Goal: Transaction & Acquisition: Purchase product/service

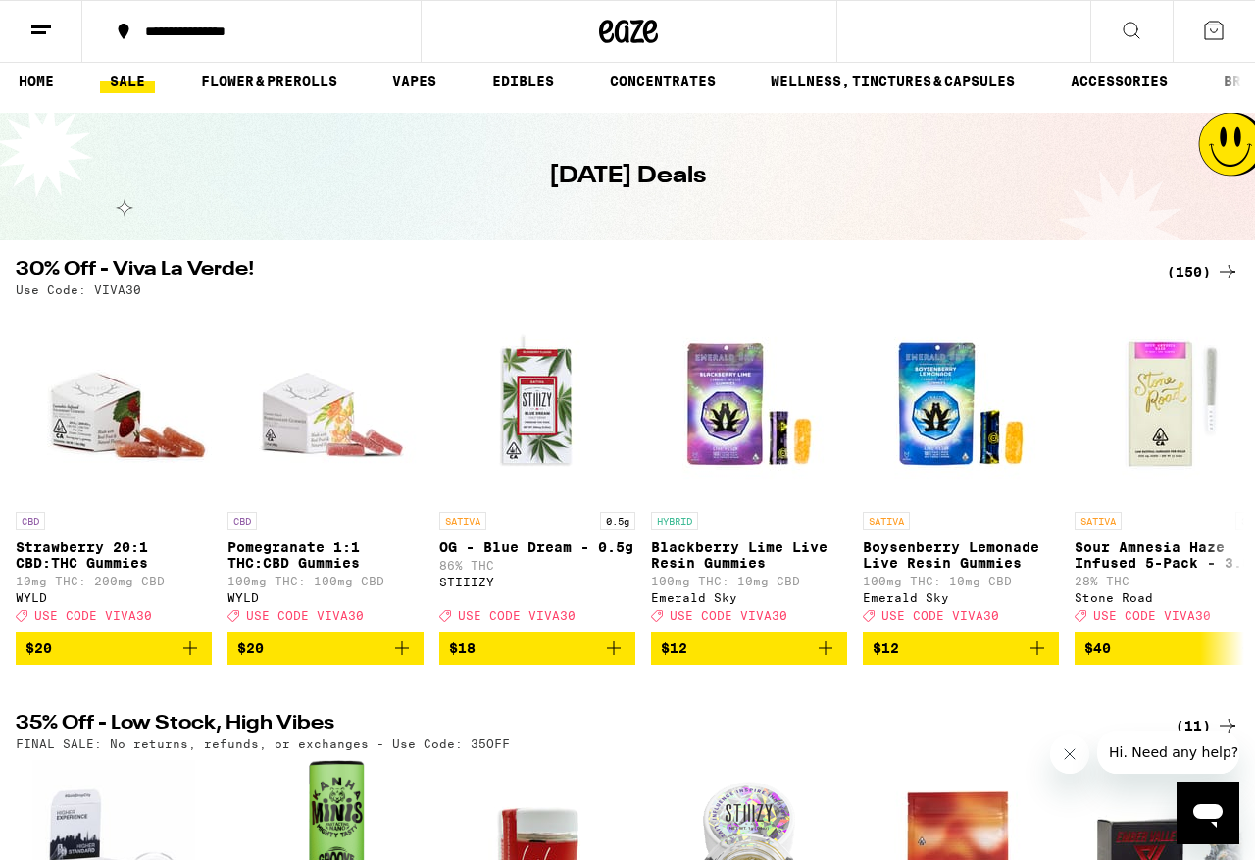
click at [741, 660] on span "$12" at bounding box center [749, 649] width 177 height 24
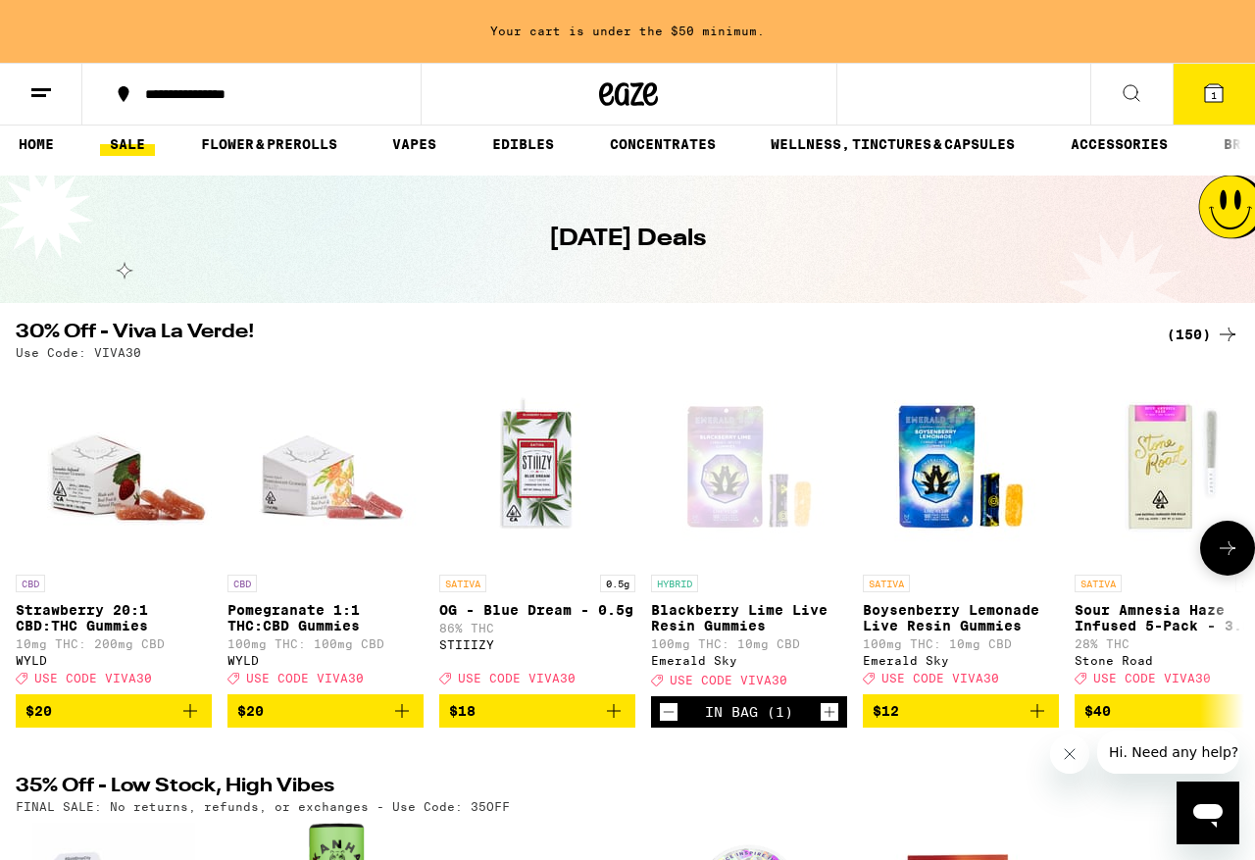
click at [940, 723] on span "$12" at bounding box center [961, 711] width 177 height 24
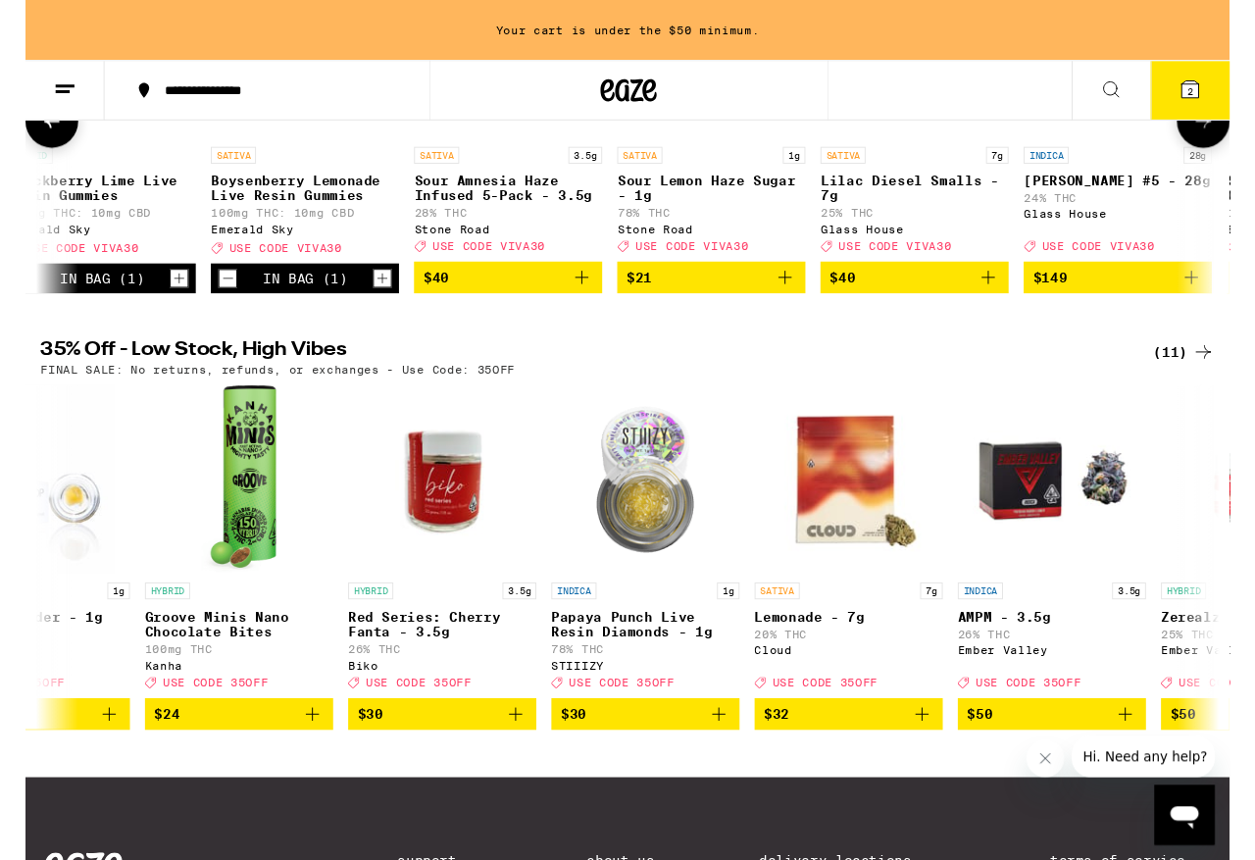
scroll to position [0, 104]
click at [407, 725] on button "$30" at bounding box center [433, 744] width 196 height 33
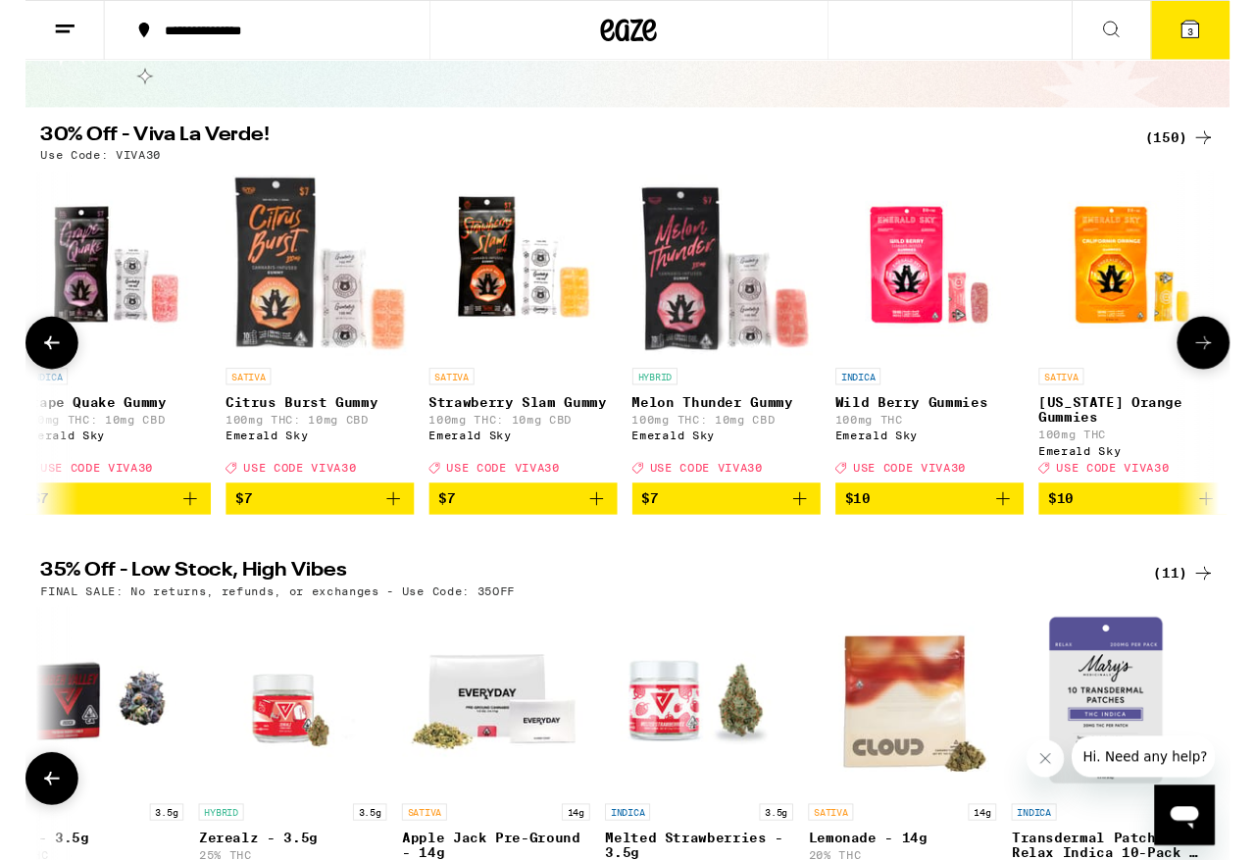
scroll to position [0, 2787]
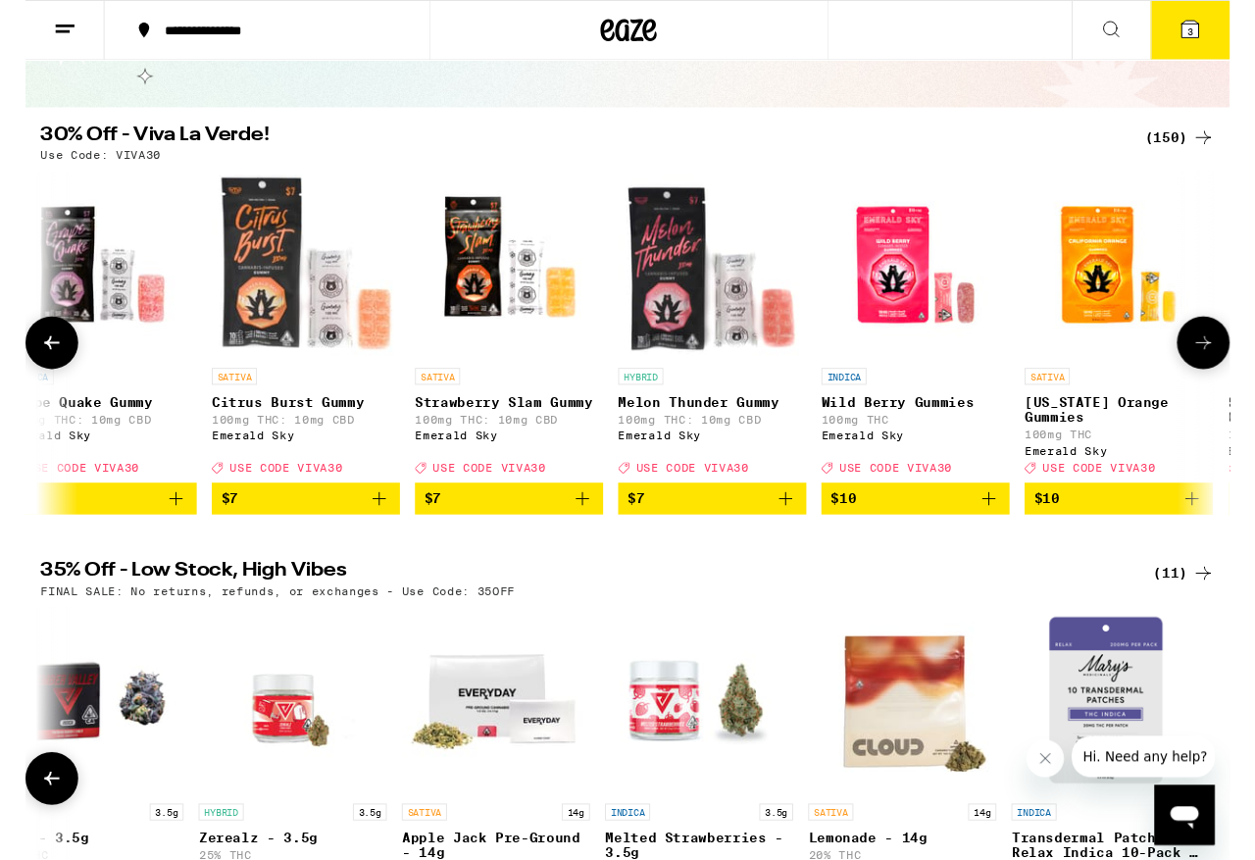
click at [702, 536] on button "$7" at bounding box center [716, 519] width 196 height 33
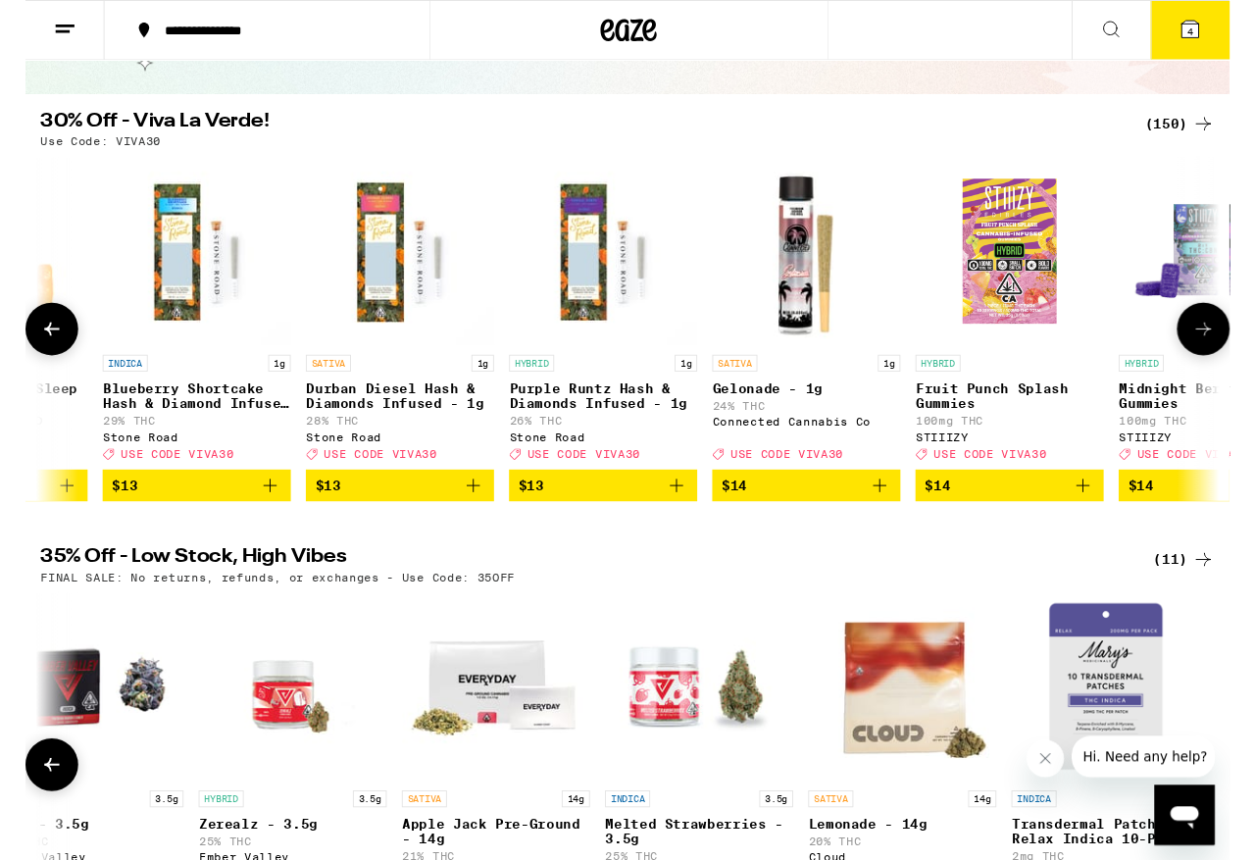
scroll to position [0, 5444]
click at [610, 518] on span "$13" at bounding box center [601, 506] width 177 height 24
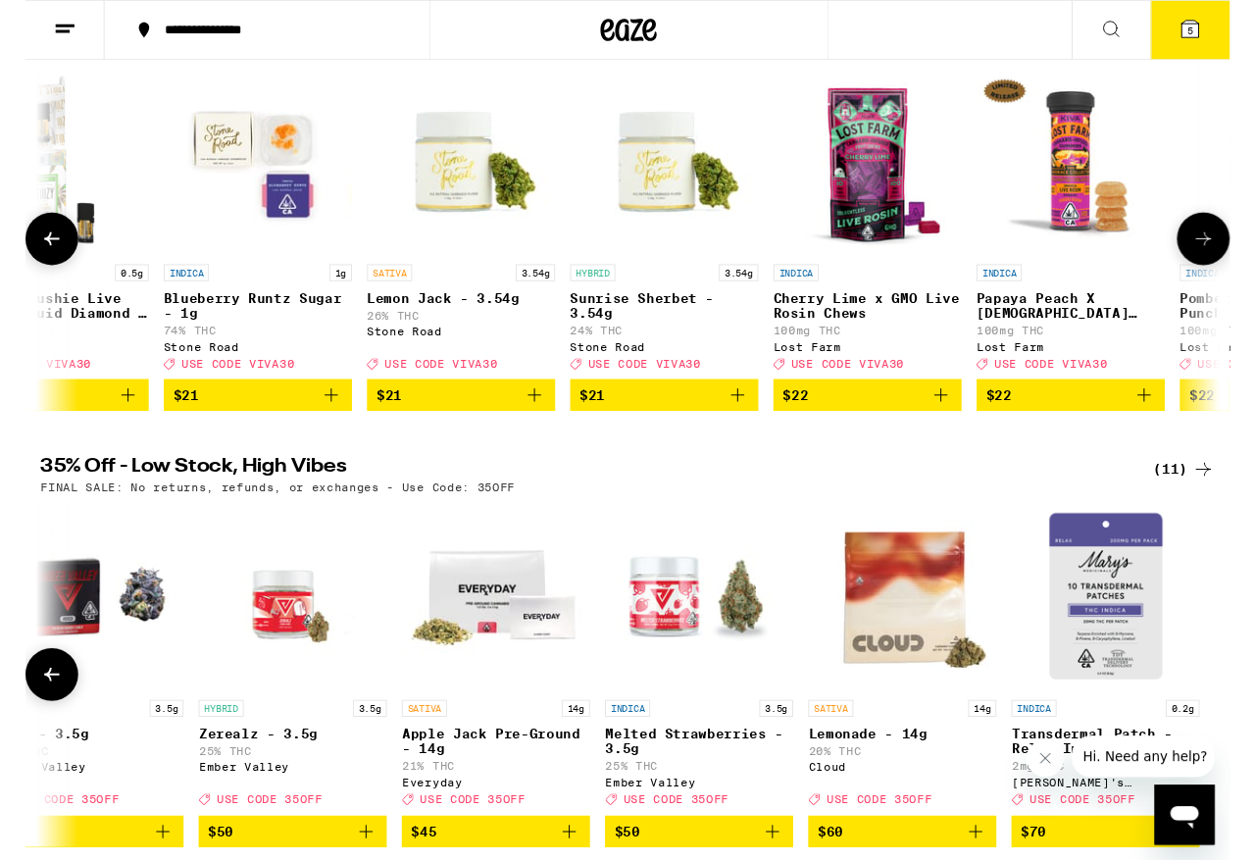
scroll to position [251, 0]
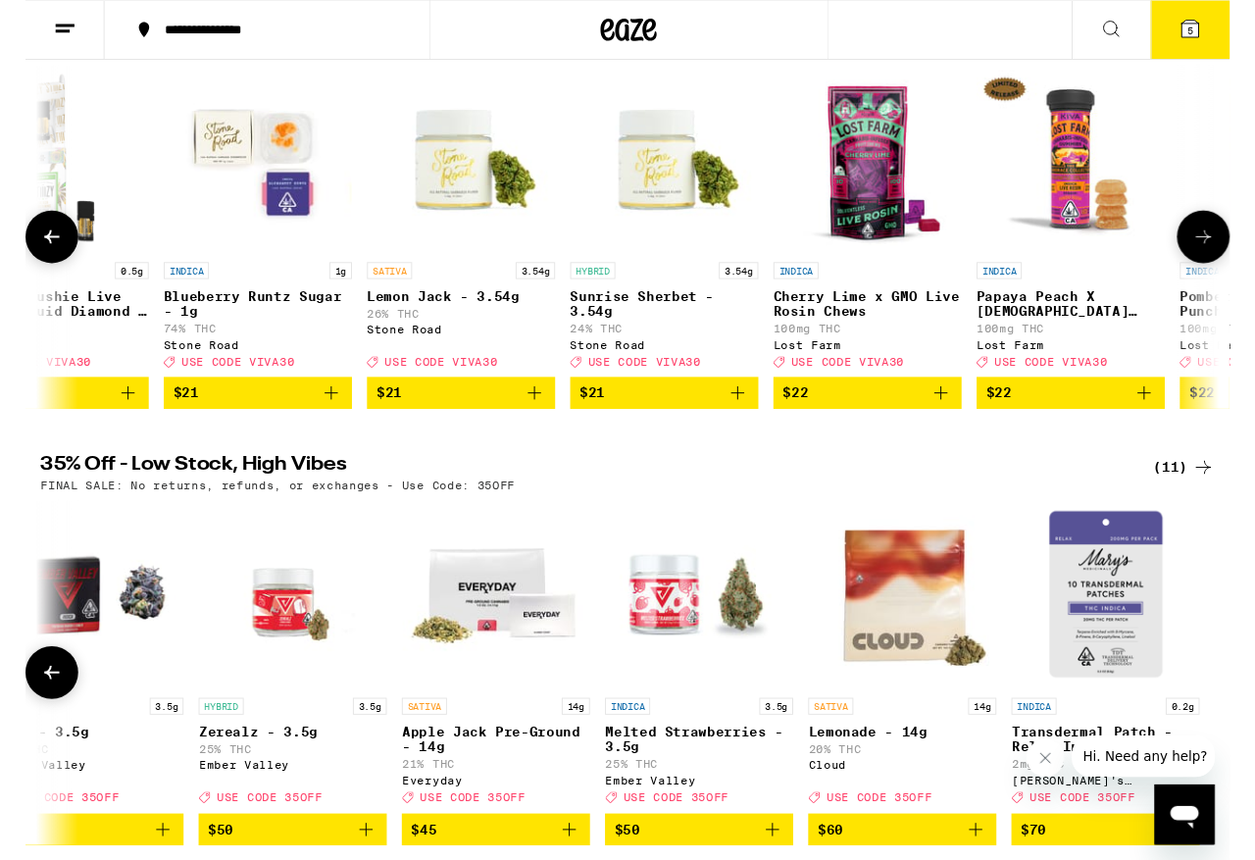
click at [671, 426] on button "$21" at bounding box center [666, 409] width 196 height 33
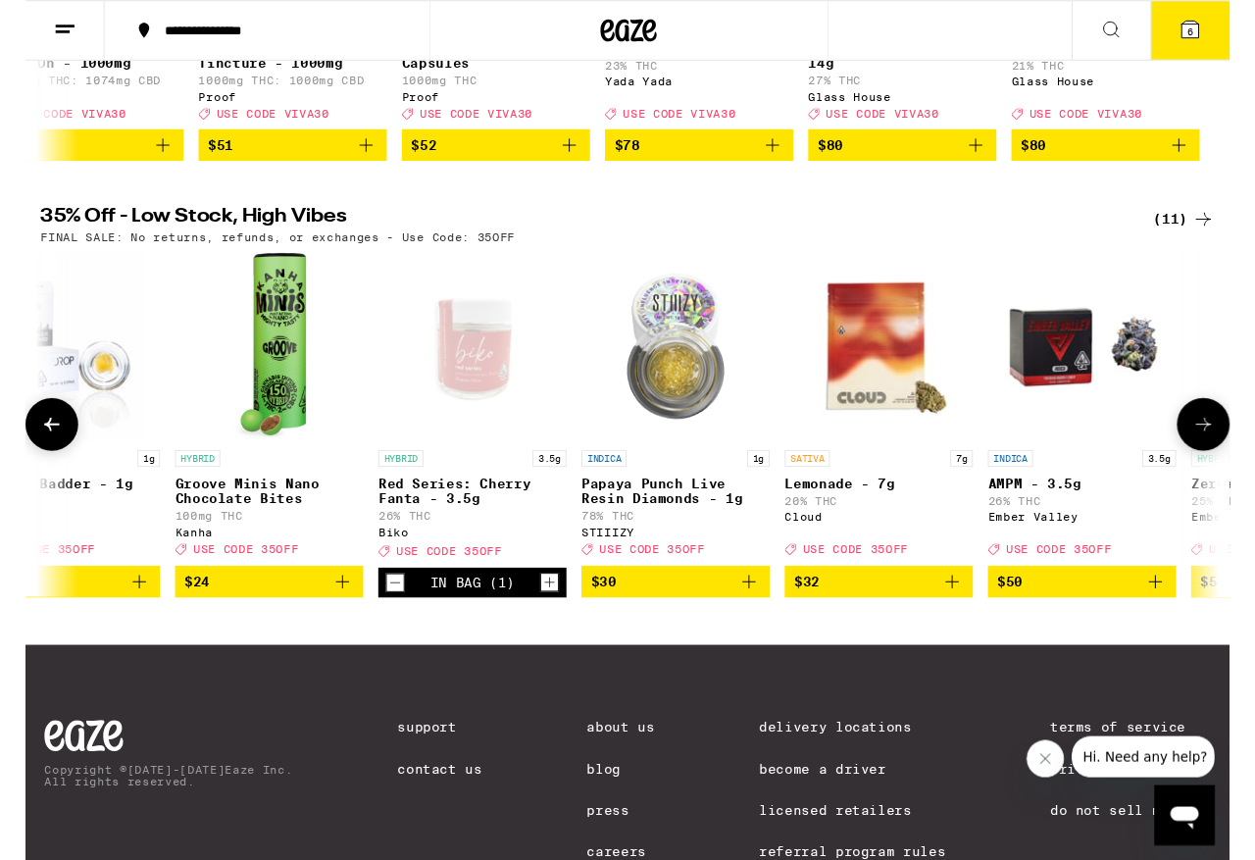
scroll to position [0, 71]
click at [393, 619] on icon "Decrement" at bounding box center [387, 607] width 18 height 24
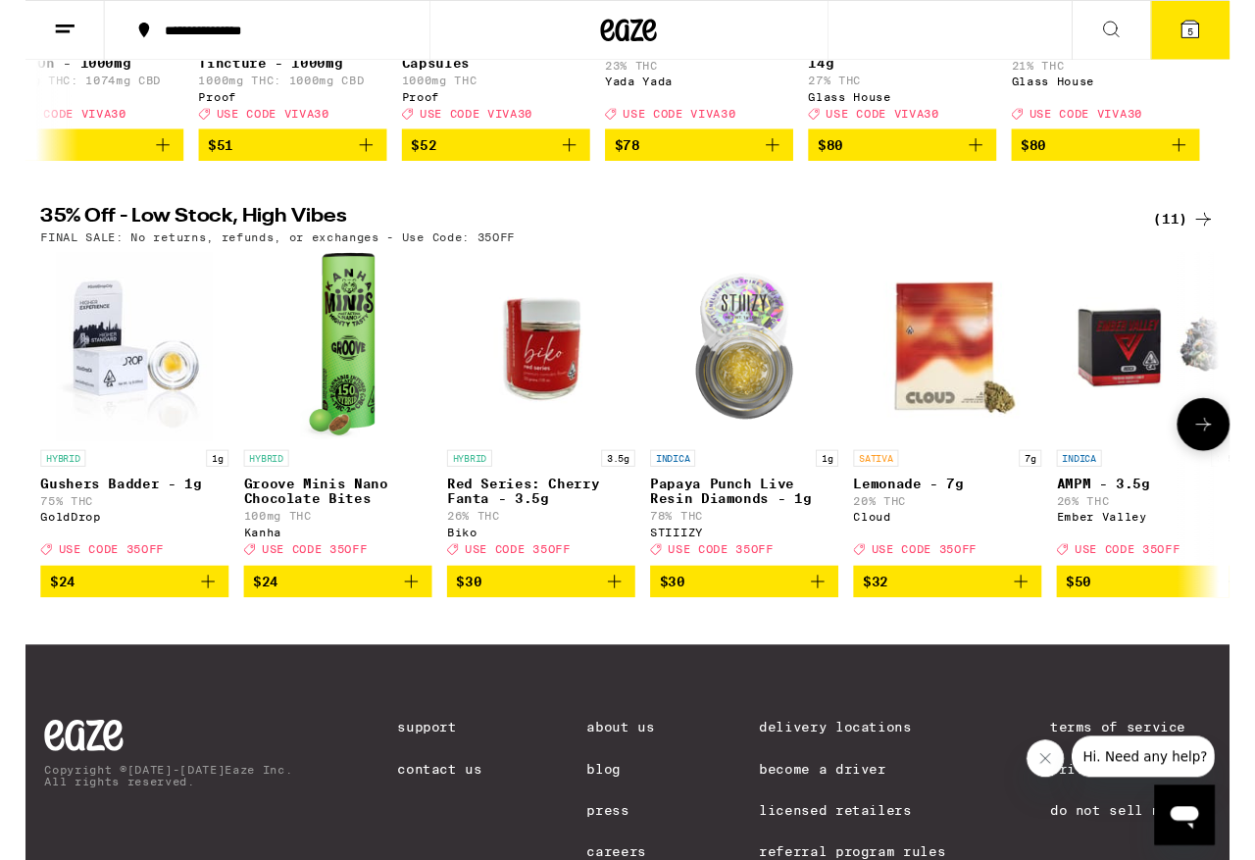
scroll to position [0, 0]
click at [1058, 32] on icon at bounding box center [1214, 31] width 18 height 18
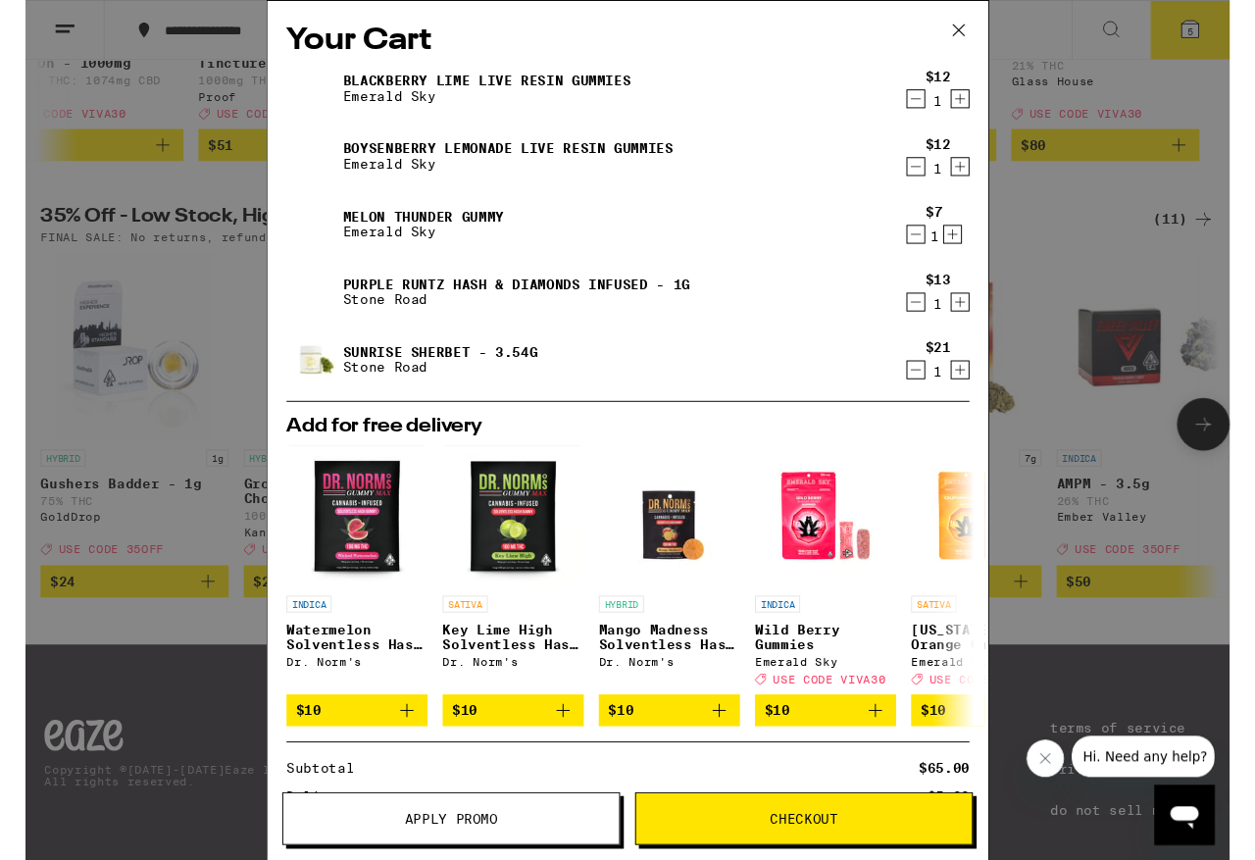
click at [978, 27] on icon at bounding box center [972, 31] width 29 height 29
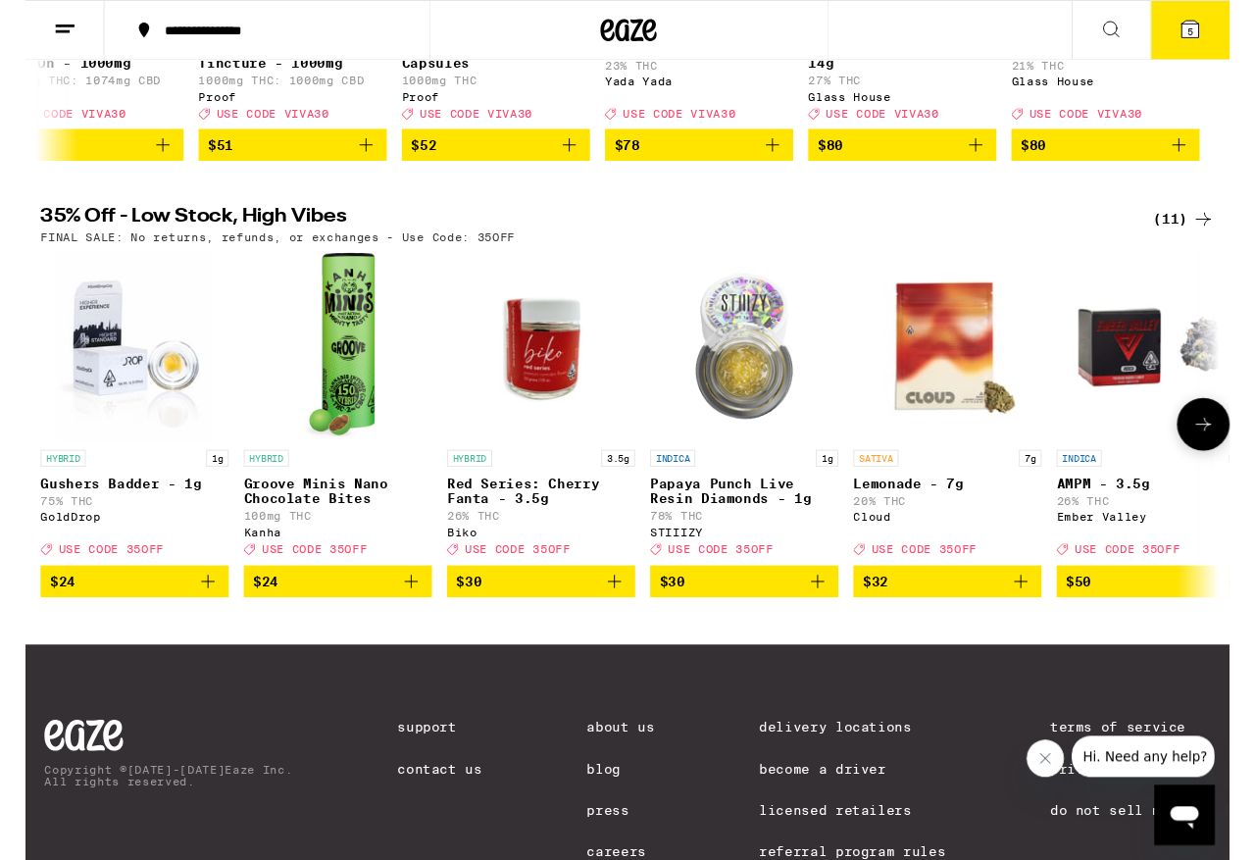
click at [539, 618] on span "$30" at bounding box center [537, 606] width 177 height 24
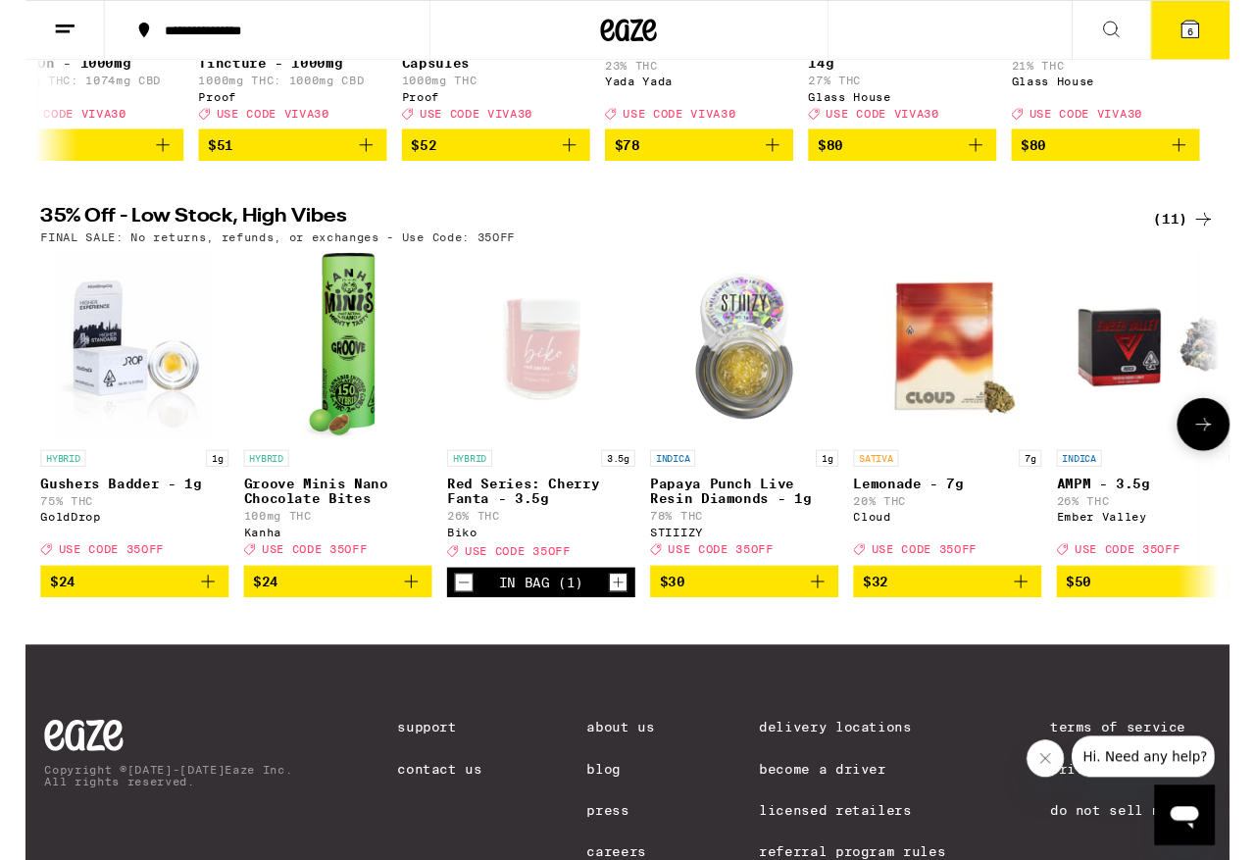
click at [1058, 32] on button "6" at bounding box center [1214, 31] width 82 height 61
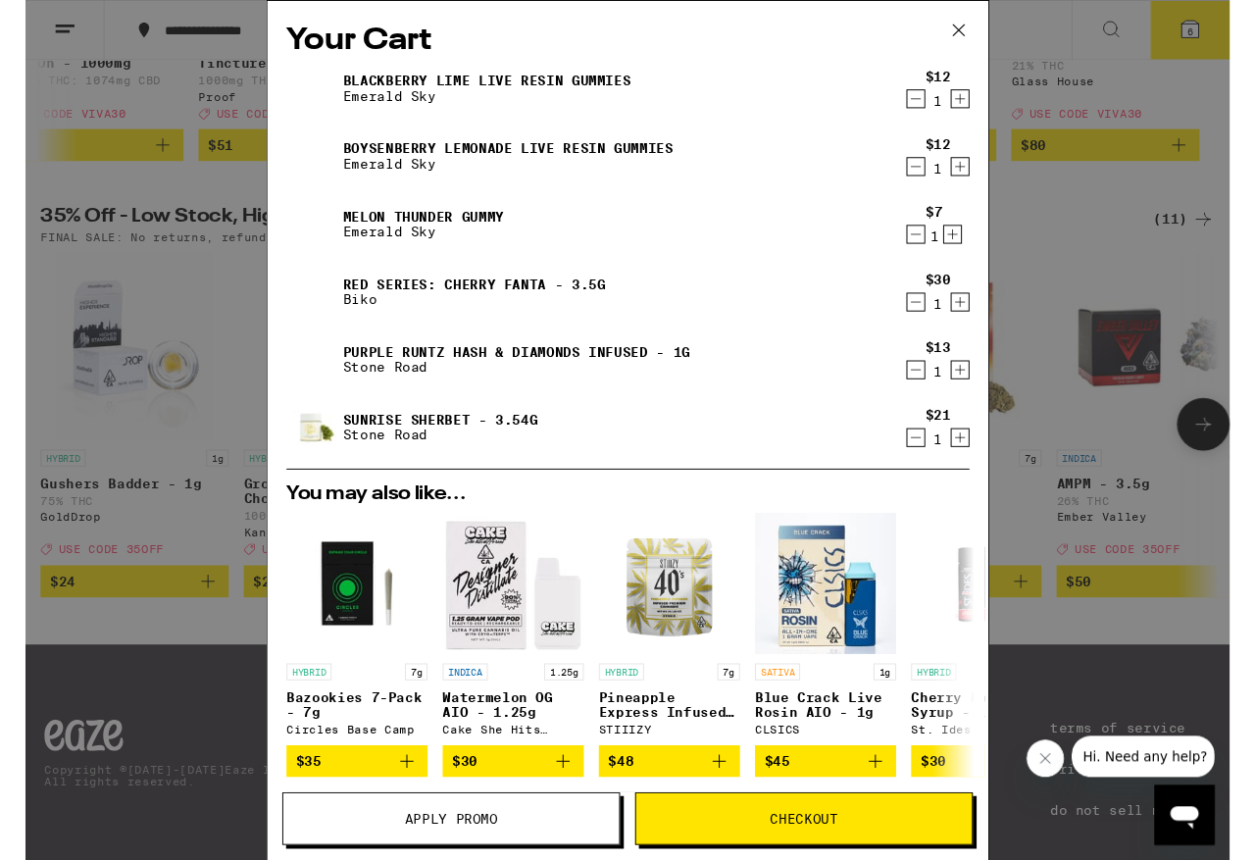
click at [982, 27] on icon at bounding box center [972, 31] width 29 height 29
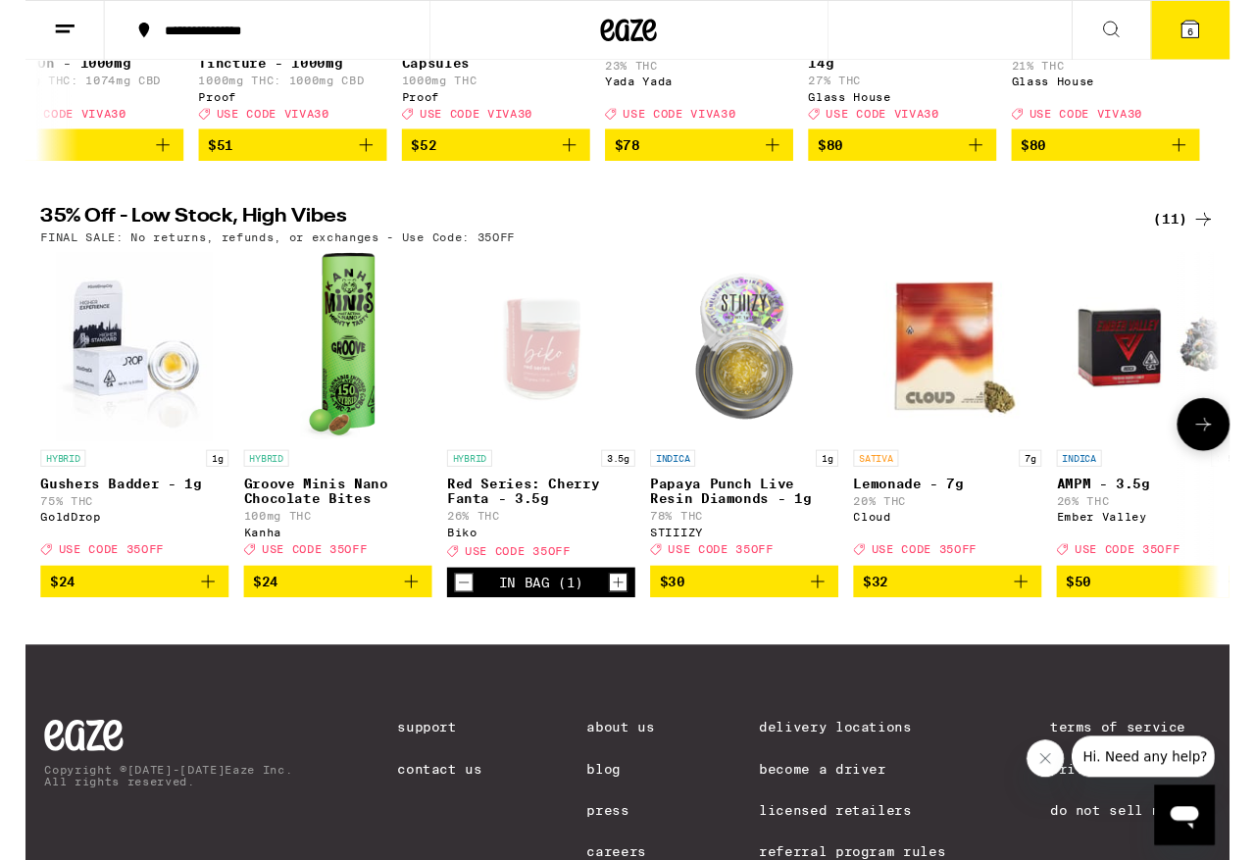
click at [461, 619] on icon "Decrement" at bounding box center [457, 607] width 18 height 24
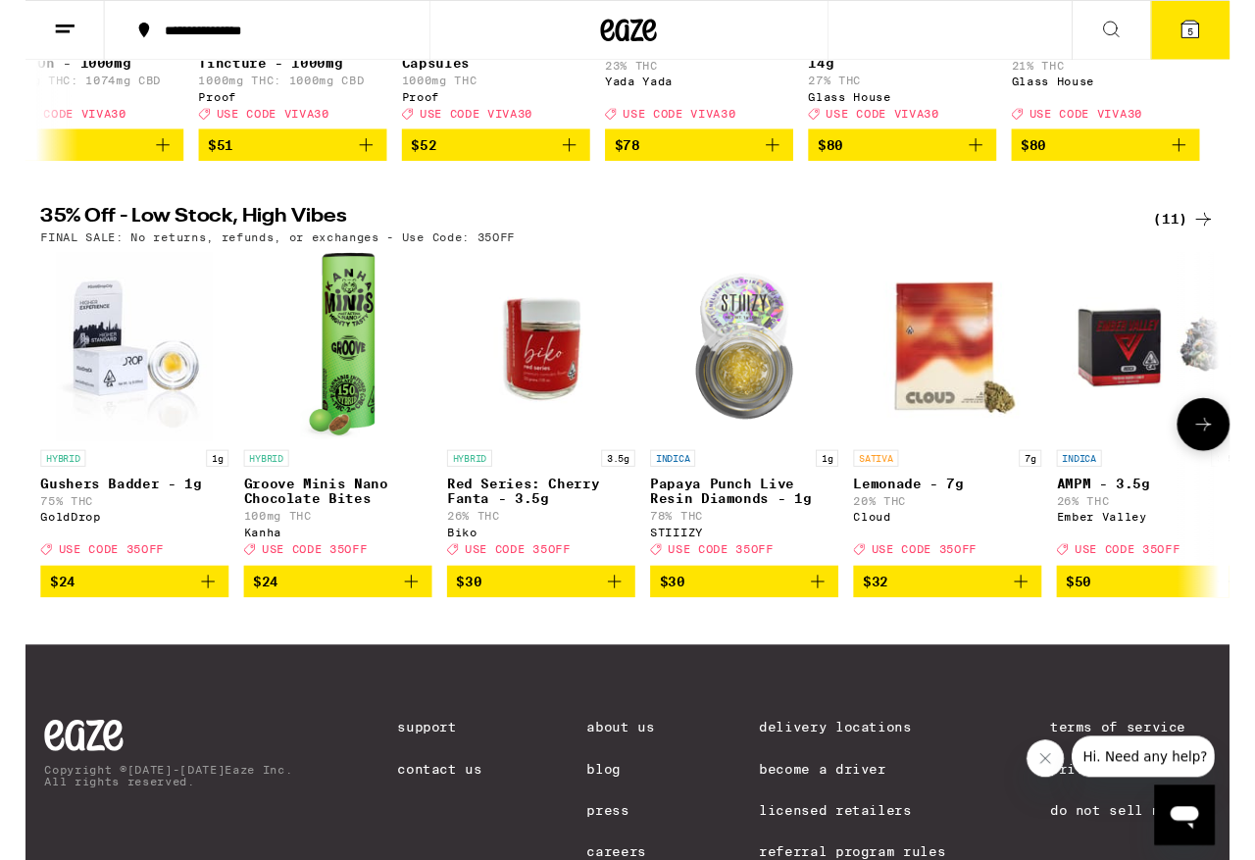
click at [519, 623] on button "$30" at bounding box center [537, 605] width 196 height 33
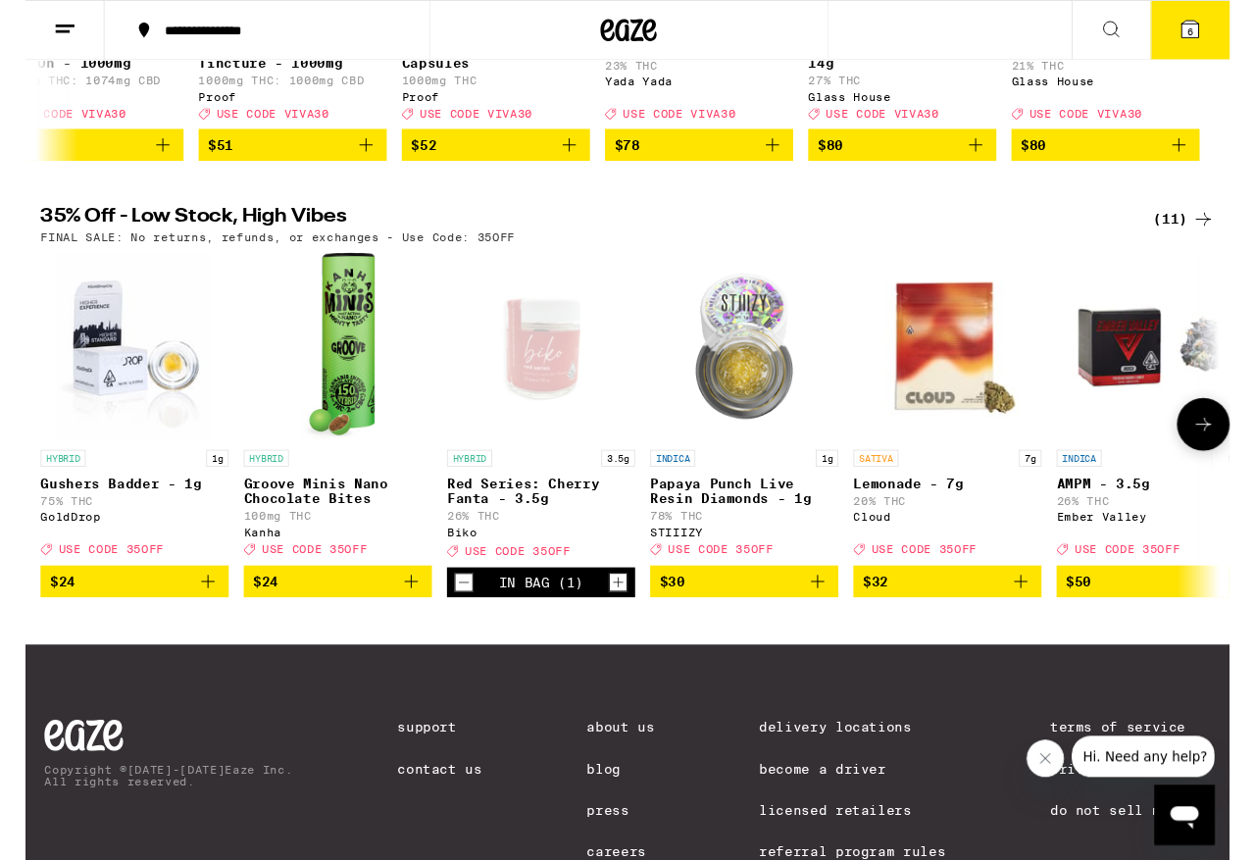
click at [1058, 31] on icon at bounding box center [1214, 31] width 18 height 18
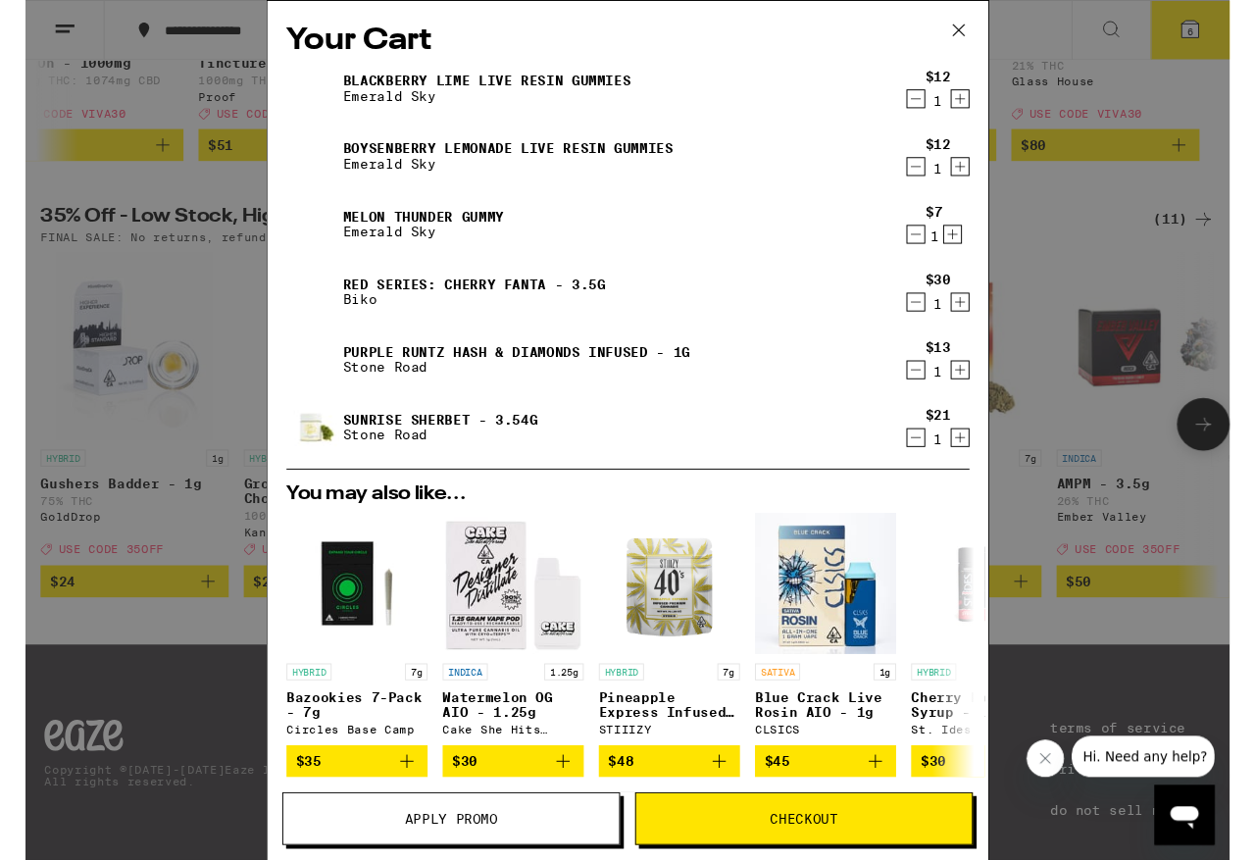
click at [980, 23] on icon at bounding box center [972, 31] width 29 height 29
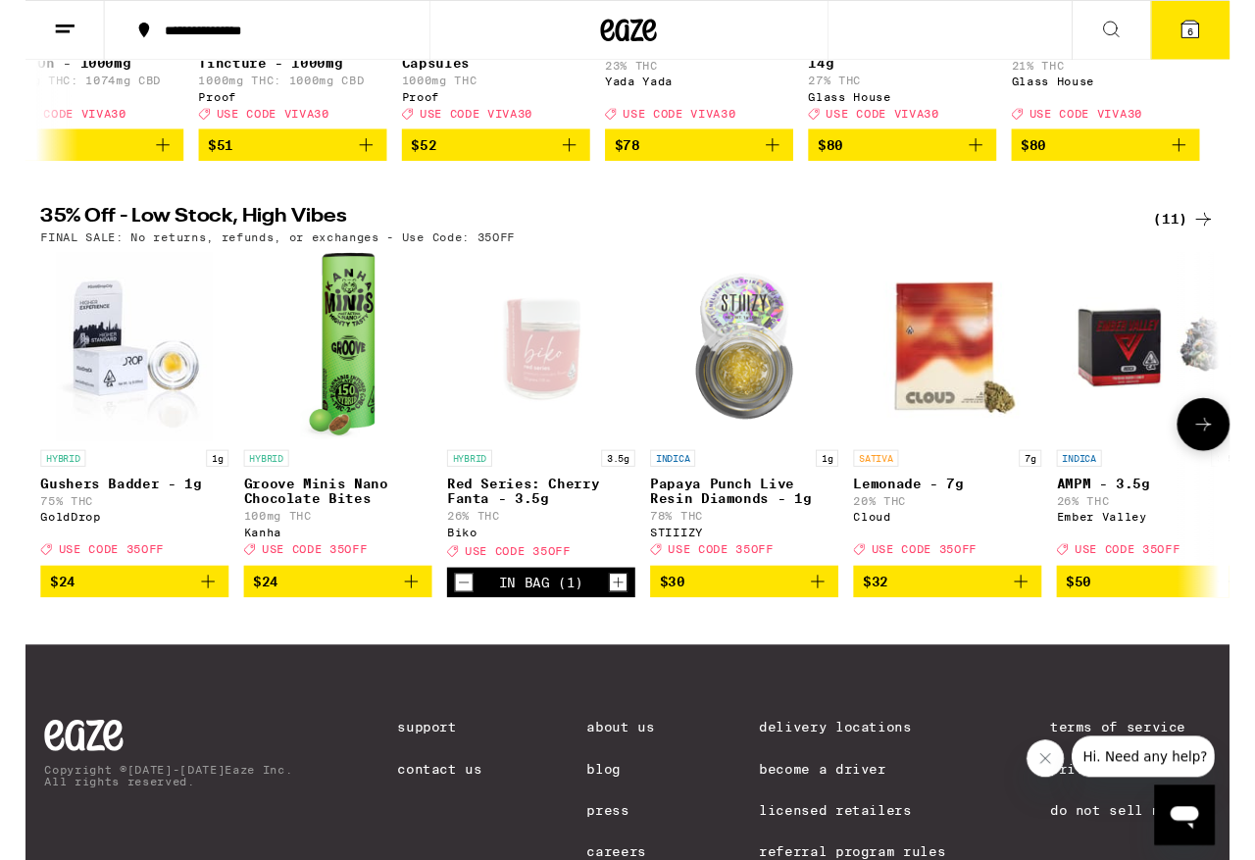
click at [464, 619] on icon "Decrement" at bounding box center [457, 607] width 18 height 24
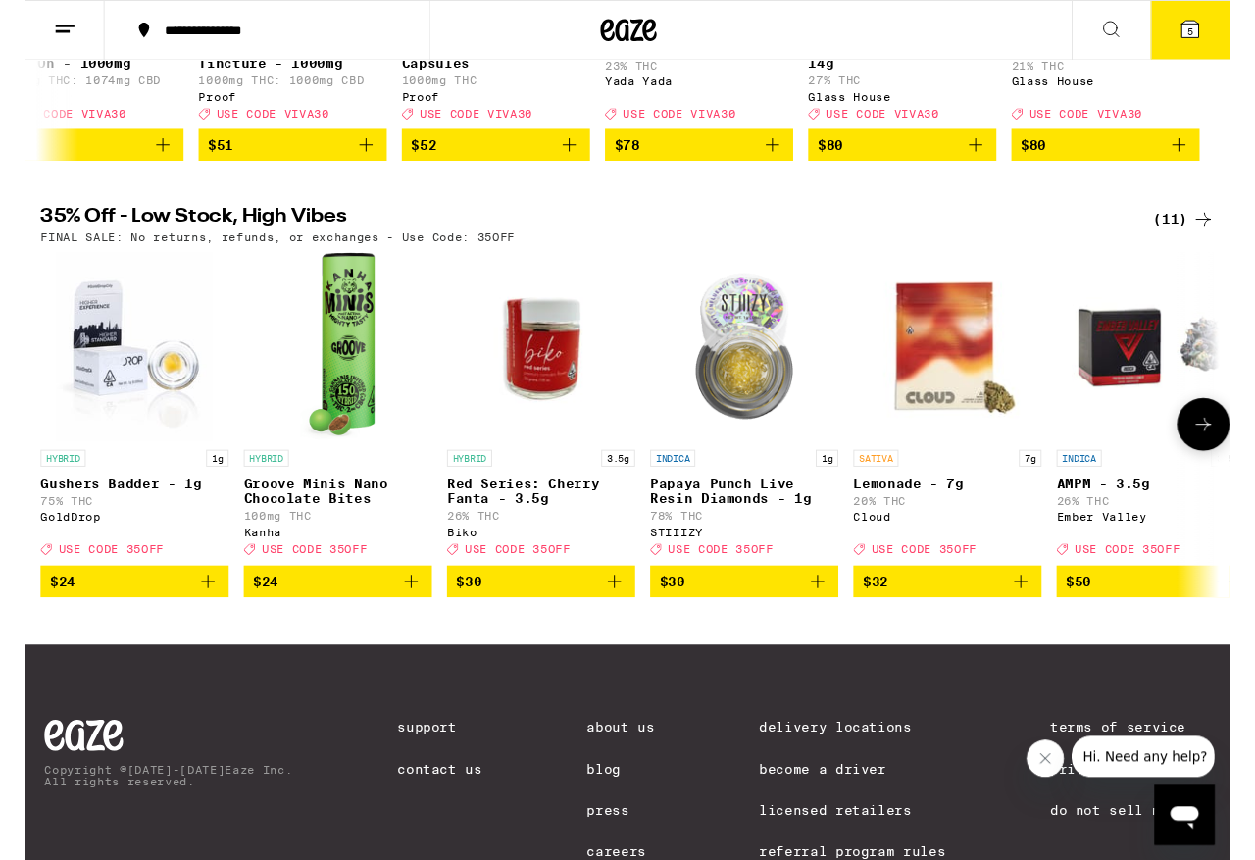
click at [621, 618] on icon "Add to bag" at bounding box center [614, 606] width 24 height 24
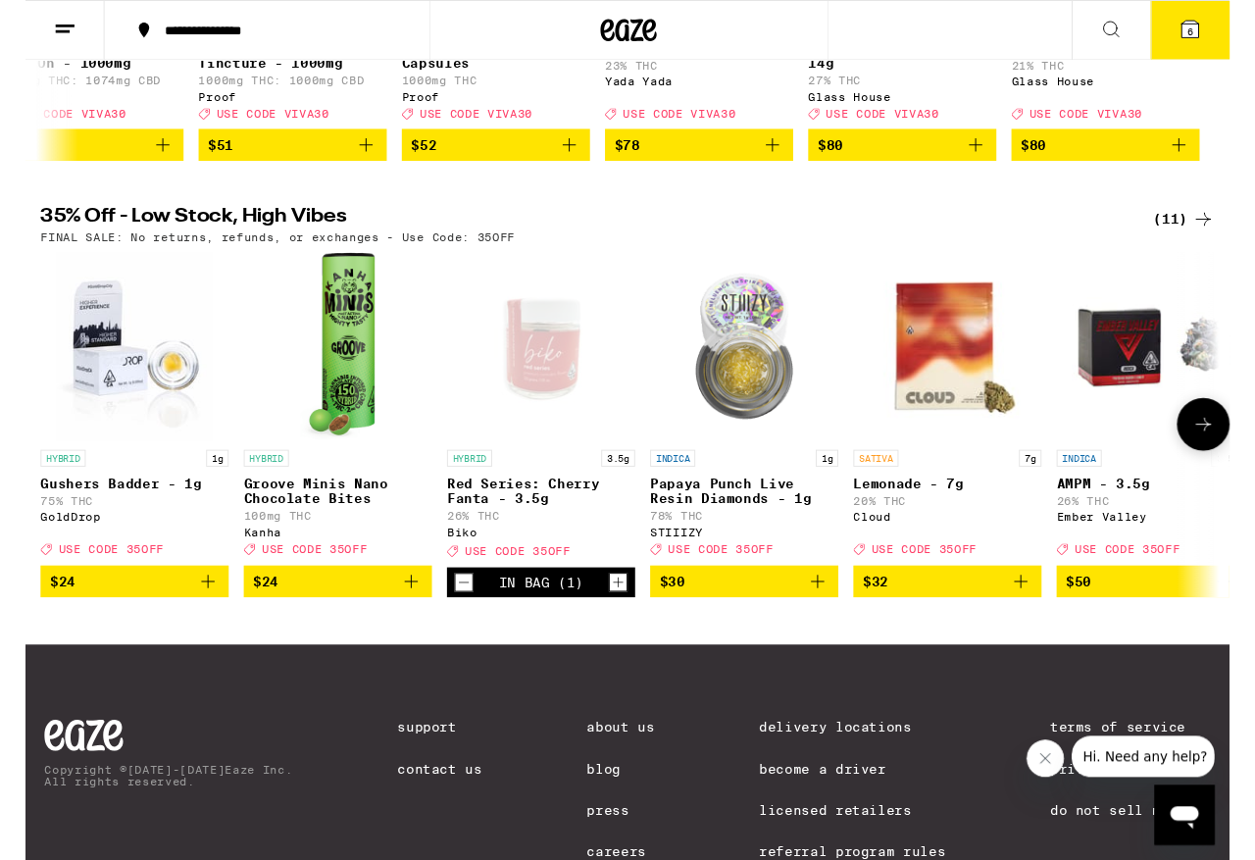
click at [1058, 29] on span "6" at bounding box center [1214, 32] width 6 height 12
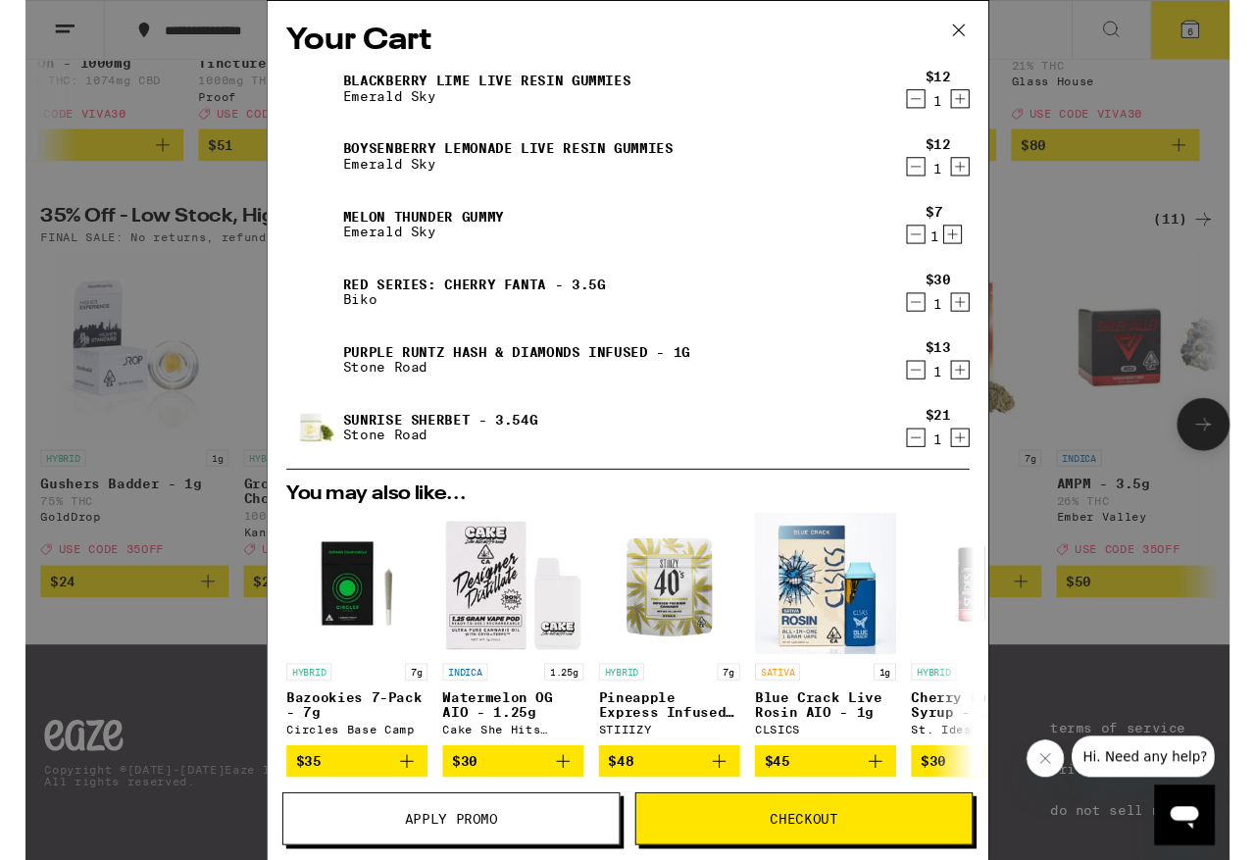
click at [329, 725] on button "Apply Promo" at bounding box center [444, 853] width 352 height 55
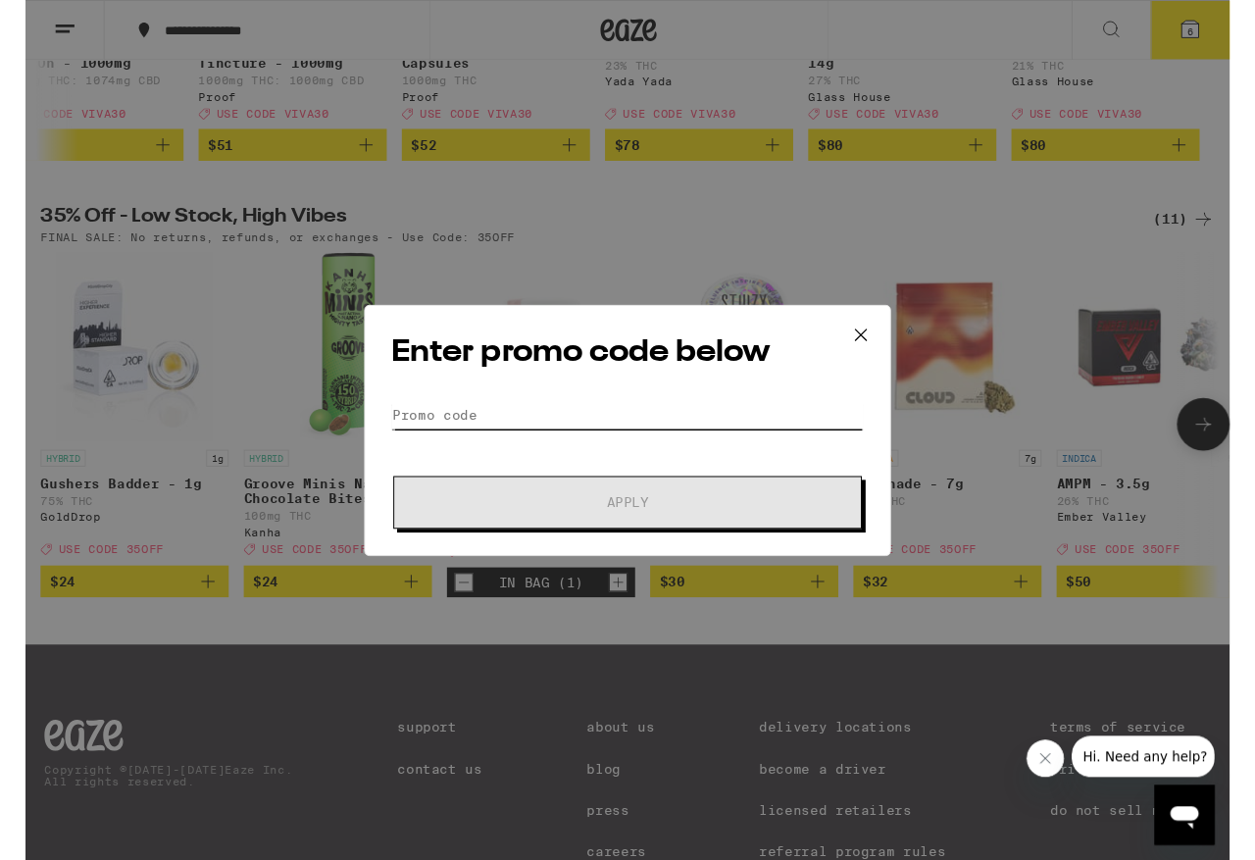
click at [425, 423] on input "Promo Code" at bounding box center [628, 432] width 492 height 29
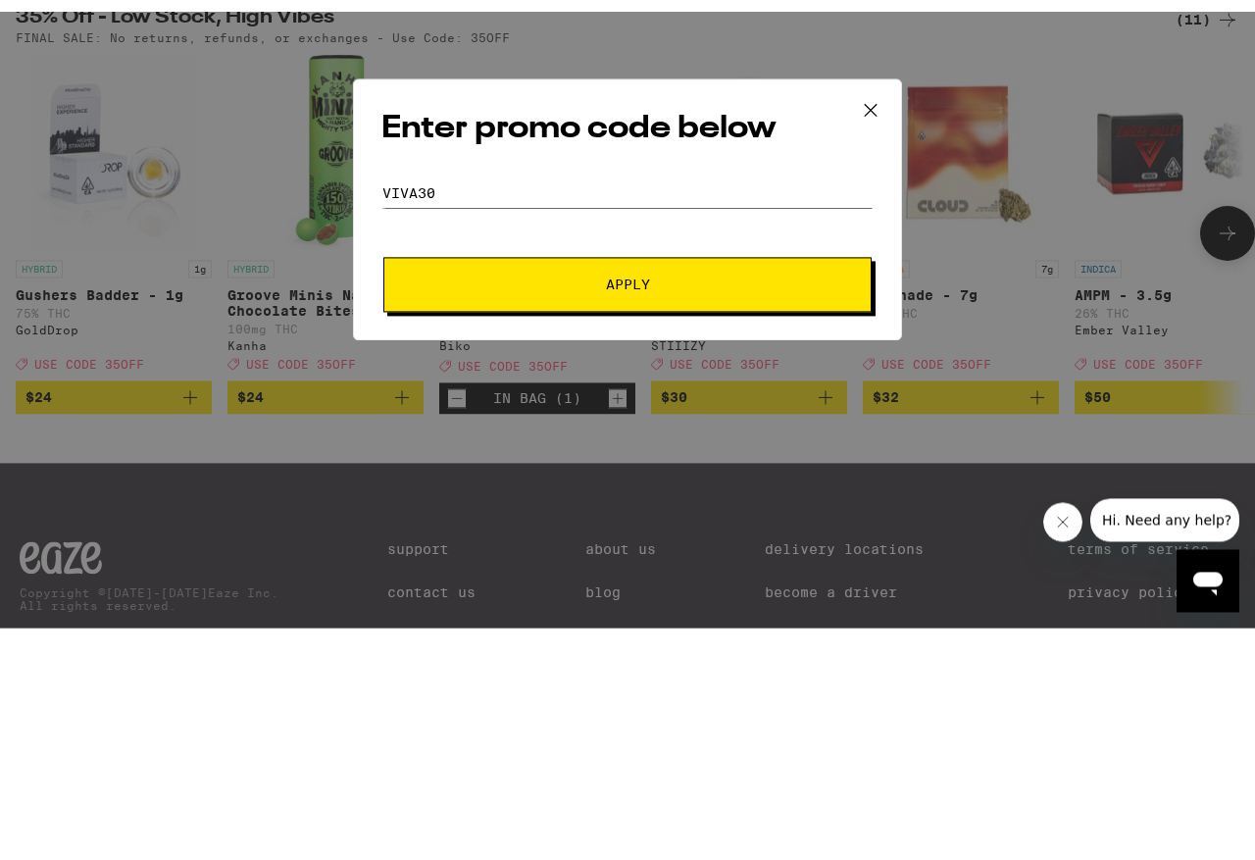
type input "VIVA30"
click at [681, 486] on span "Apply" at bounding box center [627, 493] width 353 height 14
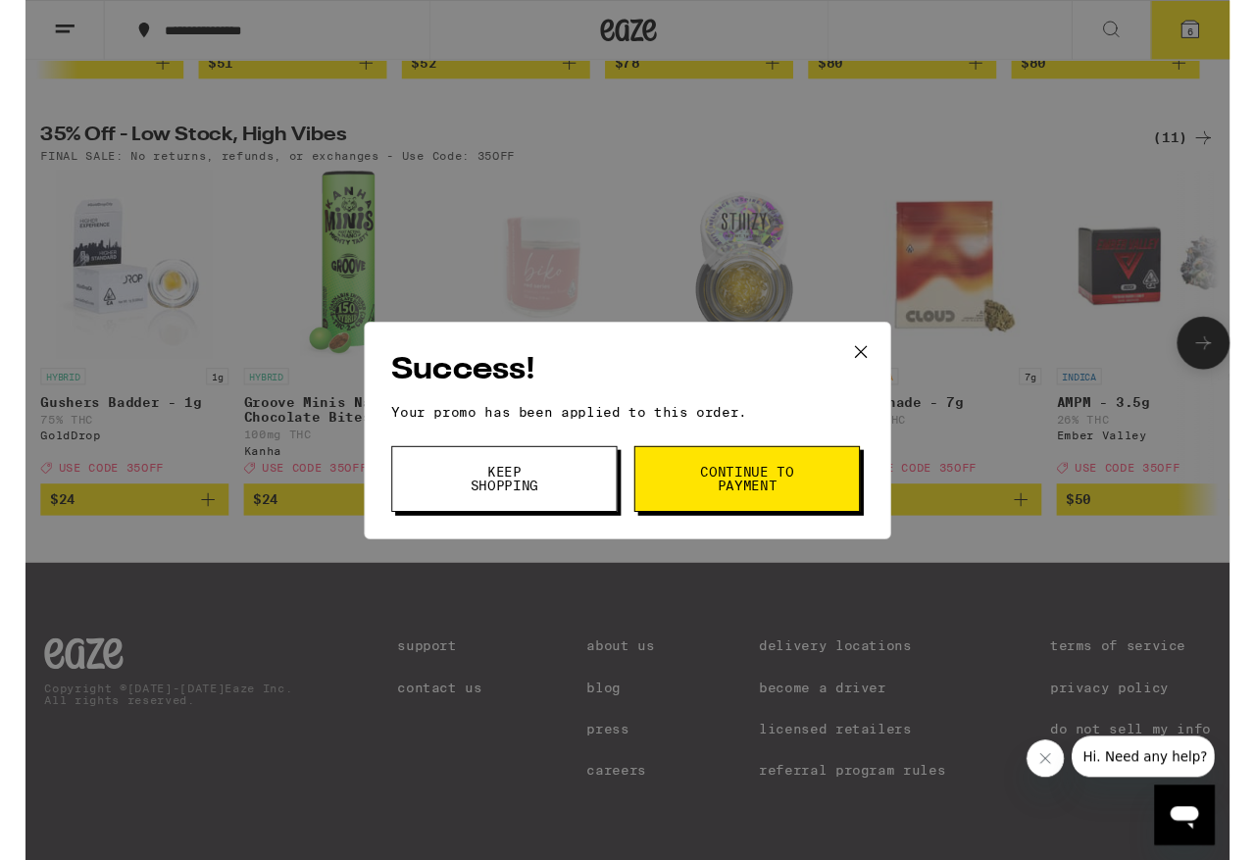
click at [789, 497] on span "Continue to payment" at bounding box center [752, 498] width 100 height 27
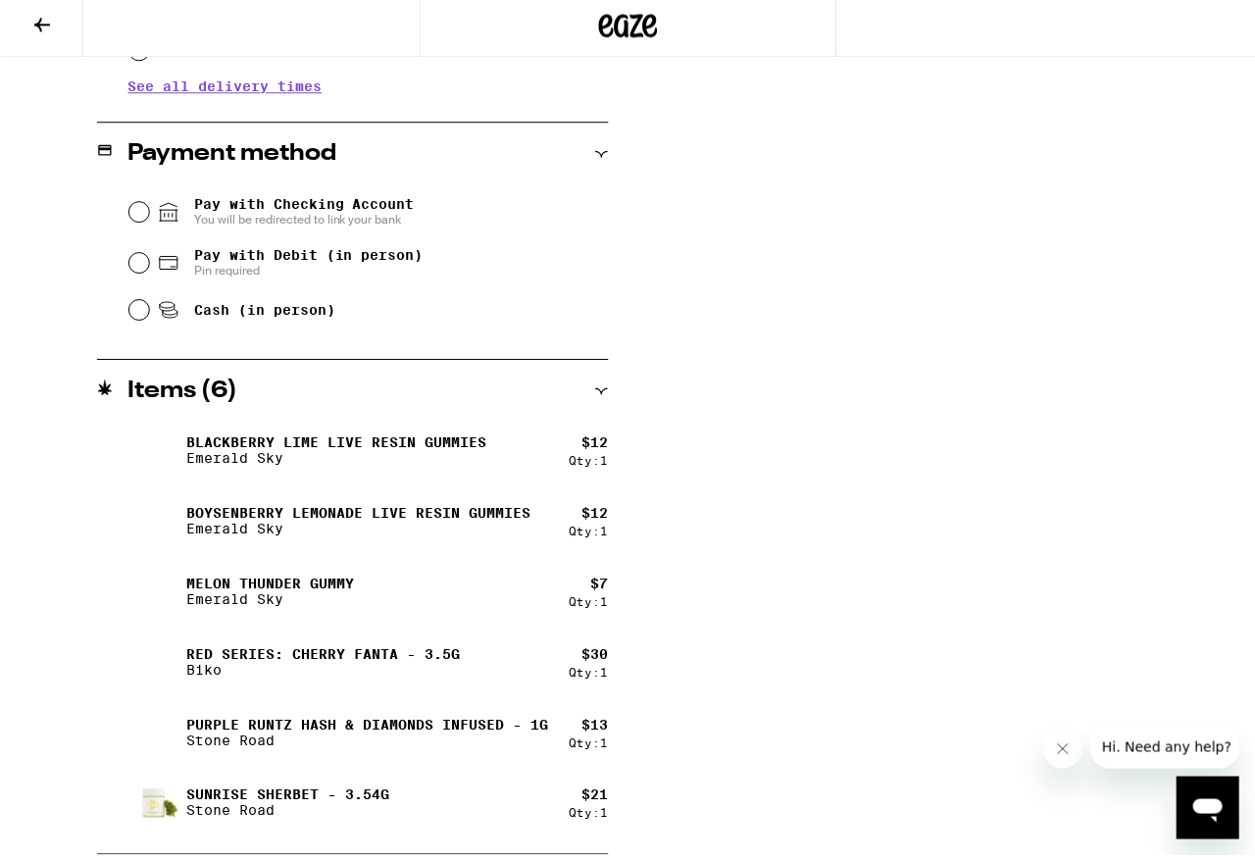
scroll to position [793, 0]
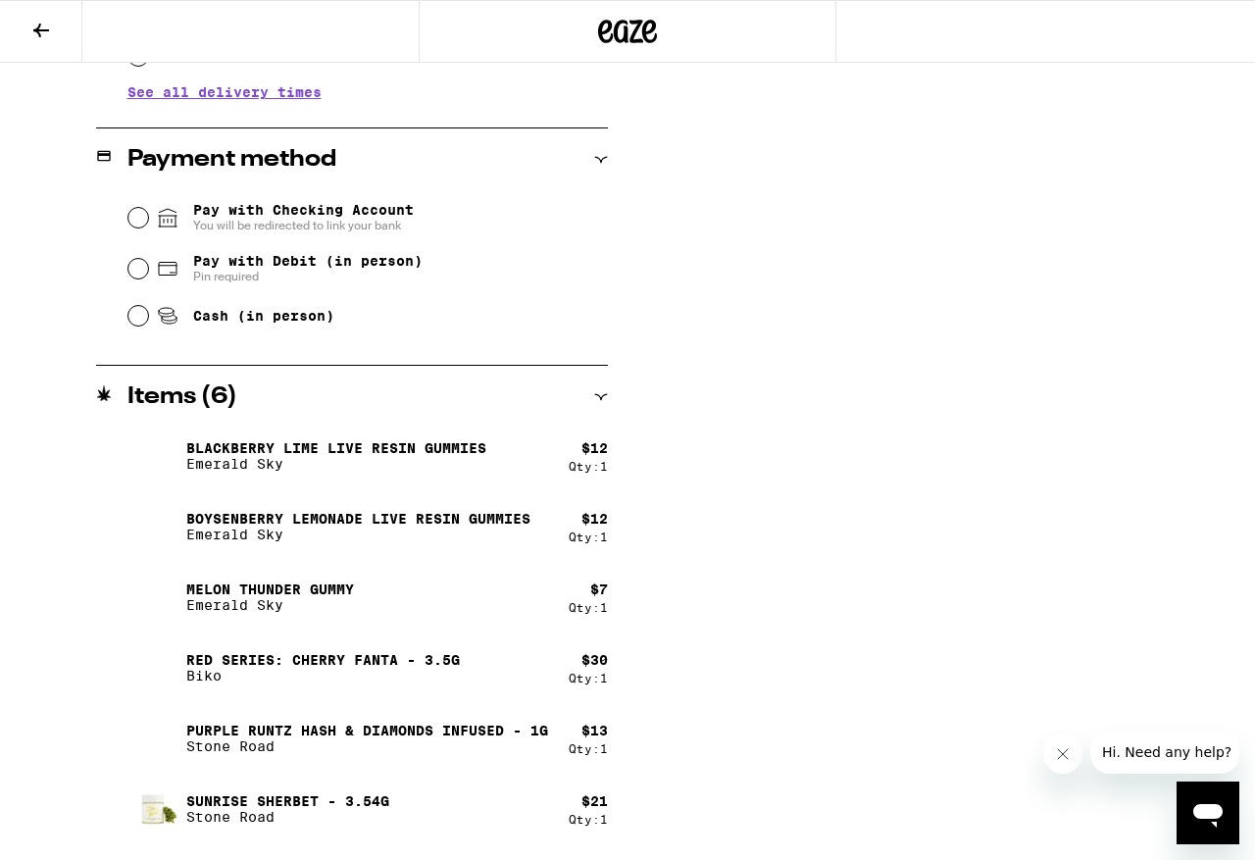
click at [1058, 725] on div "Open messaging window" at bounding box center [1208, 813] width 59 height 59
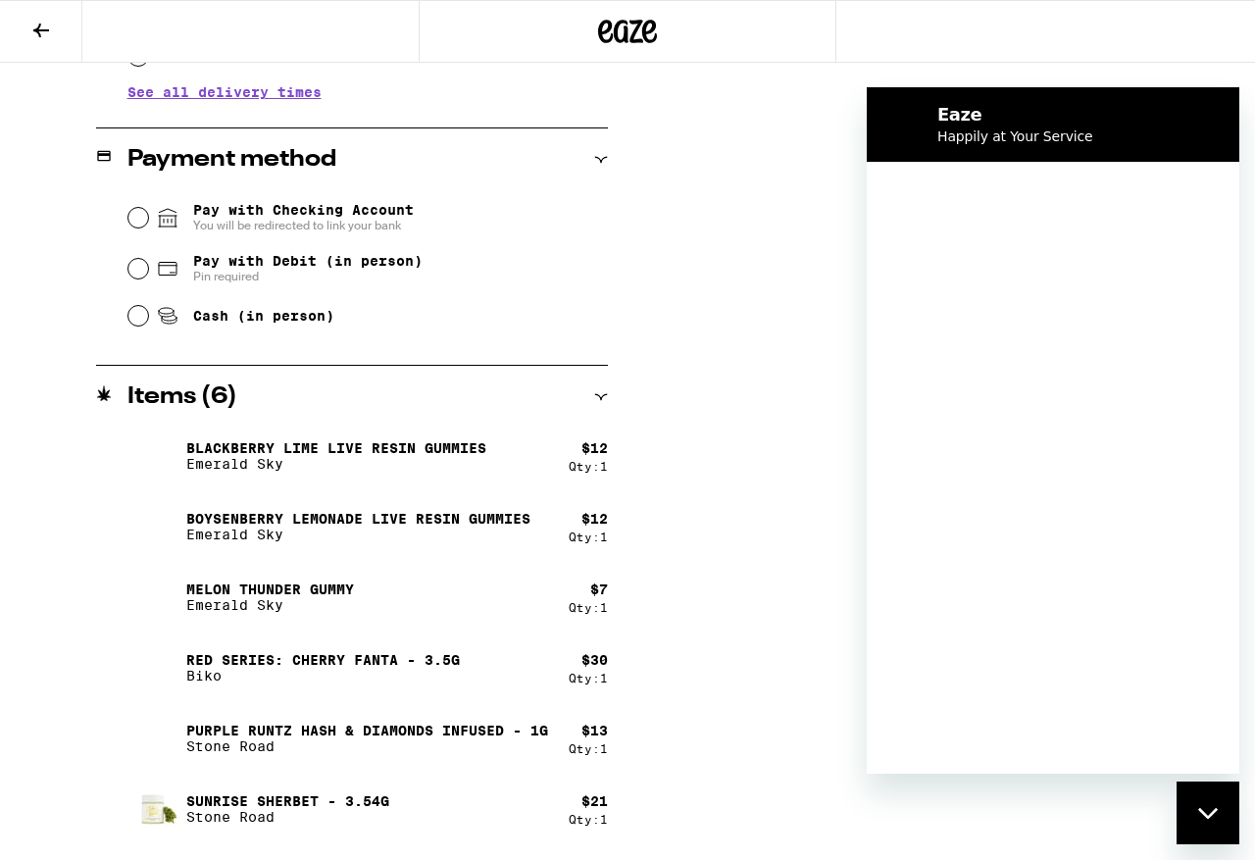
scroll to position [0, 0]
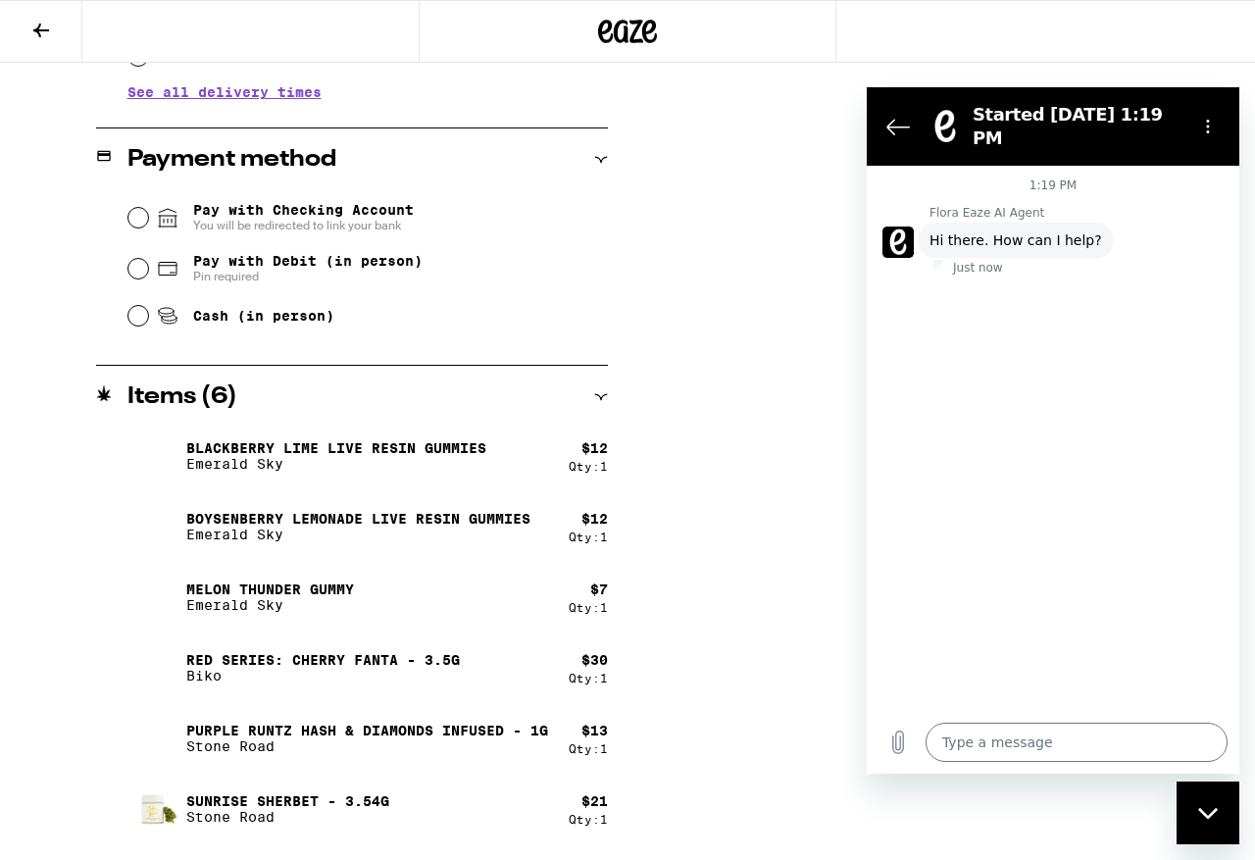
type textarea "x"
click at [948, 725] on textarea at bounding box center [1077, 742] width 302 height 39
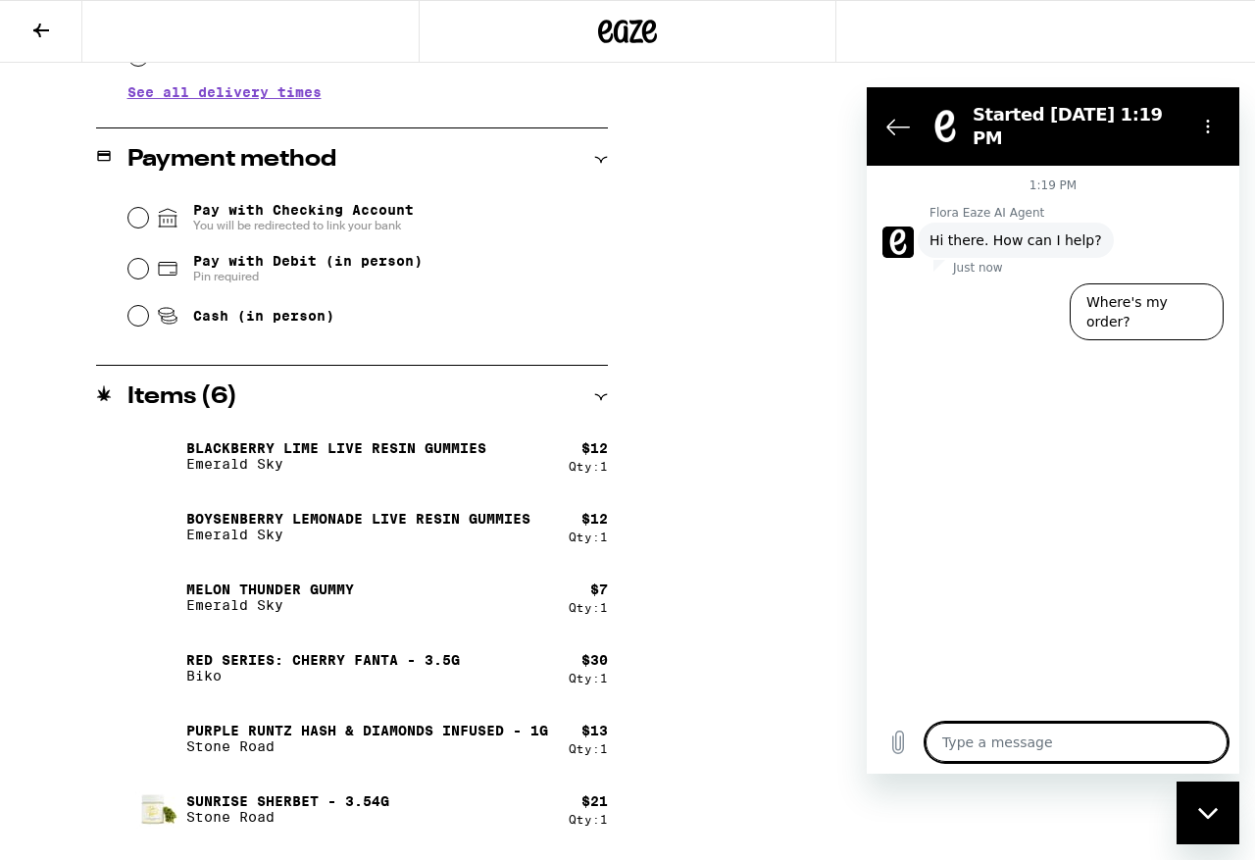
scroll to position [793, 0]
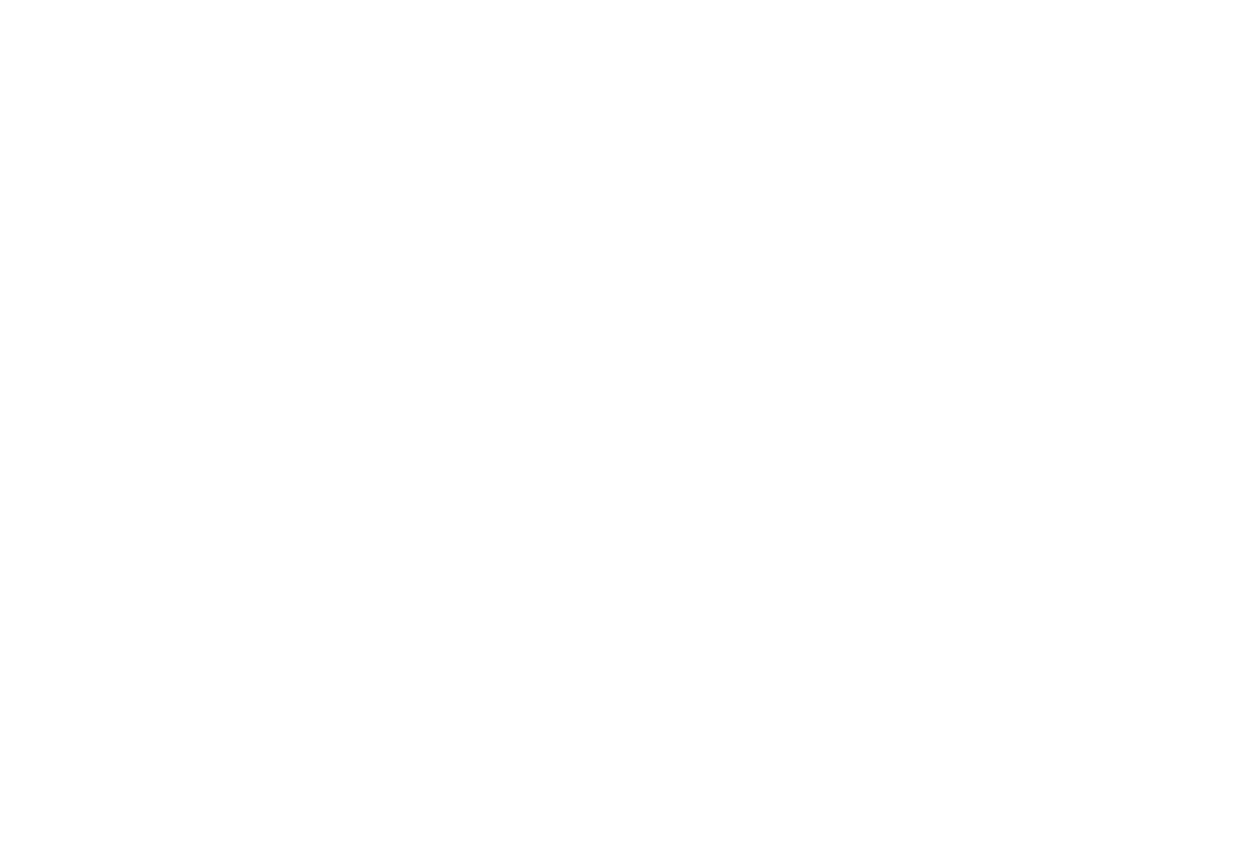
type textarea "H"
type textarea "x"
type textarea "Ho"
type textarea "x"
type textarea "How"
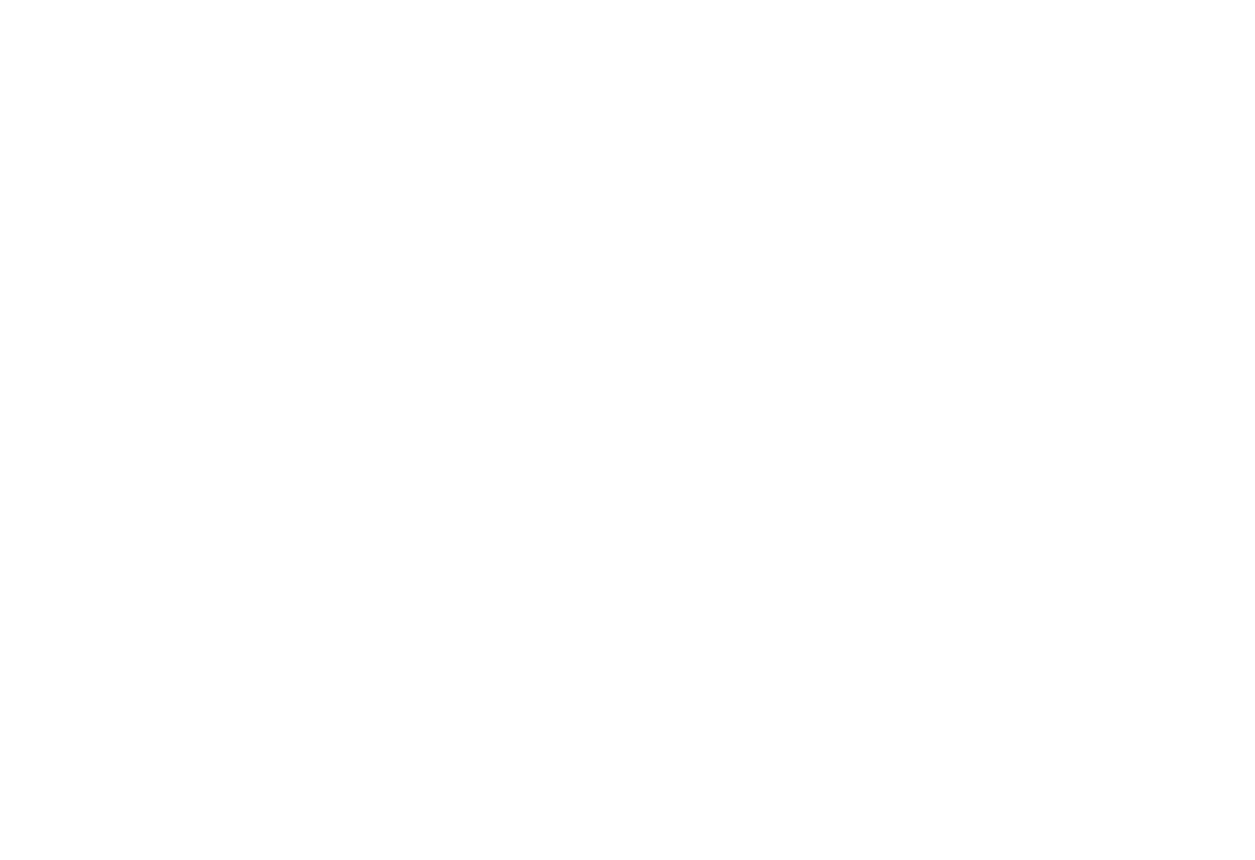
type textarea "x"
type textarea "How"
type textarea "x"
type textarea "How d"
type textarea "x"
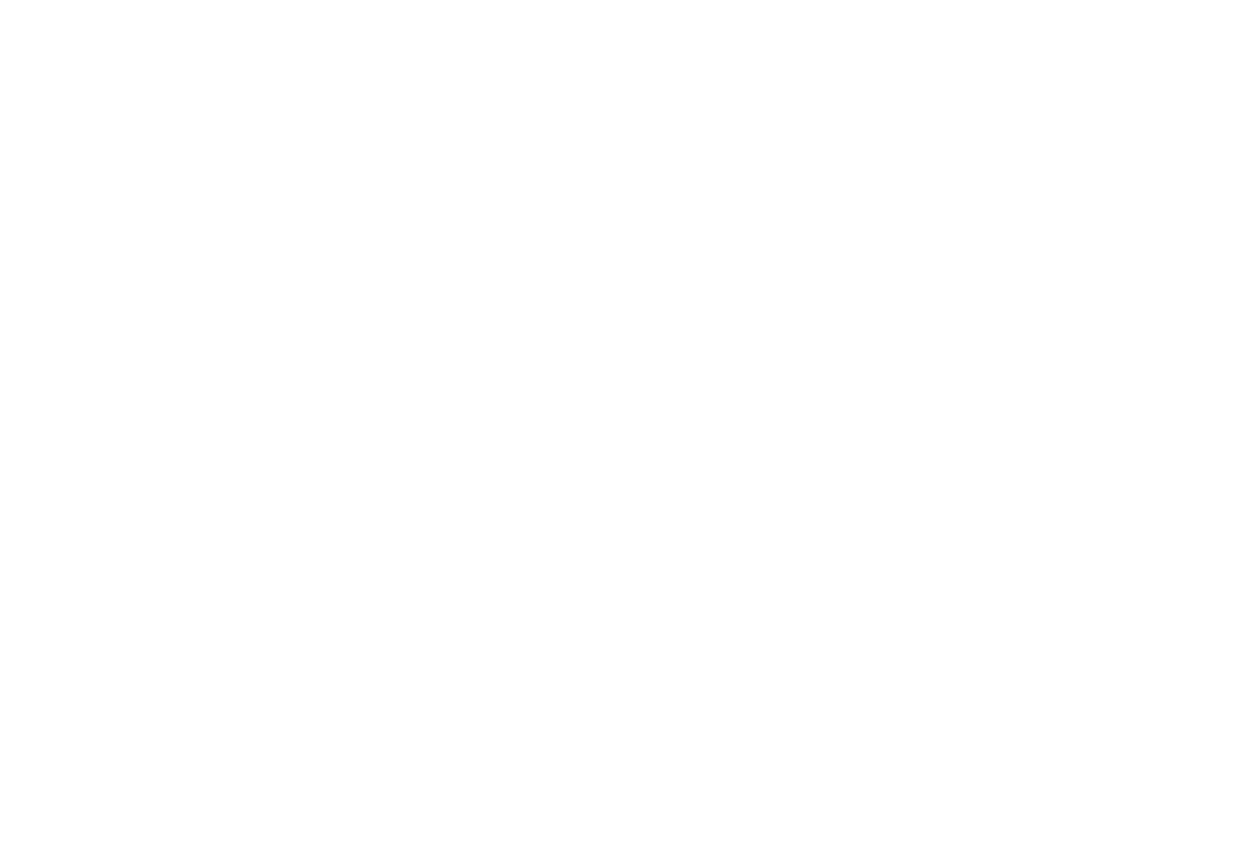
type textarea "How do"
type textarea "x"
type textarea "How do"
type textarea "x"
type textarea "How do i"
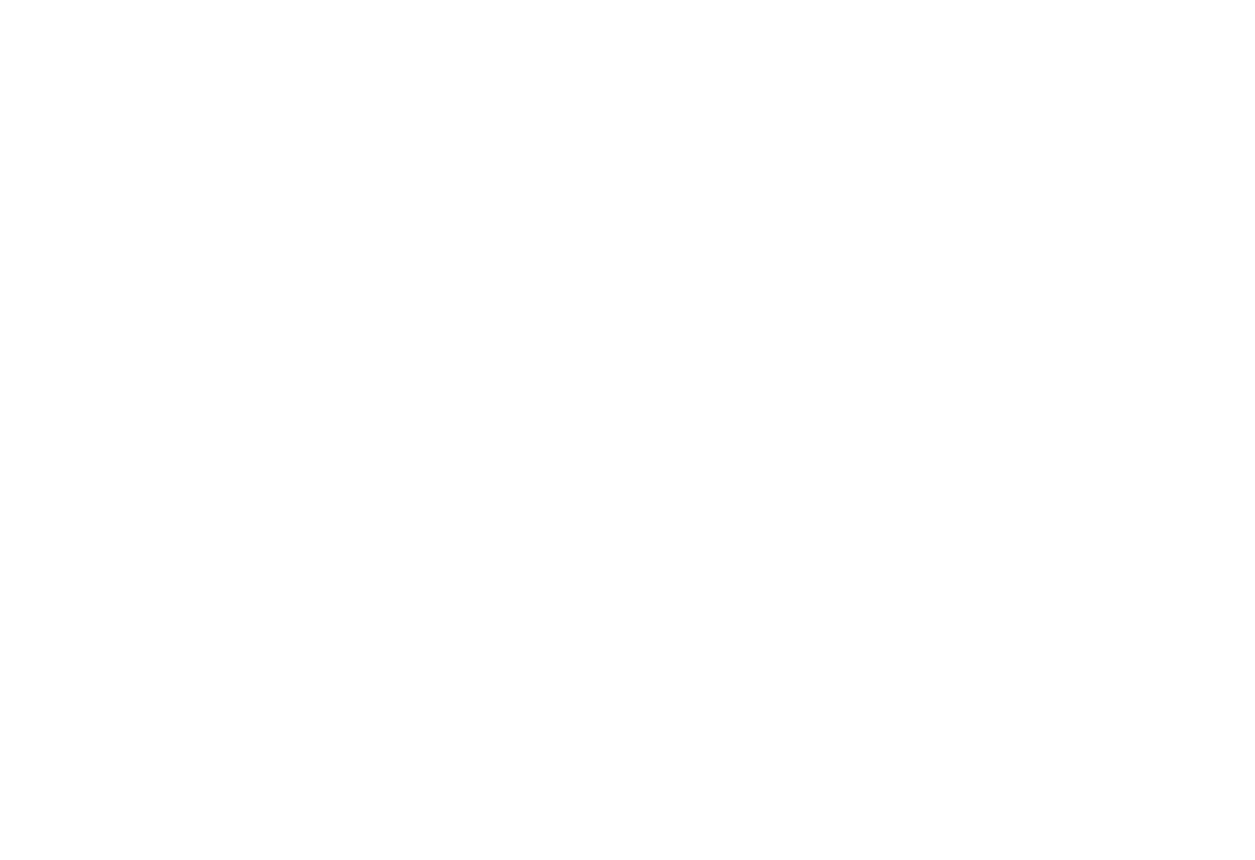
type textarea "x"
type textarea "How do I"
type textarea "x"
type textarea "How do I"
type textarea "x"
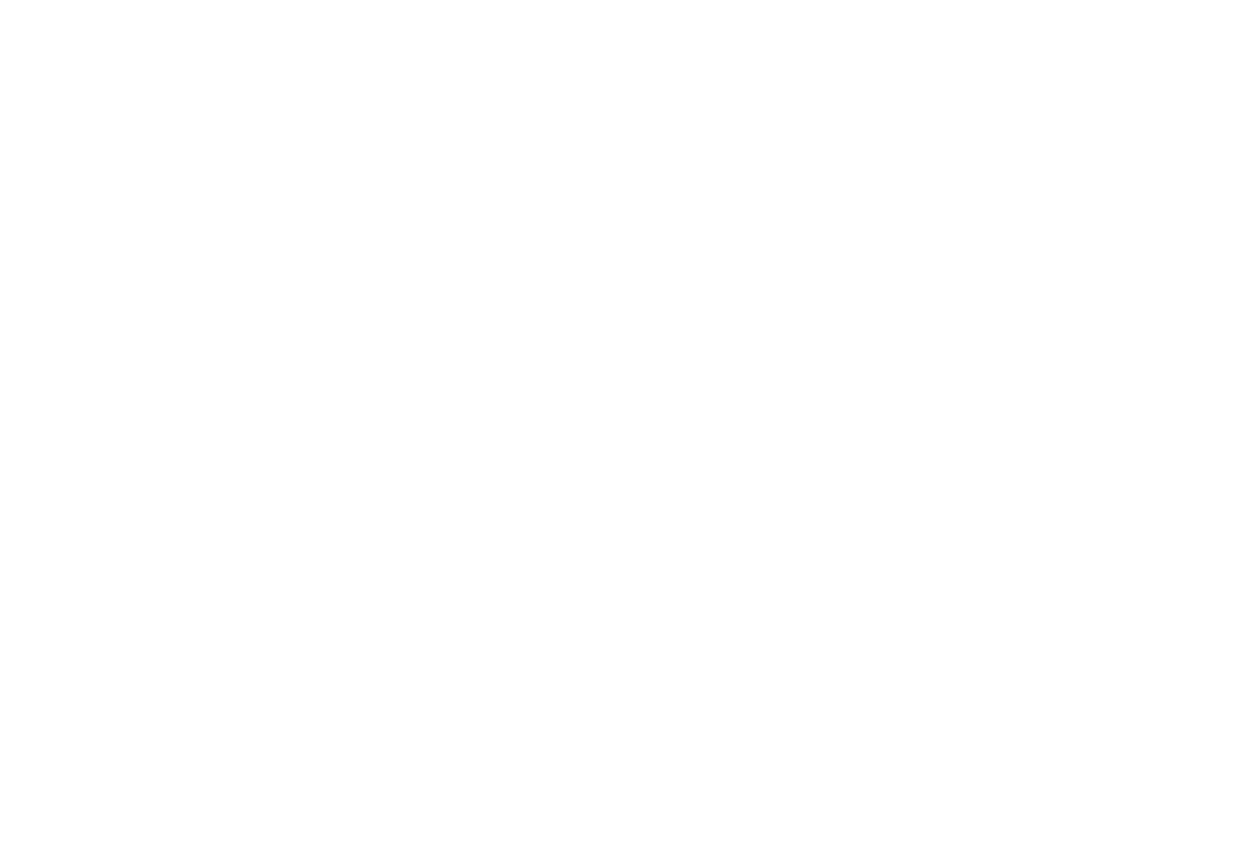
type textarea "How do I g"
type textarea "x"
type textarea "How do I ge"
type textarea "x"
type textarea "How do I get"
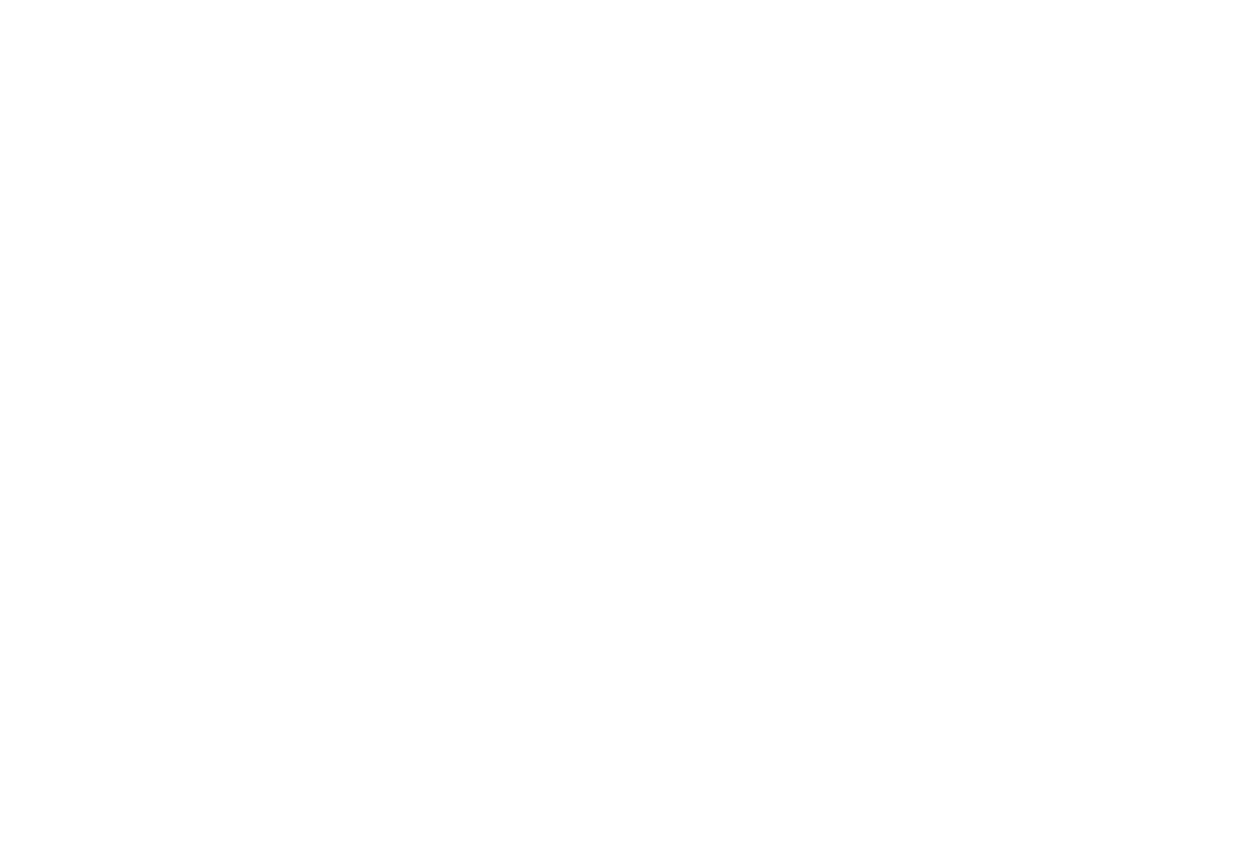
type textarea "x"
type textarea "How do I get"
type textarea "x"
type textarea "How do I get t"
type textarea "x"
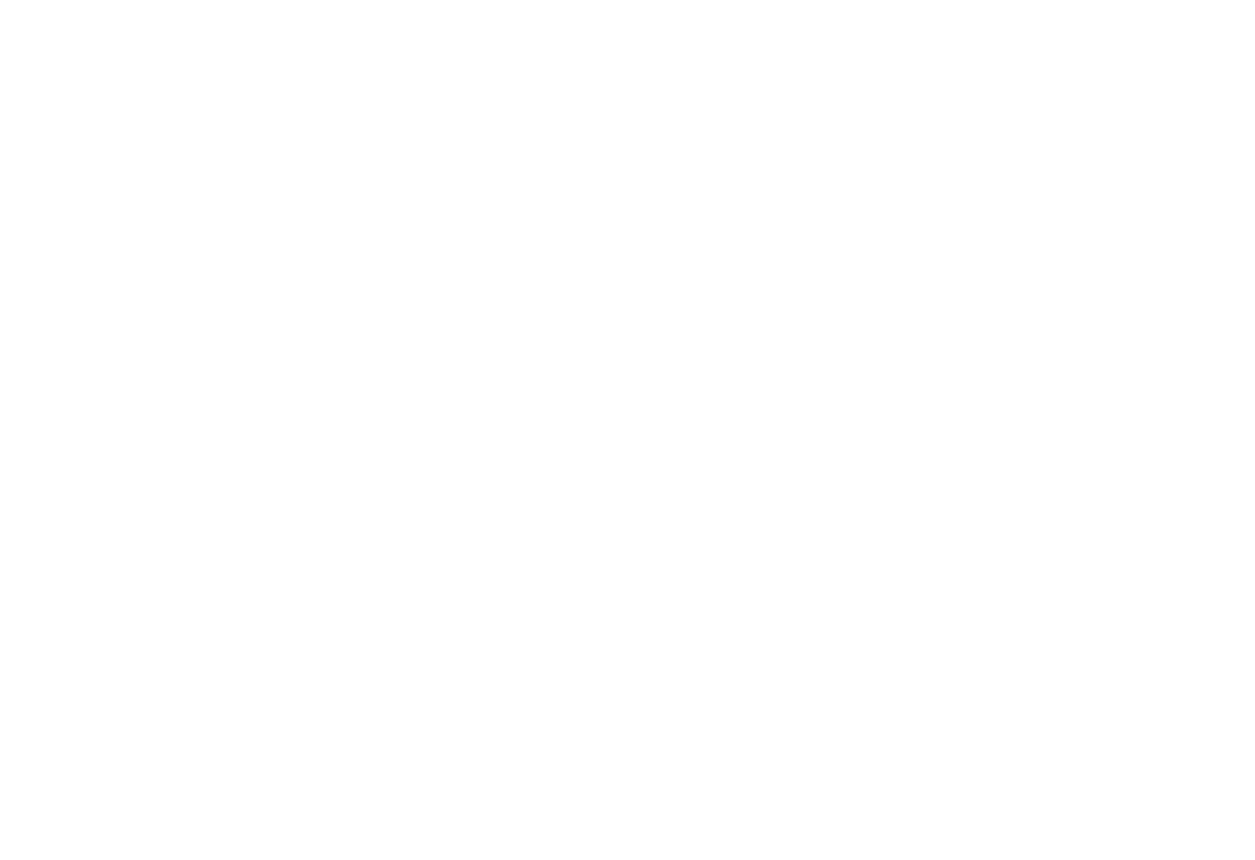
type textarea "How do I get th"
type textarea "x"
type textarea "How do I get the"
type textarea "x"
type textarea "How do I get the"
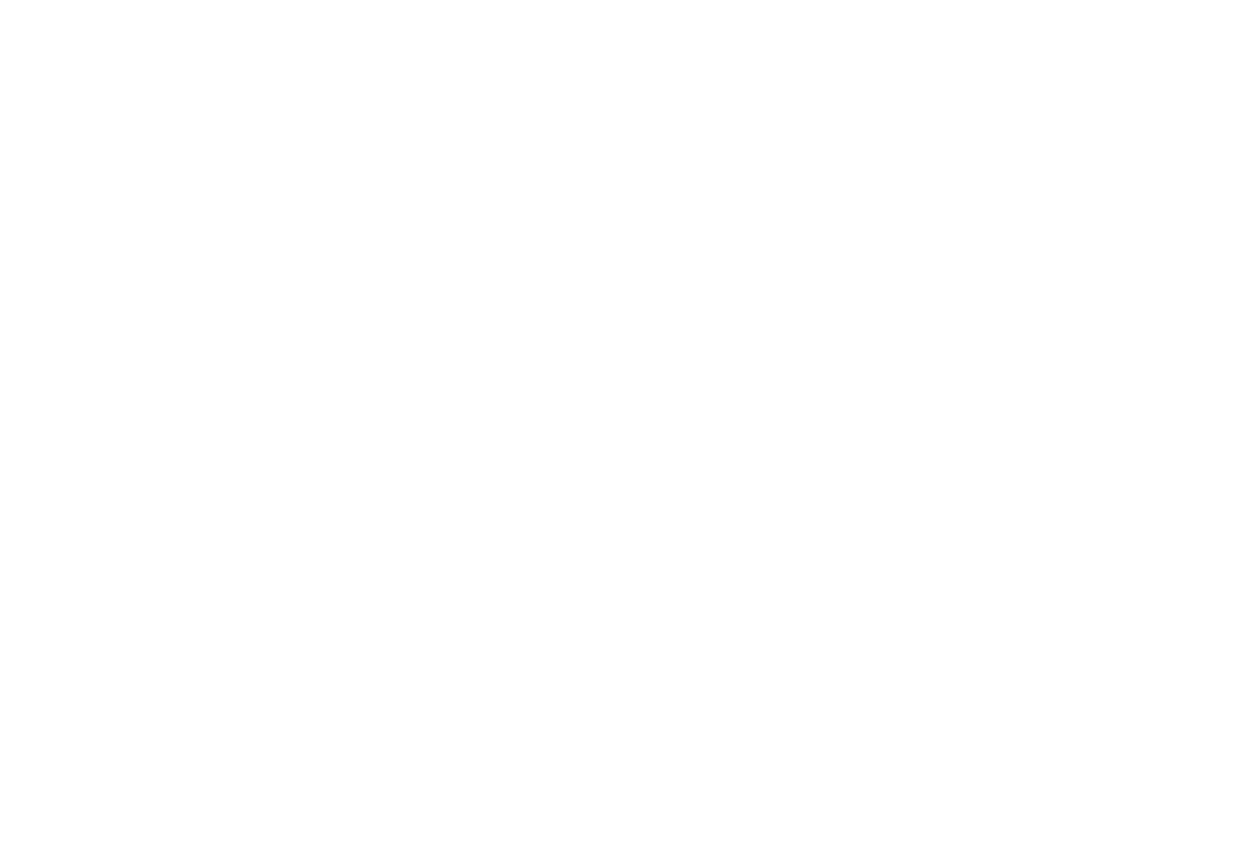
type textarea "x"
type textarea "How do I get the d"
type textarea "x"
type textarea "How do I get the di"
type textarea "x"
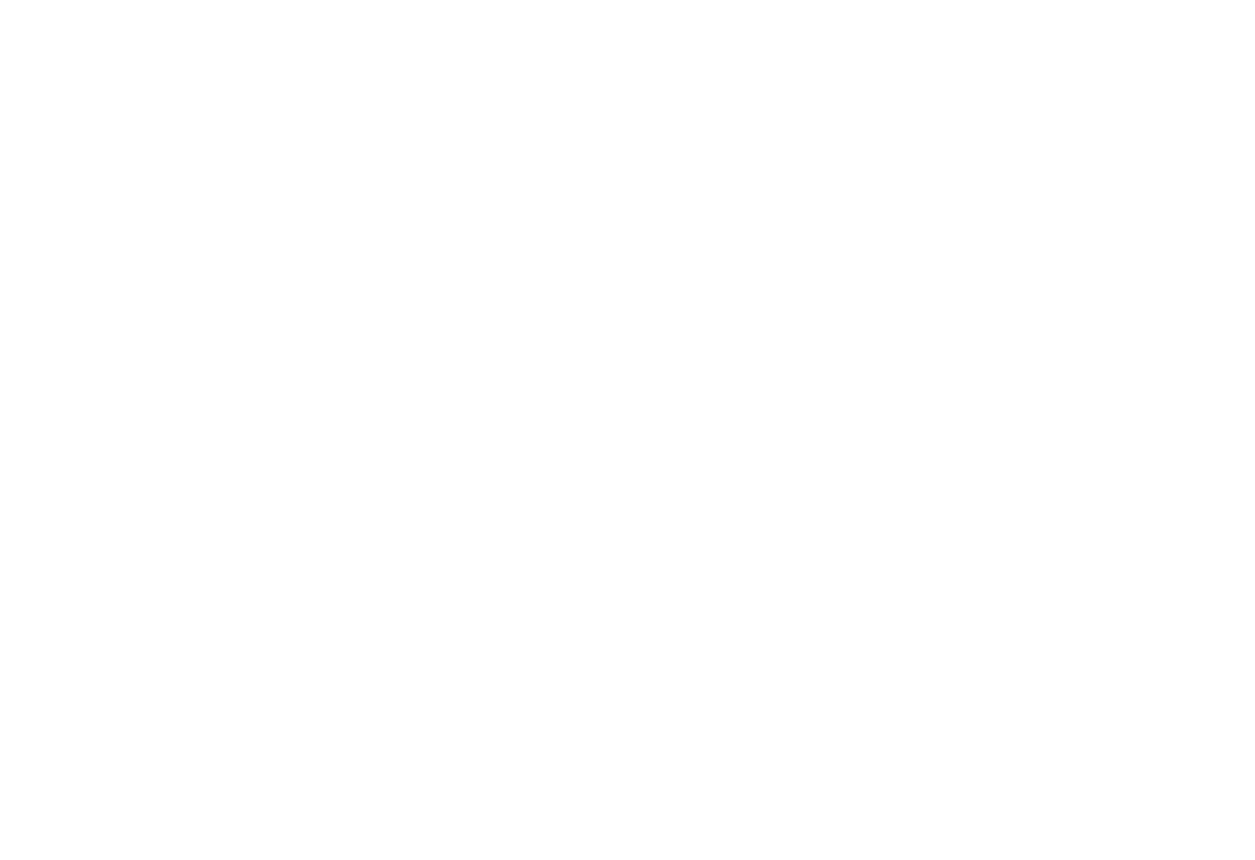
type textarea "How do I get the dis"
type textarea "x"
type textarea "How do I get the di"
type textarea "x"
type textarea "How do I get the d"
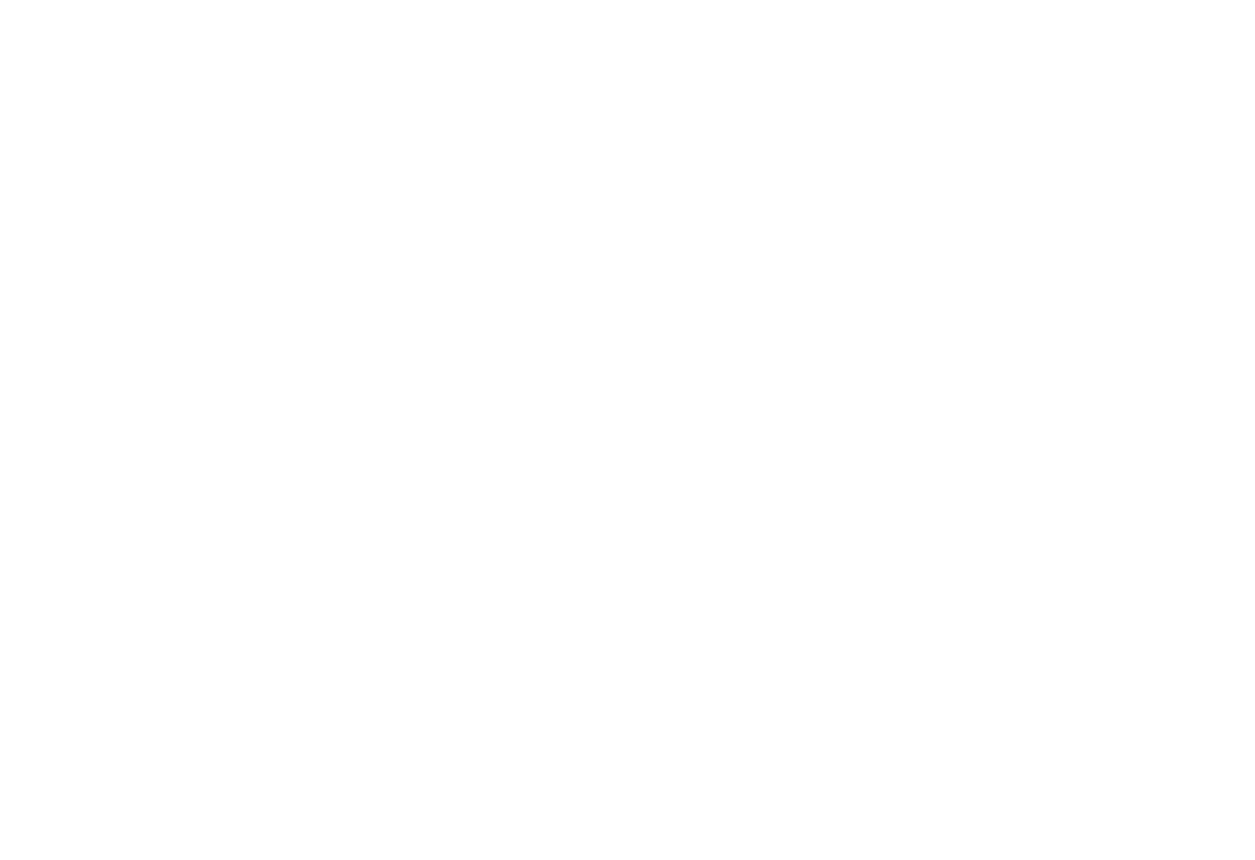
type textarea "x"
type textarea "How do I get the"
type textarea "x"
type textarea "How do I get the 3"
type textarea "x"
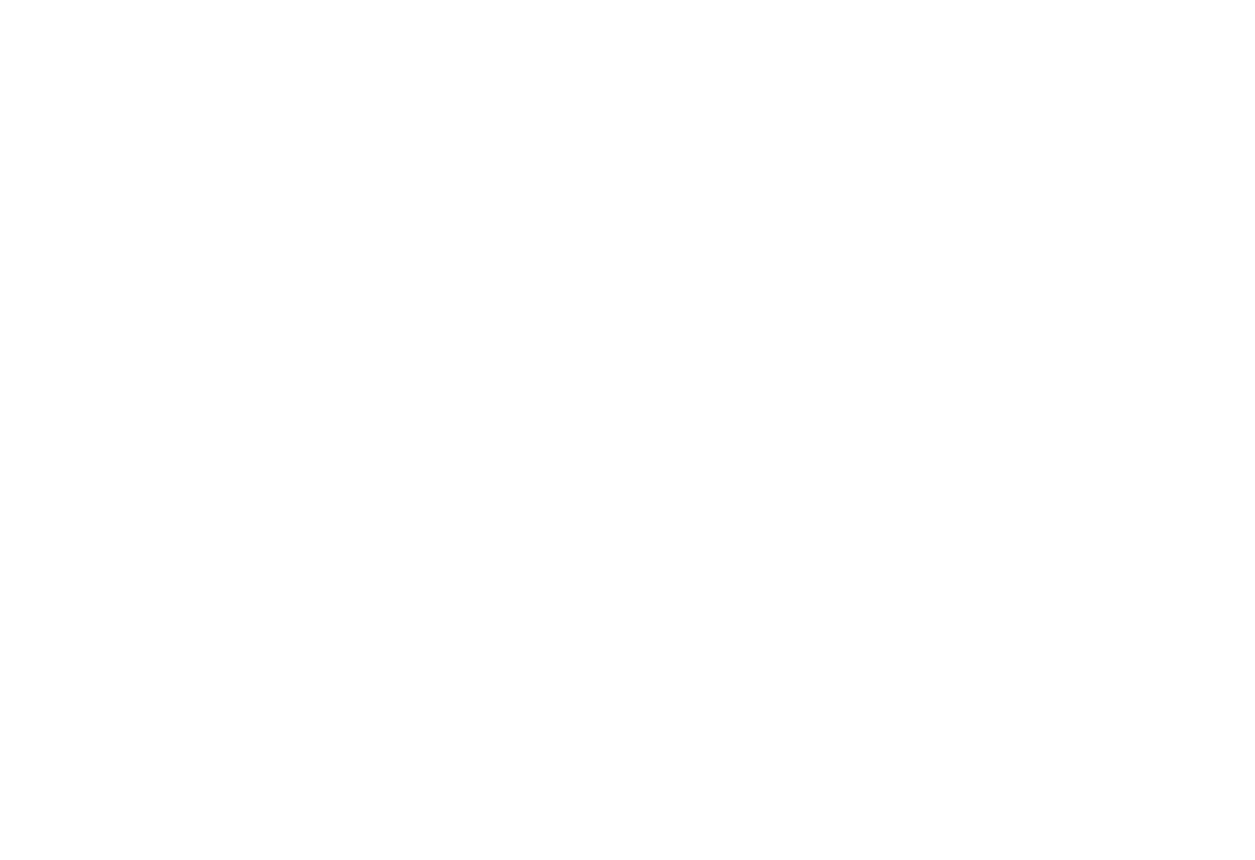
type textarea "How do I get the 35"
type textarea "x"
type textarea "How do I get the 35%"
type textarea "x"
type textarea "How do I get the 35%d"
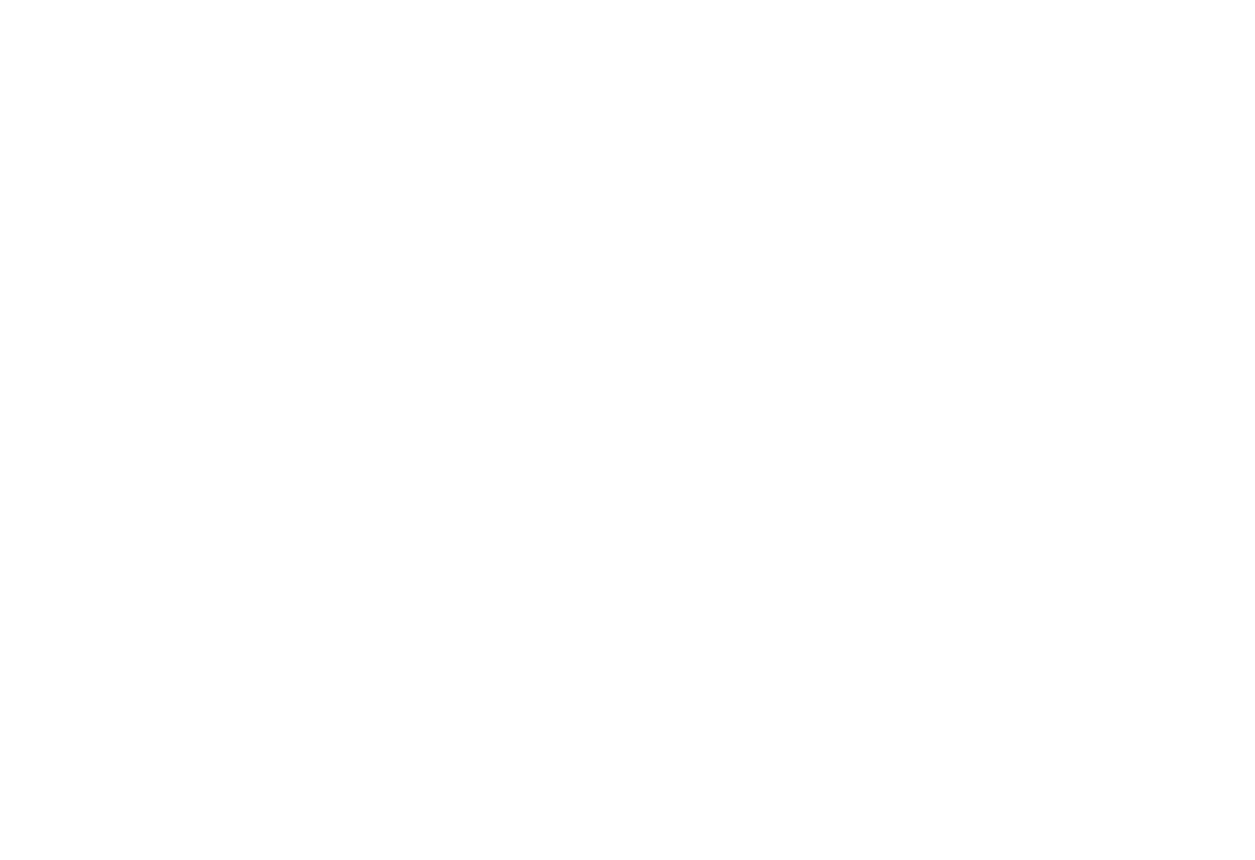
type textarea "x"
type textarea "How do I get the 35%di"
type textarea "x"
type textarea "How do I get the 35%dis"
type textarea "x"
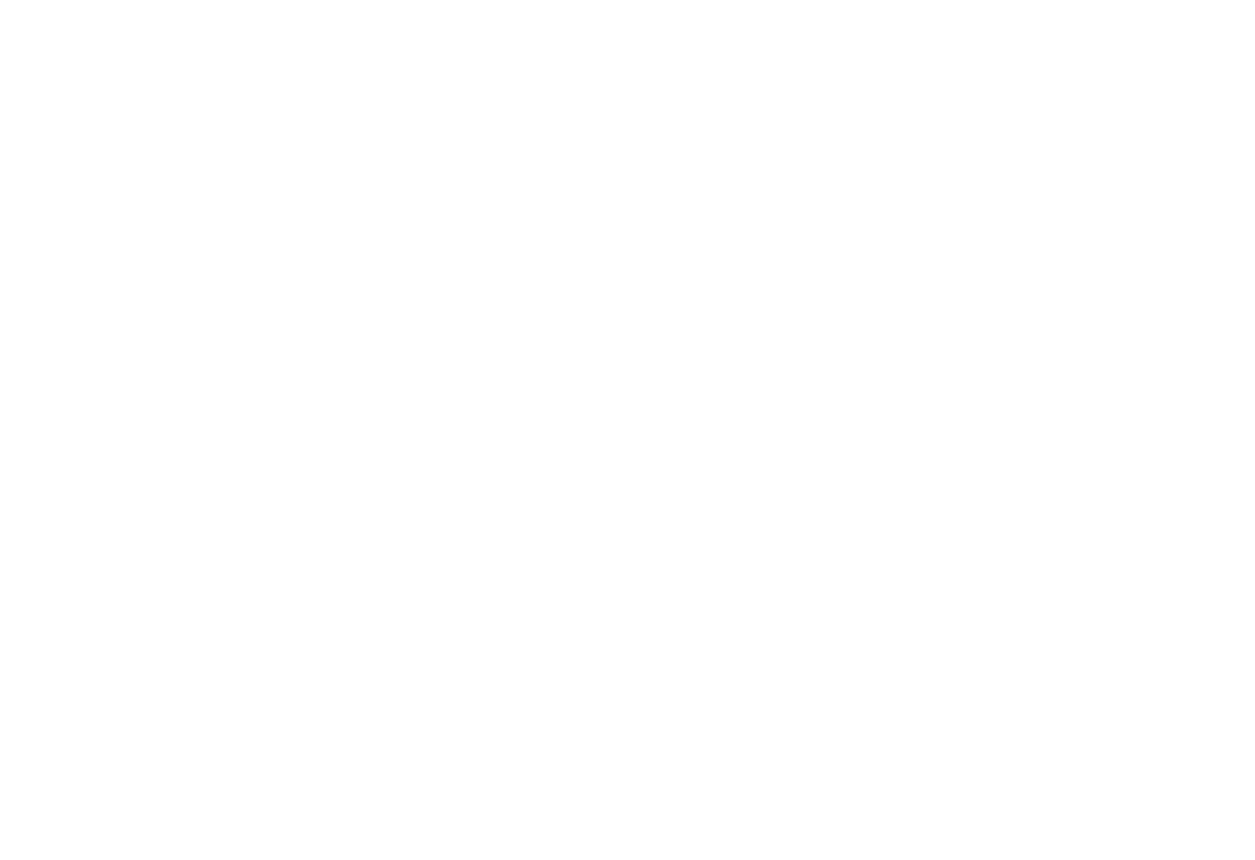
type textarea "How do I get the 35%disc"
type textarea "x"
type textarea "How do I get the 35%disco"
type textarea "x"
type textarea "How do I get the 35%discou"
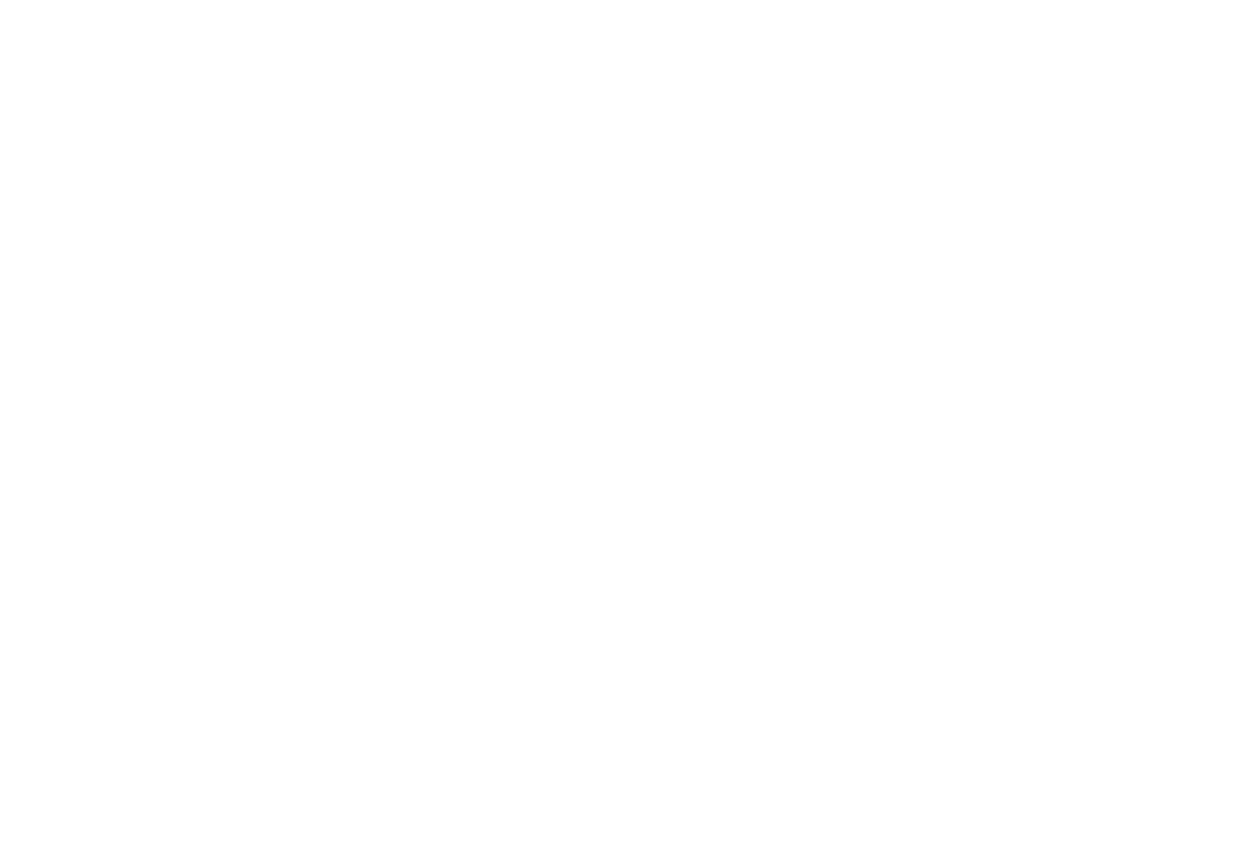
type textarea "x"
type textarea "How do I get the 35%discoun"
type textarea "x"
type textarea "How do I get the 35%discount"
type textarea "x"
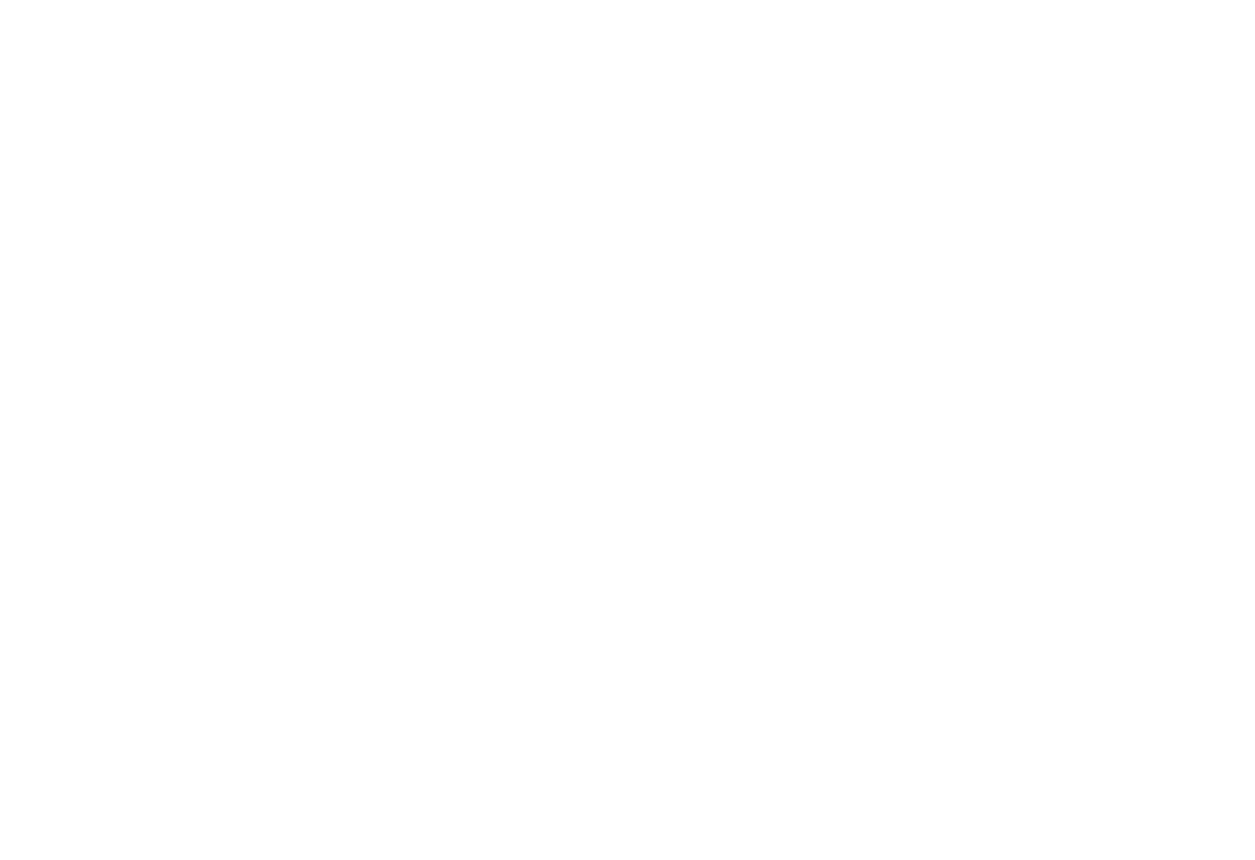
type textarea "How do I get the 35%discount"
type textarea "x"
type textarea "How do I get the 35%discount o"
type textarea "x"
type textarea "How do I get the 35%discount on"
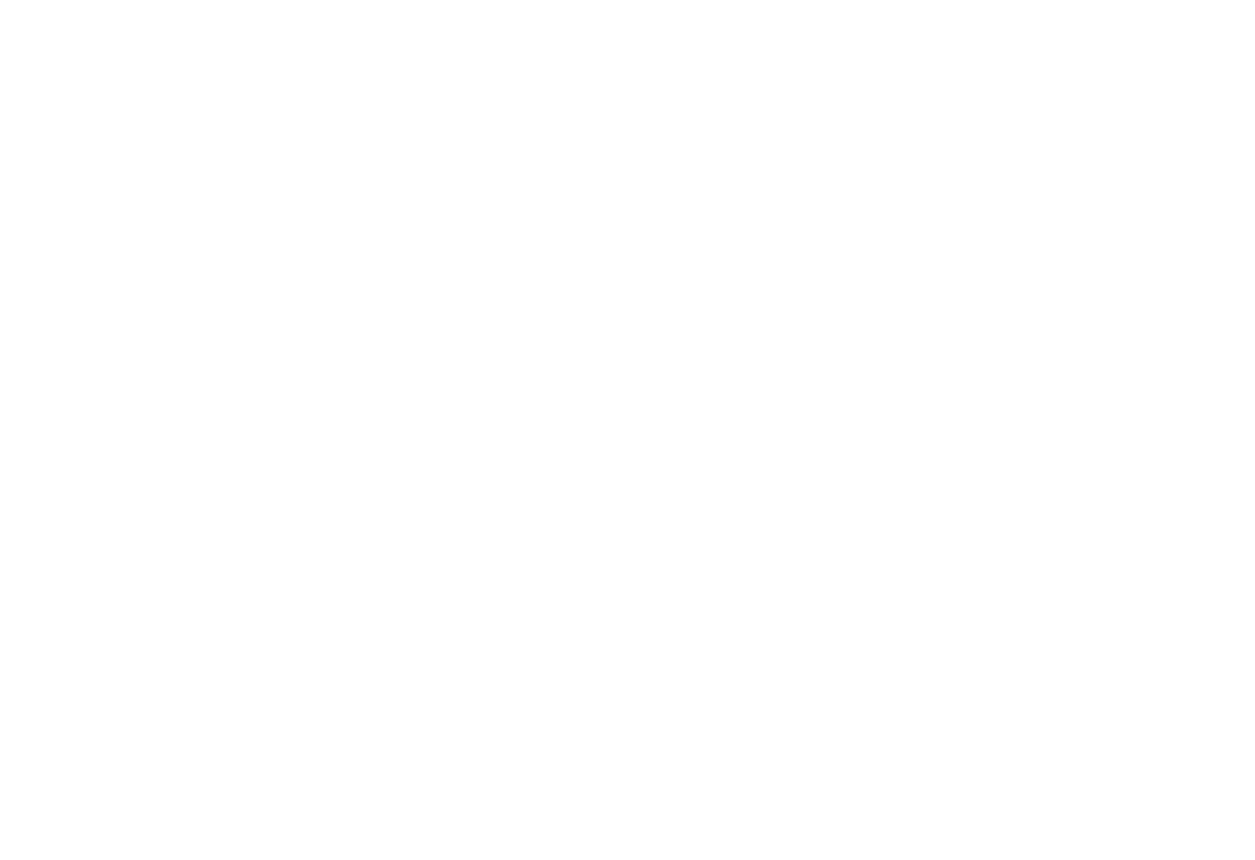
type textarea "x"
type textarea "How do I get the 35%discount on"
type textarea "x"
type textarea "How do I get the 35%discount on t"
type textarea "x"
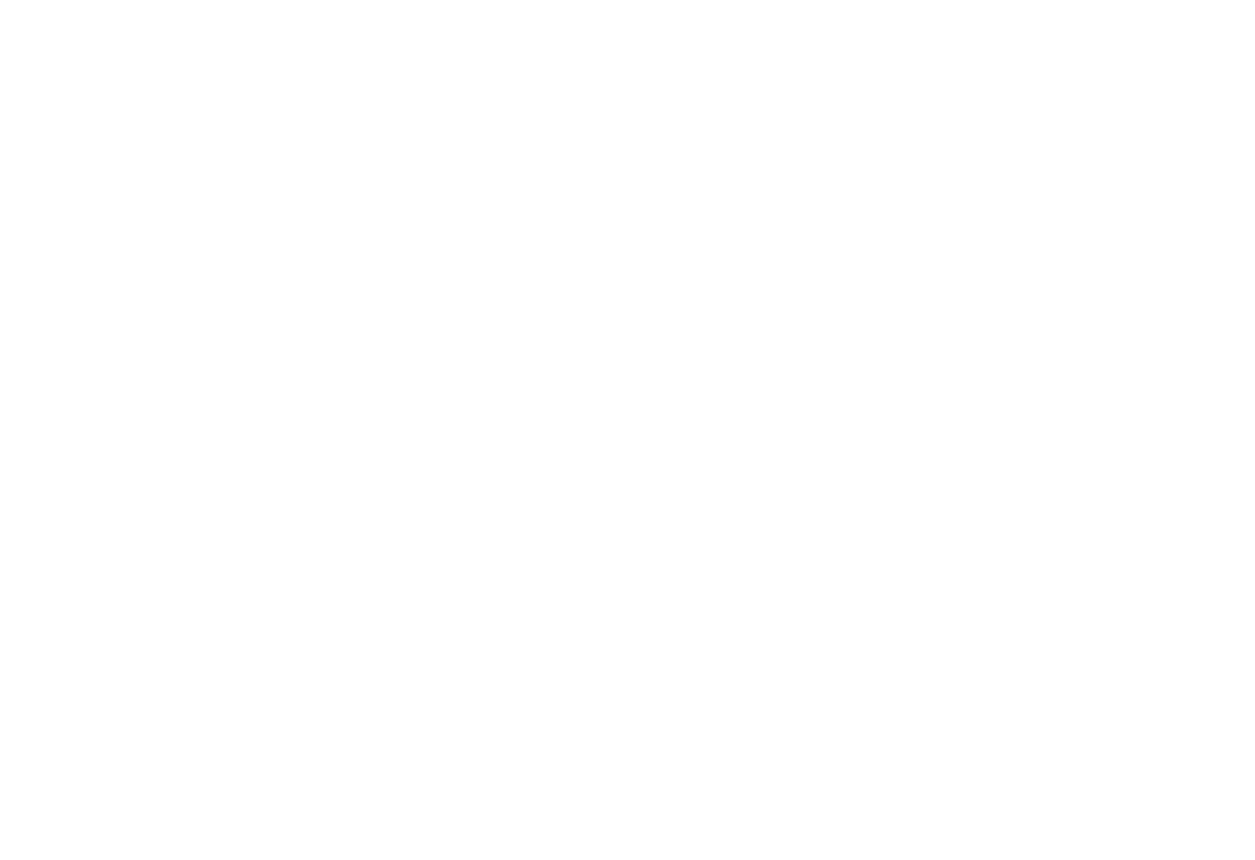
type textarea "How do I get the 35%discount on th"
type textarea "x"
type textarea "How do I get the 35%discount on the"
type textarea "x"
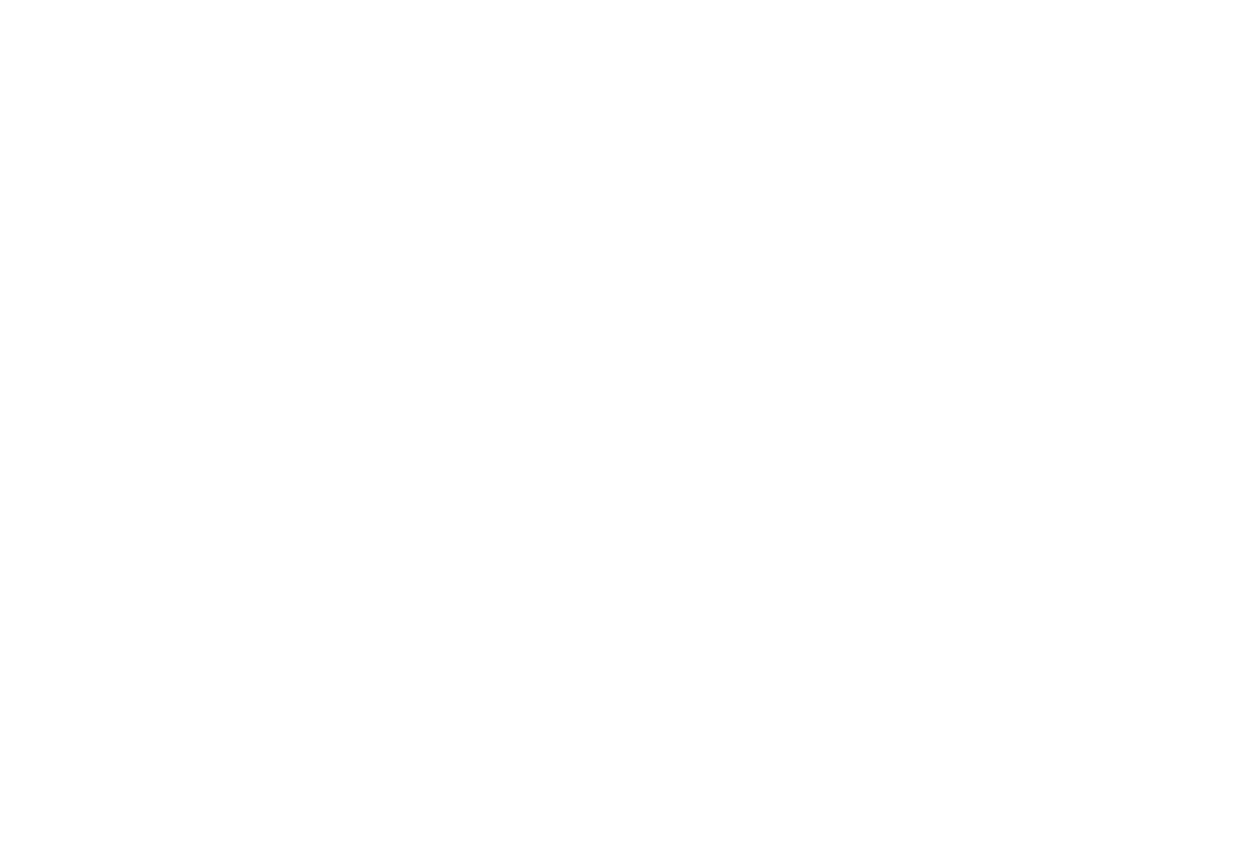
type textarea "How do I get the 35%discount on the"
type textarea "x"
type textarea "How do I get the 35%discount on the B"
type textarea "x"
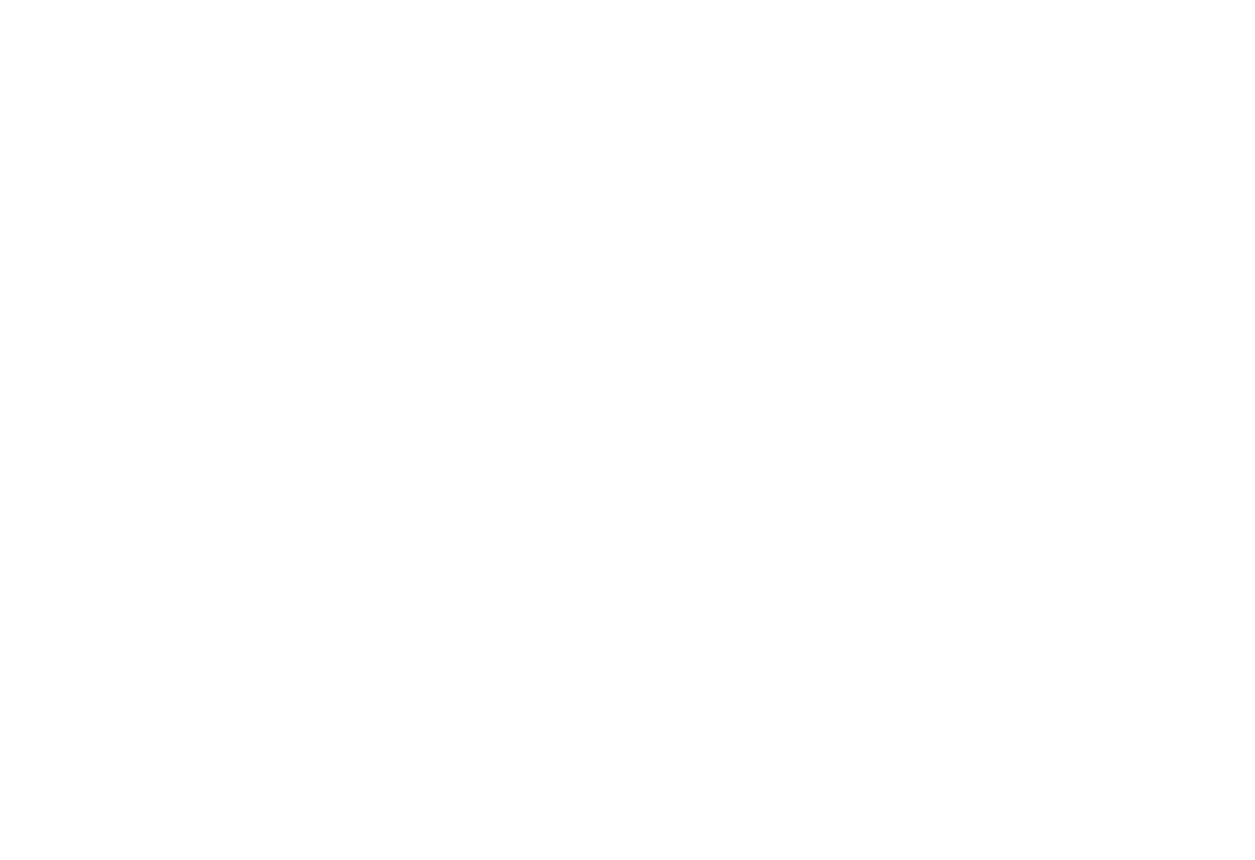
type textarea "How do I get the 35%discount on the Bi"
type textarea "x"
type textarea "How do I get the 35%discount on the Bik"
type textarea "x"
type textarea "How do I get the 35%discount on the Biko"
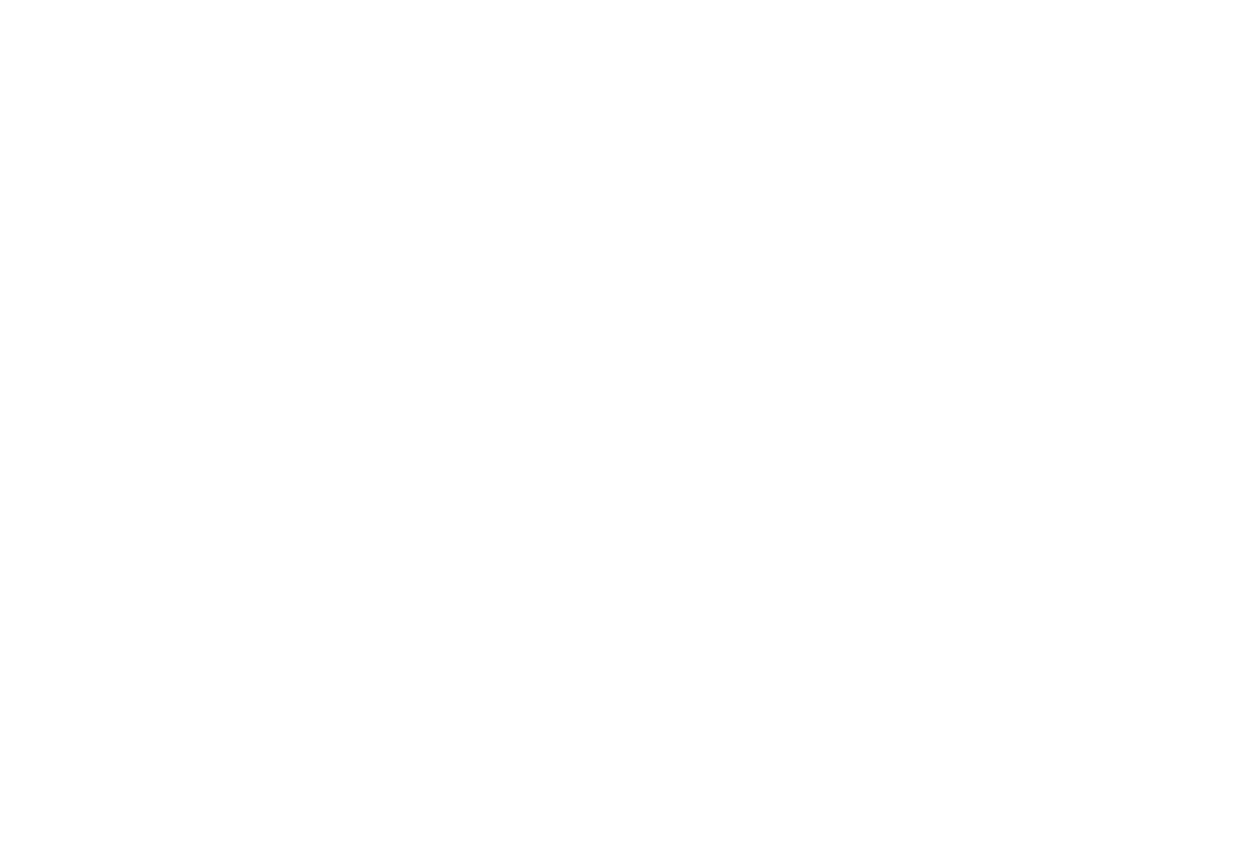
type textarea "x"
type textarea "How do I get the 35%discount on the Biko"
type textarea "x"
type textarea "How do I get the 35%discount on the Biko C"
type textarea "x"
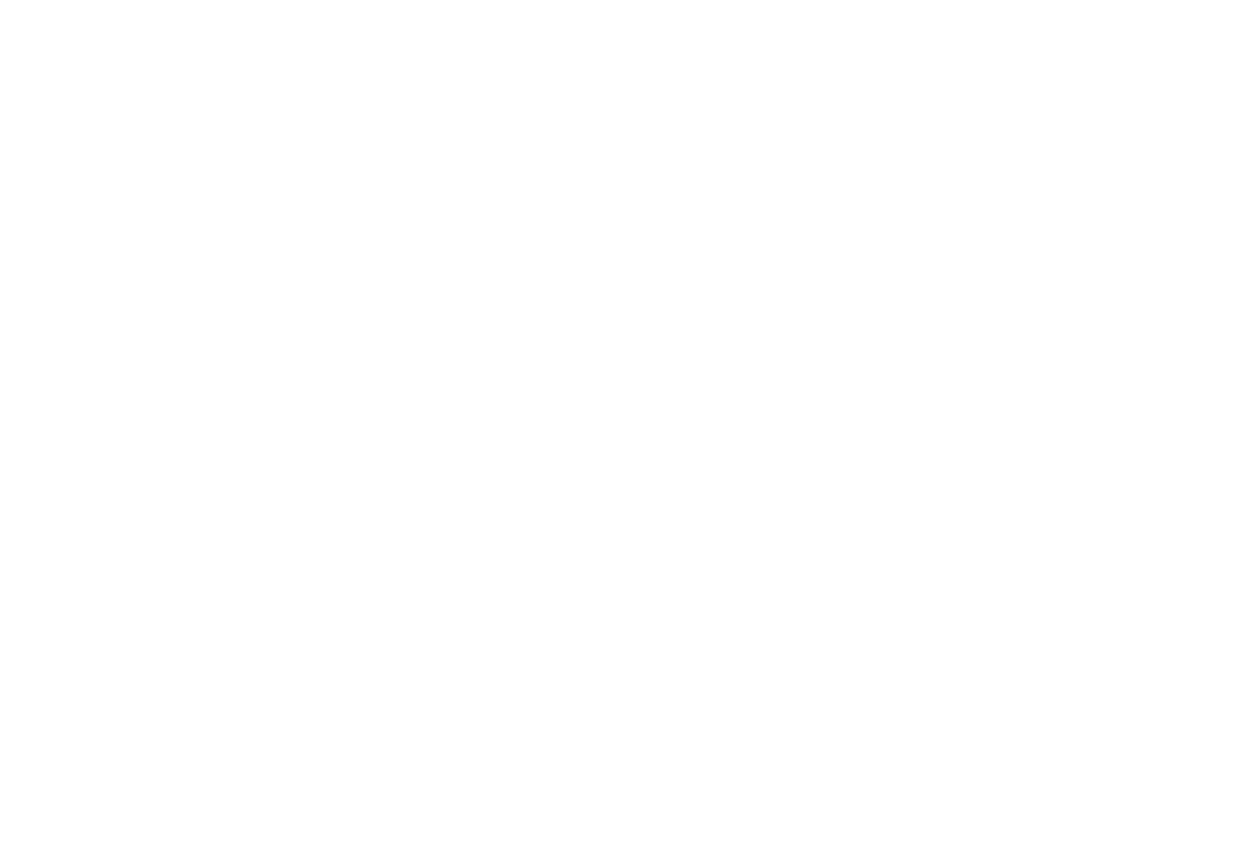
type textarea "How do I get the 35%discount on the Biko Ch"
type textarea "x"
type textarea "How do I get the 35%discount on the [PERSON_NAME]"
type textarea "x"
type textarea "How do I get the 35%discount on the [PERSON_NAME]"
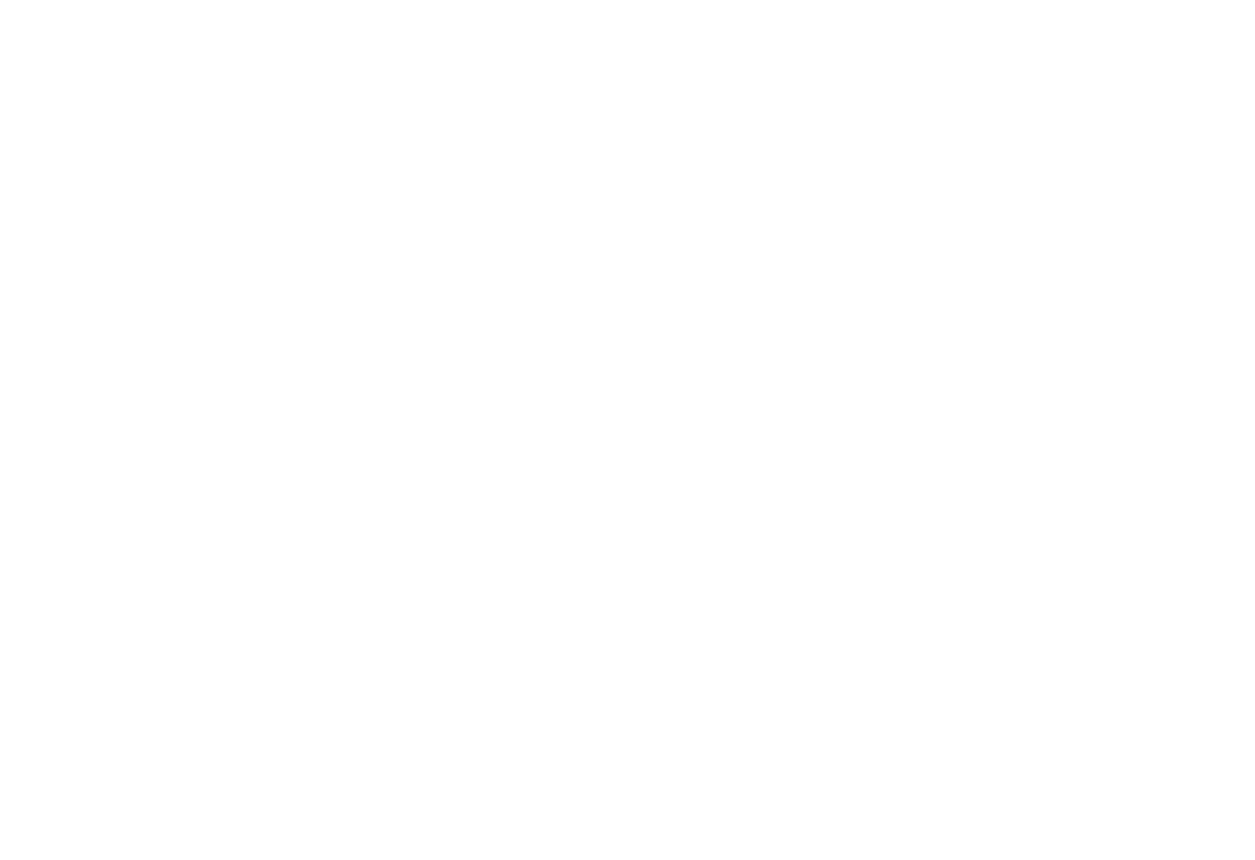
type textarea "x"
type textarea "How do I get the 35%discount on the [PERSON_NAME]"
type textarea "x"
type textarea "How do I get the 35%discount on the Biko Cherry"
type textarea "x"
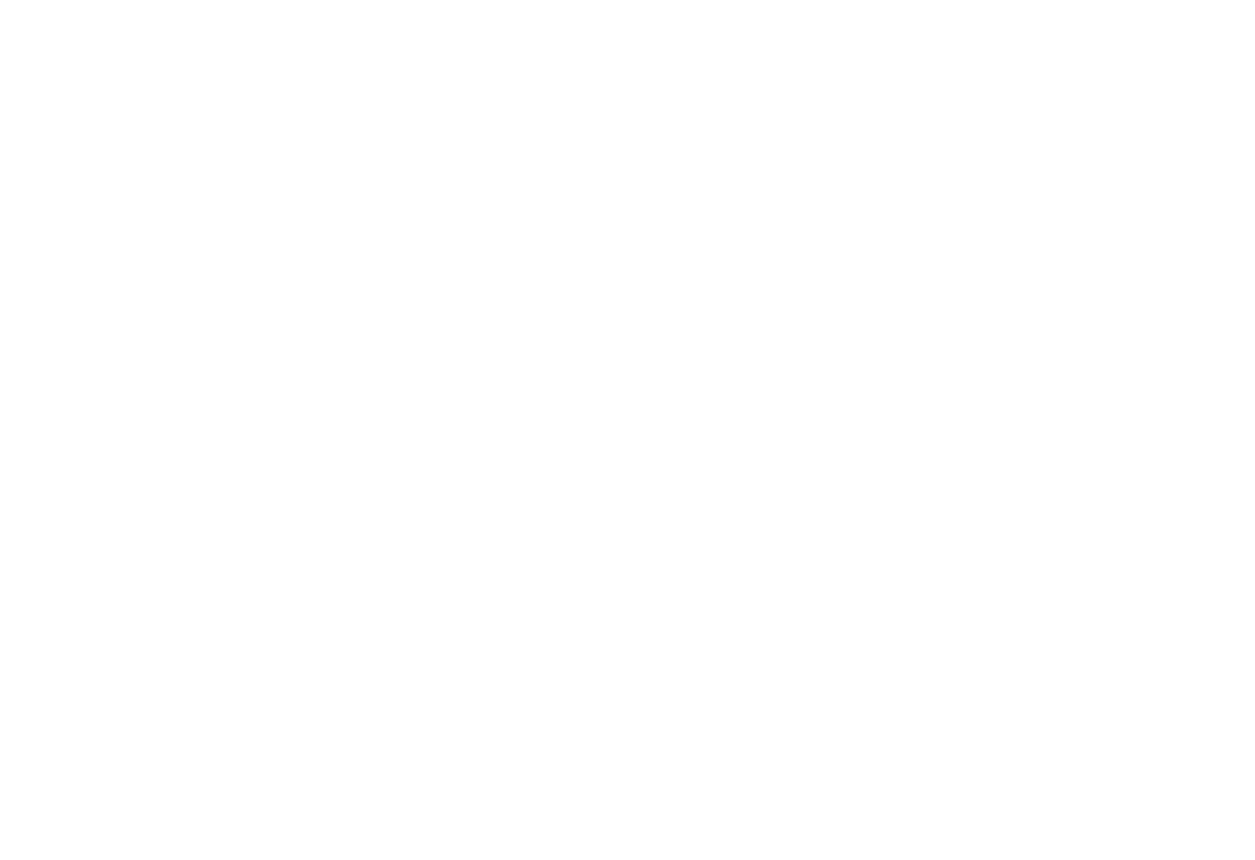
type textarea "How do I get the 35%discount on the Biko Cherry"
type textarea "x"
type textarea "How do I get the 35%discount on the Biko Cherry F"
type textarea "x"
type textarea "How do I get the 35%discount on the Biko Cherry Fa"
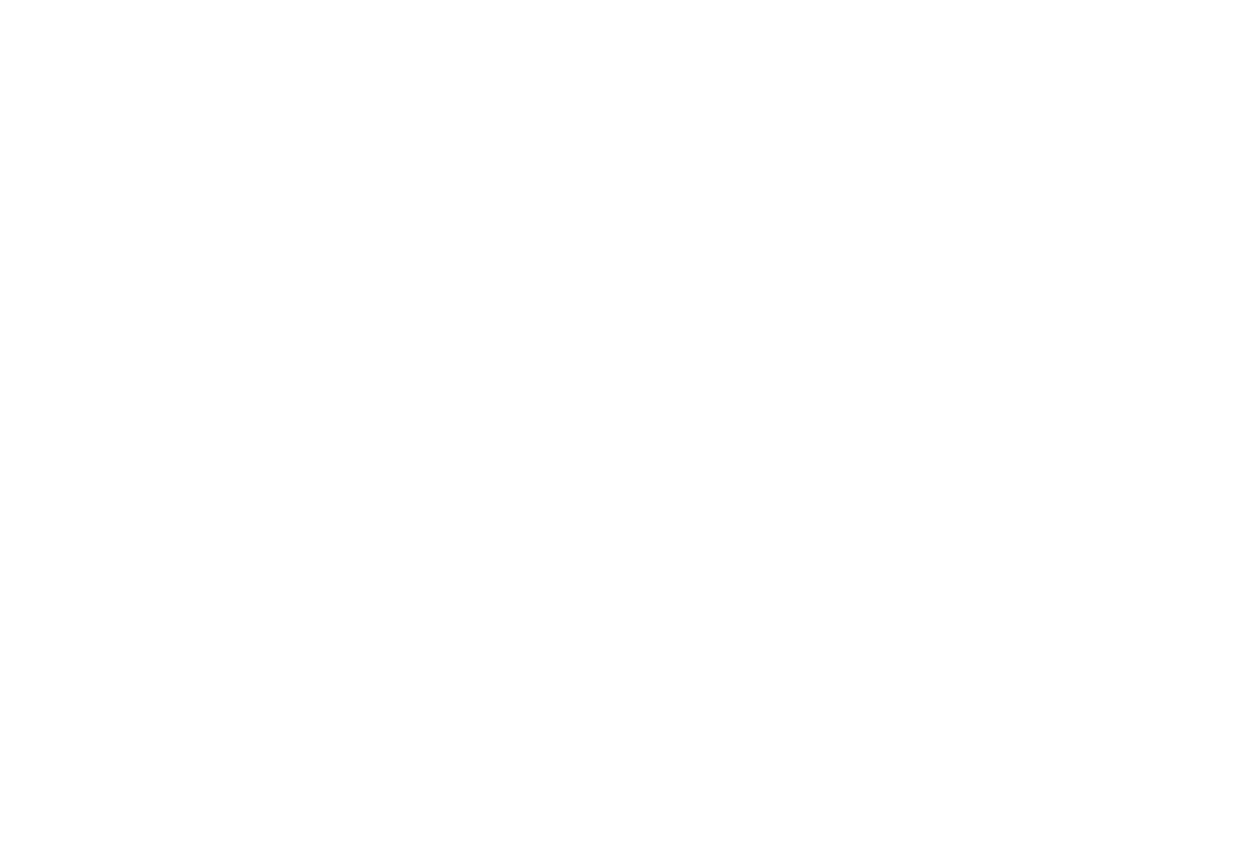
type textarea "x"
type textarea "How do I get the 35%discount on the Biko Cherry Fan"
type textarea "x"
type textarea "How do I get the 35%discount on the Biko [PERSON_NAME]"
type textarea "x"
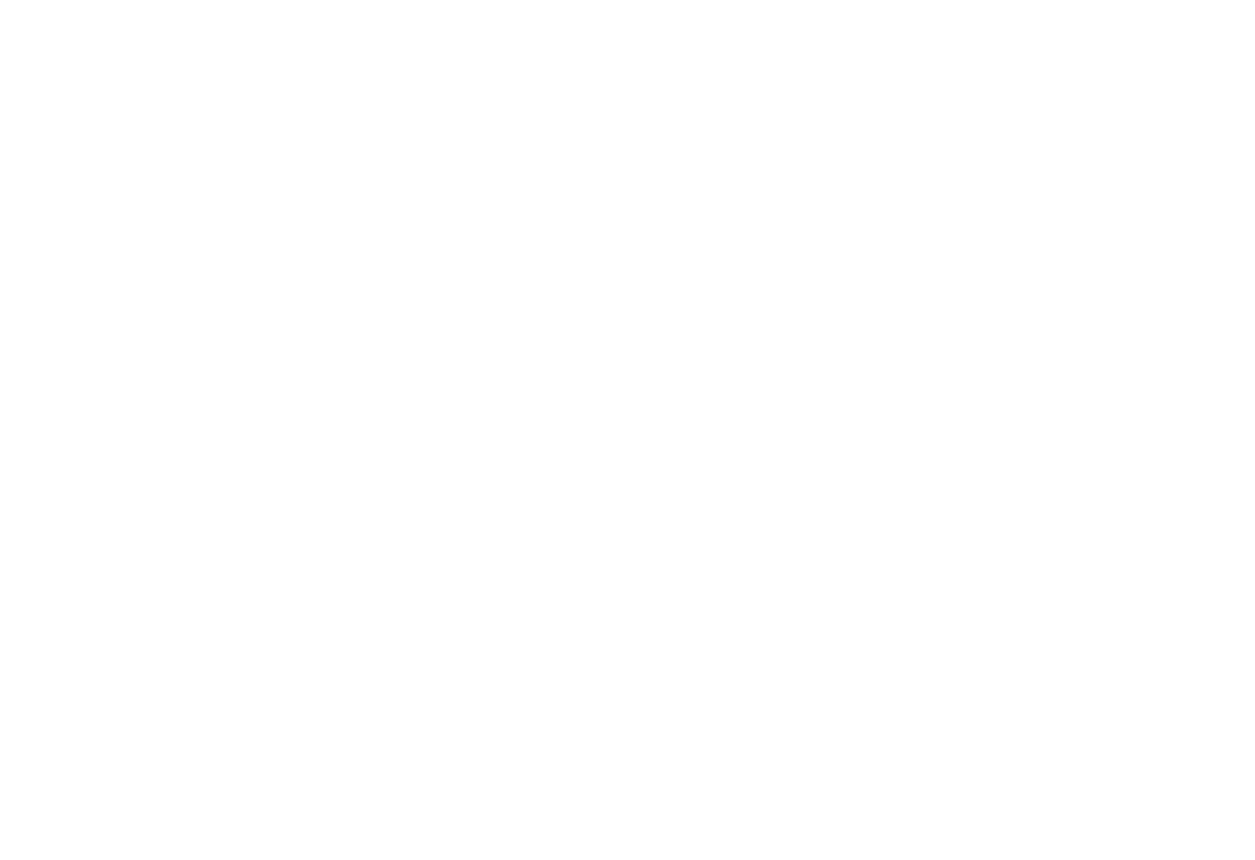
type textarea "How do I get the 35%discount on the Biko Cherry Fanta"
type textarea "x"
type textarea "How do I get the 35%discount on the Biko Cherry Fanta"
type textarea "x"
type textarea "How do I get the 35%discount on the Biko Cherry Fanta 3"
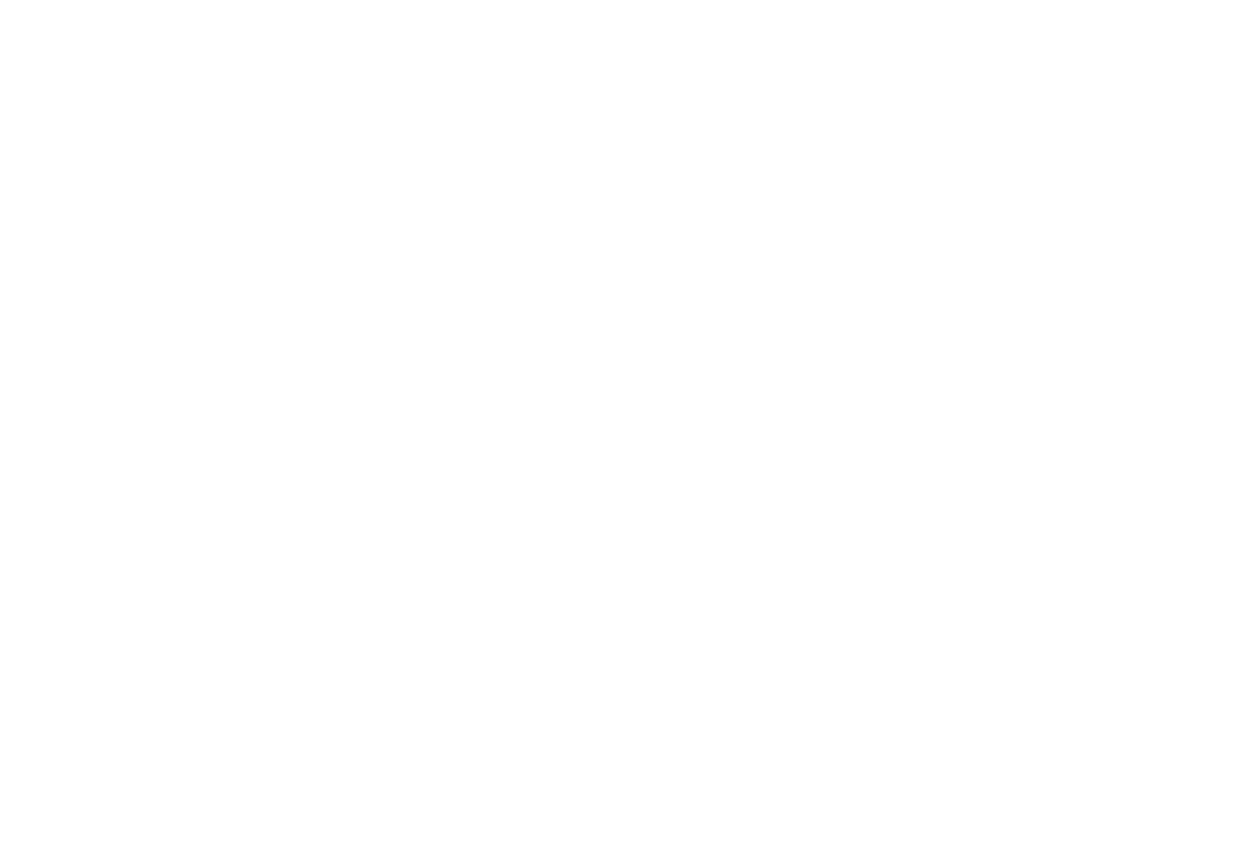
type textarea "x"
type textarea "How do I get the 35%discount on the Biko Cherry Fanta 3."
type textarea "x"
type textarea "How do I get the 35%discount on the Biko Cherry Fanta 3.5"
type textarea "x"
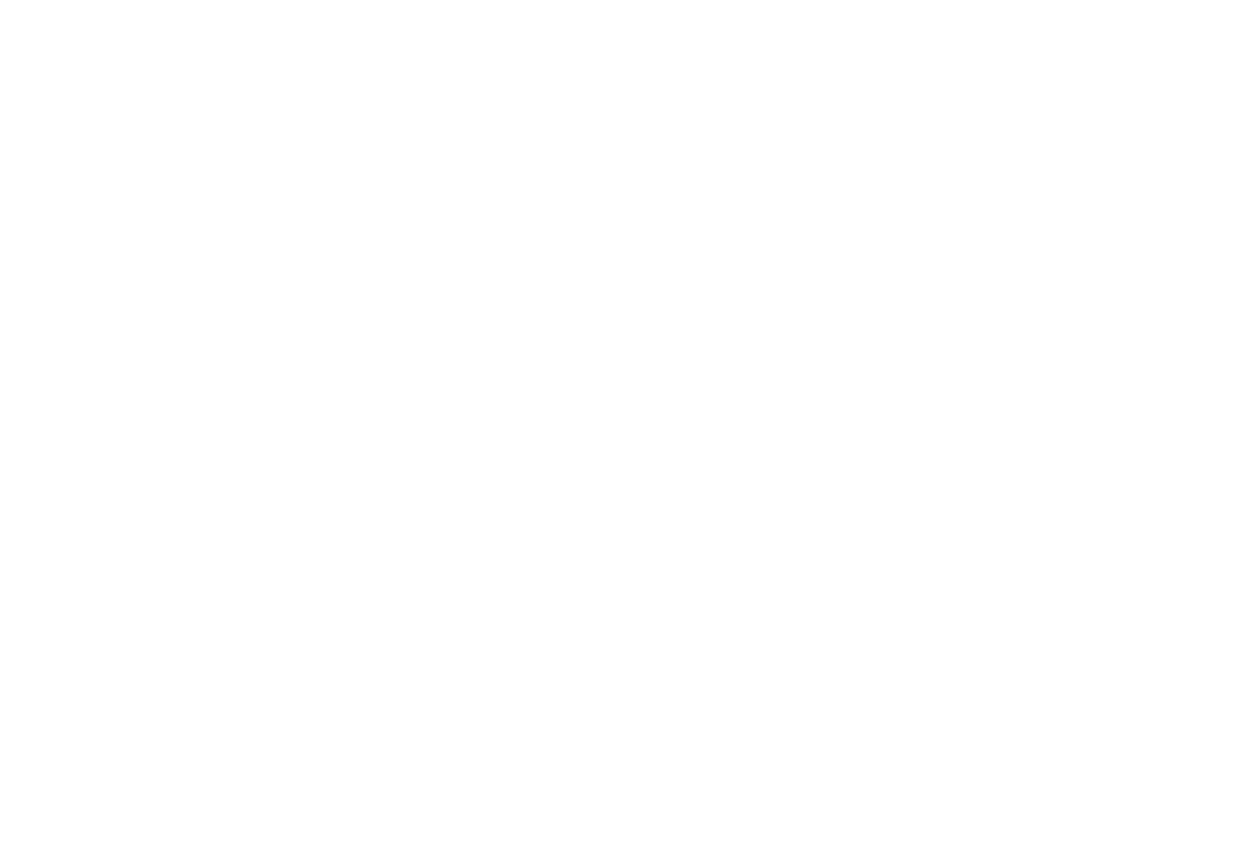
type textarea "How do I get the 35%discount on the Biko Cherry Fanta 3.5"
type textarea "x"
type textarea "How do I get the 35%discount on the Biko Cherry Fanta 3.5 g"
type textarea "x"
type textarea "How do I get the 35%discount on the Biko Cherry Fanta 3.5 gr"
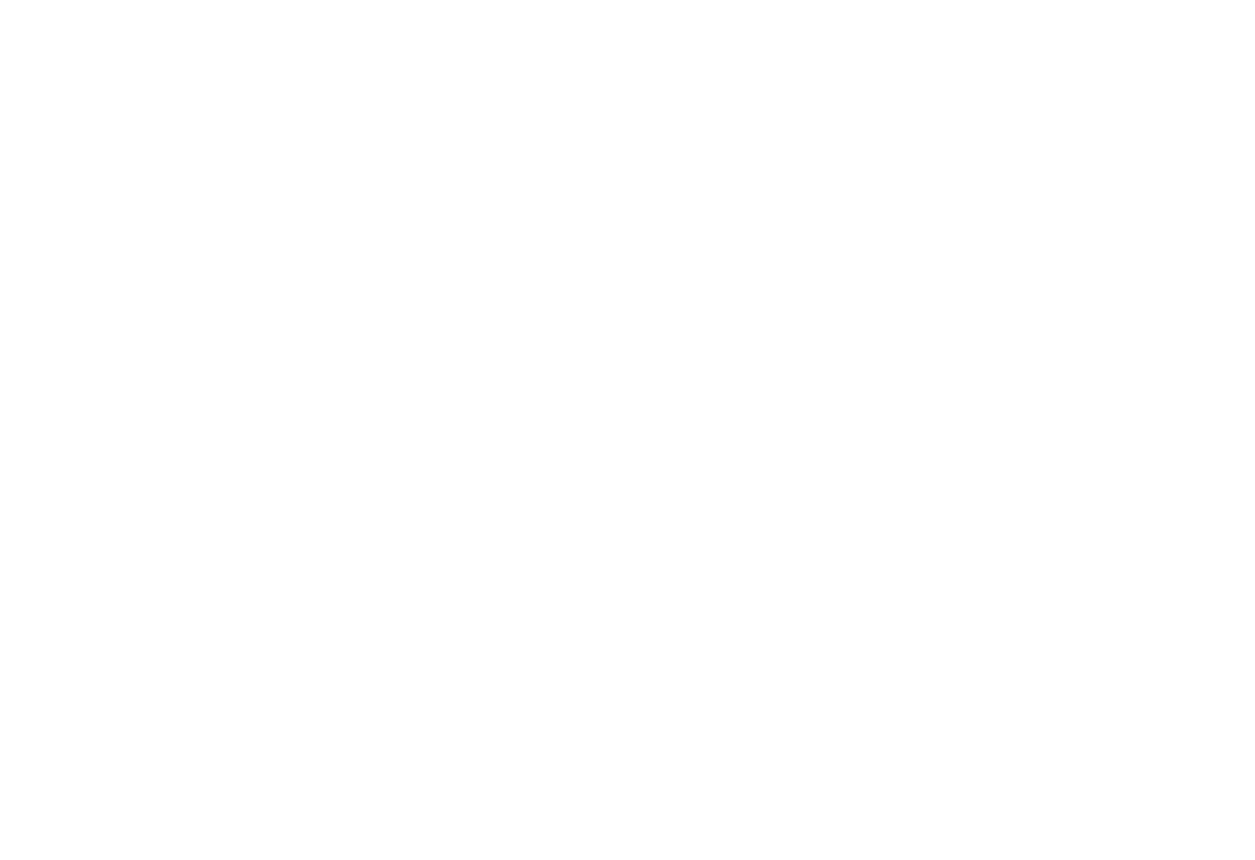
type textarea "x"
type textarea "How do I get the 35%discount on the Biko Cherry Fanta 3.5 gra"
type textarea "x"
type textarea "How do I get the 35%discount on the Biko Cherry Fanta 3.5 gram"
type textarea "x"
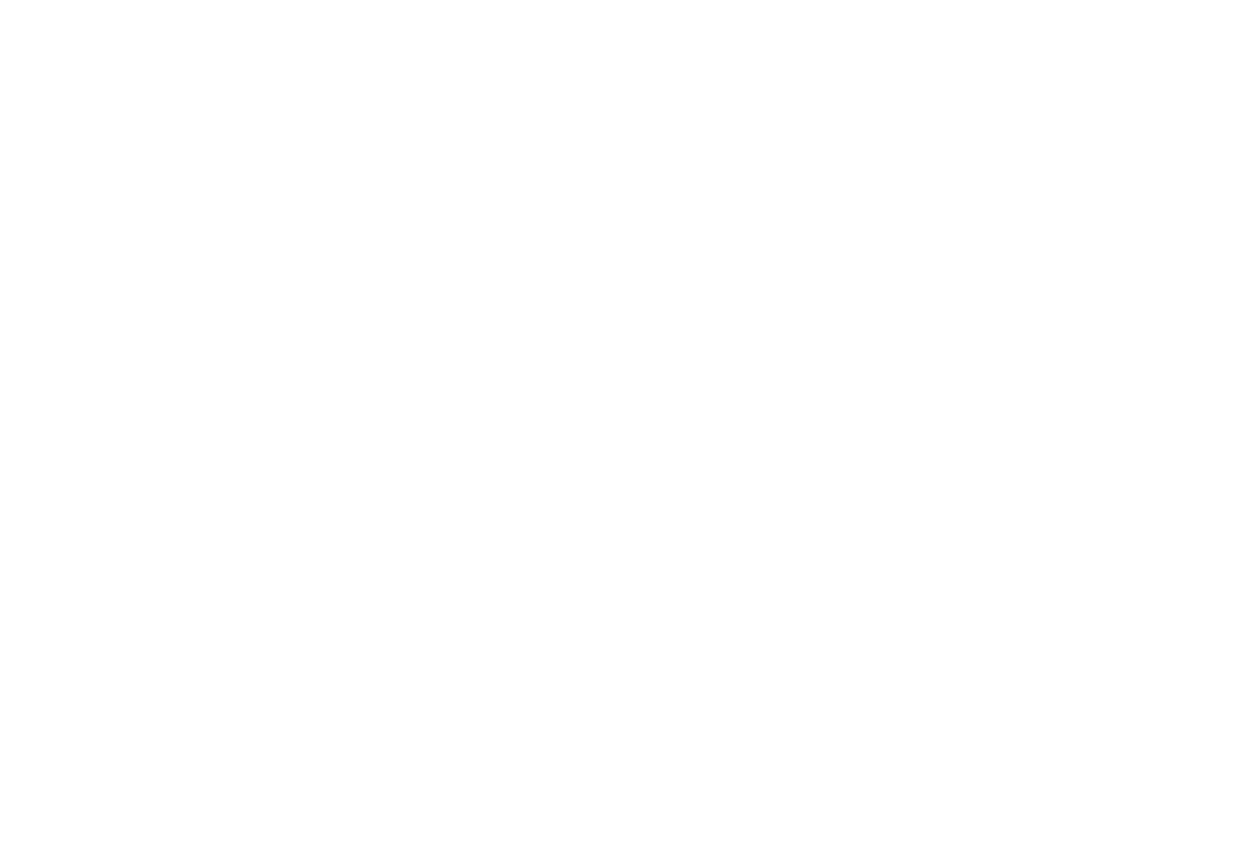
type textarea "How do I get the 35%discount on the Biko Cherry Fanta 3.5 gram"
type textarea "x"
type textarea "How do I get the 35%discount on the Biko Cherry Fanta 3.5 gram s"
type textarea "x"
type textarea "How do I get the 35%discount on the Biko Cherry Fanta 3.5 gram si"
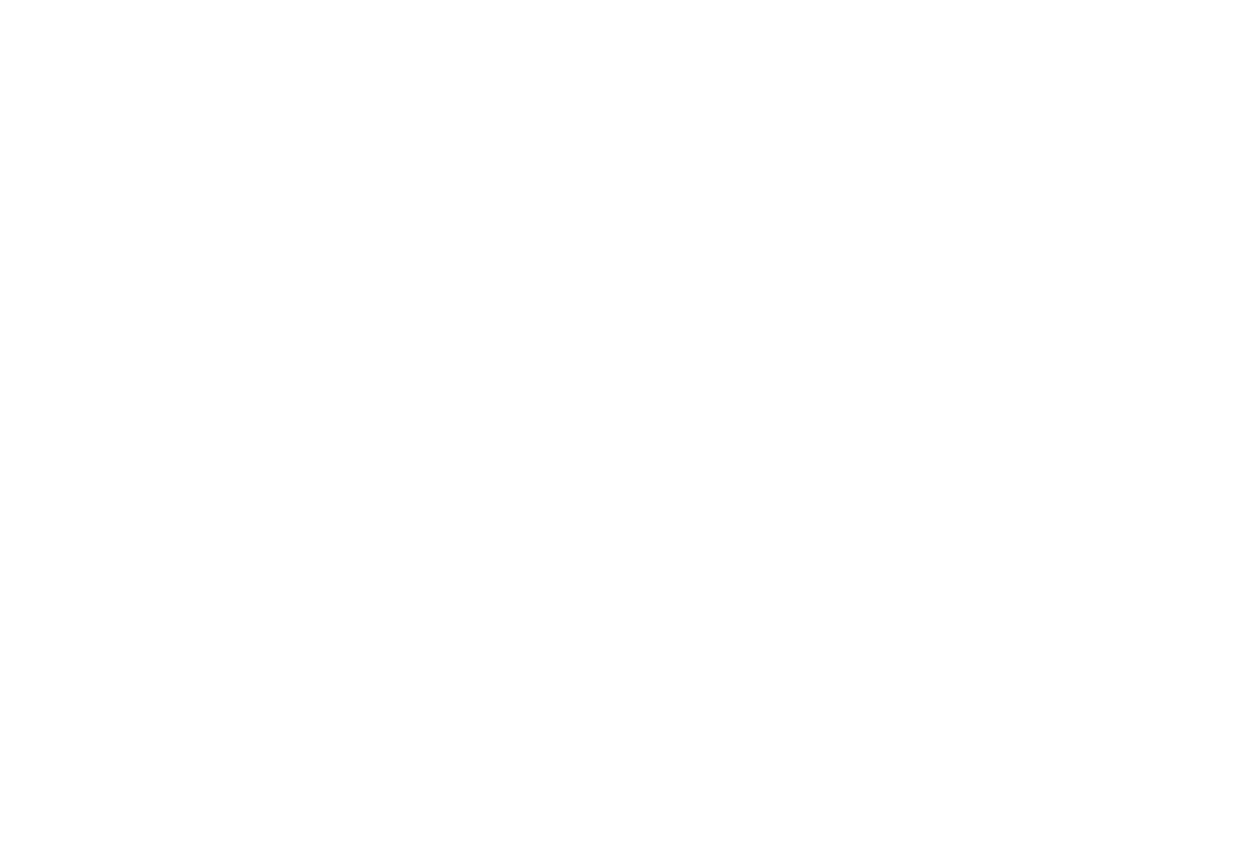
type textarea "x"
type textarea "How do I get the 35%discount on the Biko Cherry Fanta 3.5 gram sin"
type textarea "x"
type textarea "How do I get the 35%discount on the Biko Cherry Fanta 3.5 gram sinc"
type textarea "x"
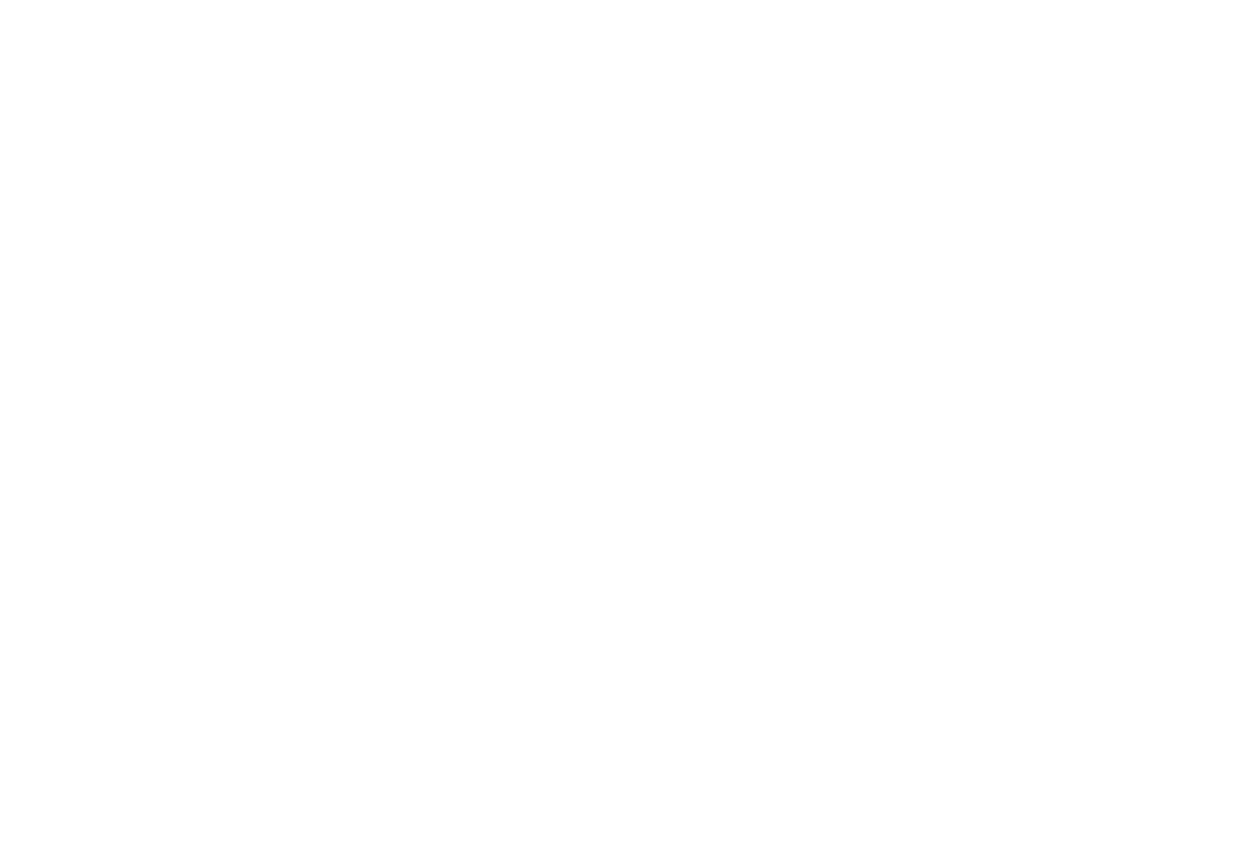
type textarea "How do I get the 35%discount on the Biko Cherry Fanta 3.5 gram since"
type textarea "x"
type textarea "How do I get the 35%discount on the Biko Cherry Fanta 3.5 gram since"
type textarea "x"
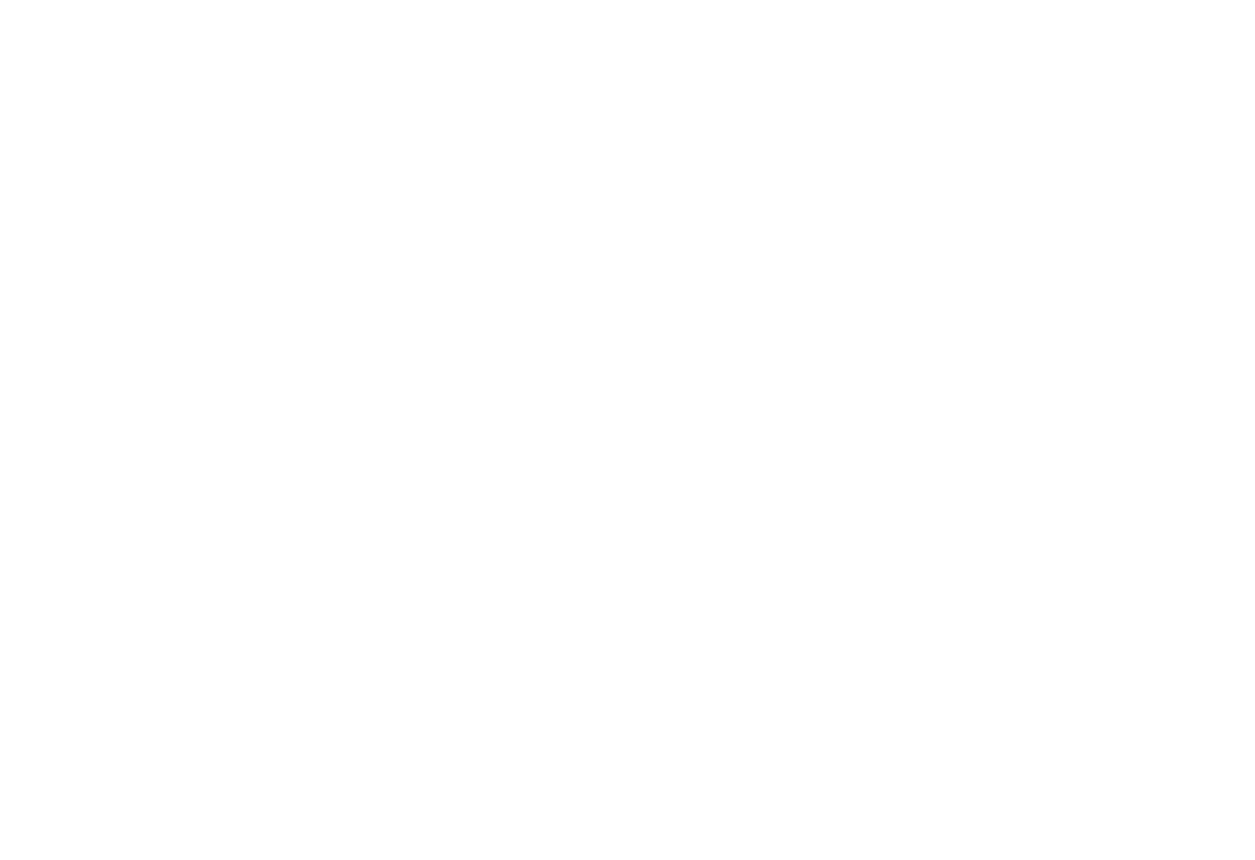
type textarea "How do I get the 35%discount on the Biko Cherry Fanta 3.5 gram since i"
type textarea "x"
type textarea "How do I get the 35%discount on the Biko Cherry Fanta 3.5 gram since it"
type textarea "x"
type textarea "How do I get the 35%discount on the Biko Cherry Fanta 3.5 gram since it"
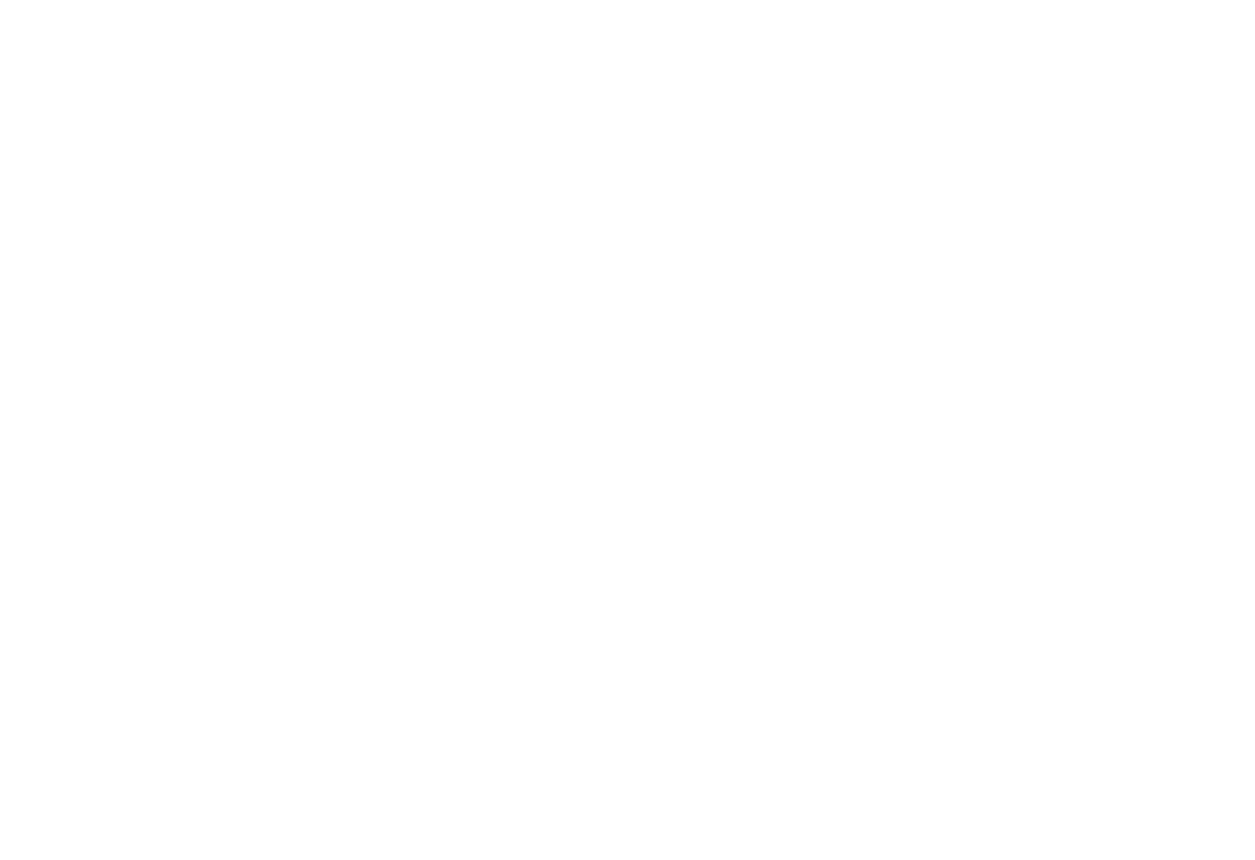
type textarea "x"
type textarea "How do I get the 35%discount on the Biko Cherry Fanta 3.5 gram since it i"
type textarea "x"
type textarea "How do I get the 35%discount on the Biko Cherry Fanta 3.5 gram since it is"
type textarea "x"
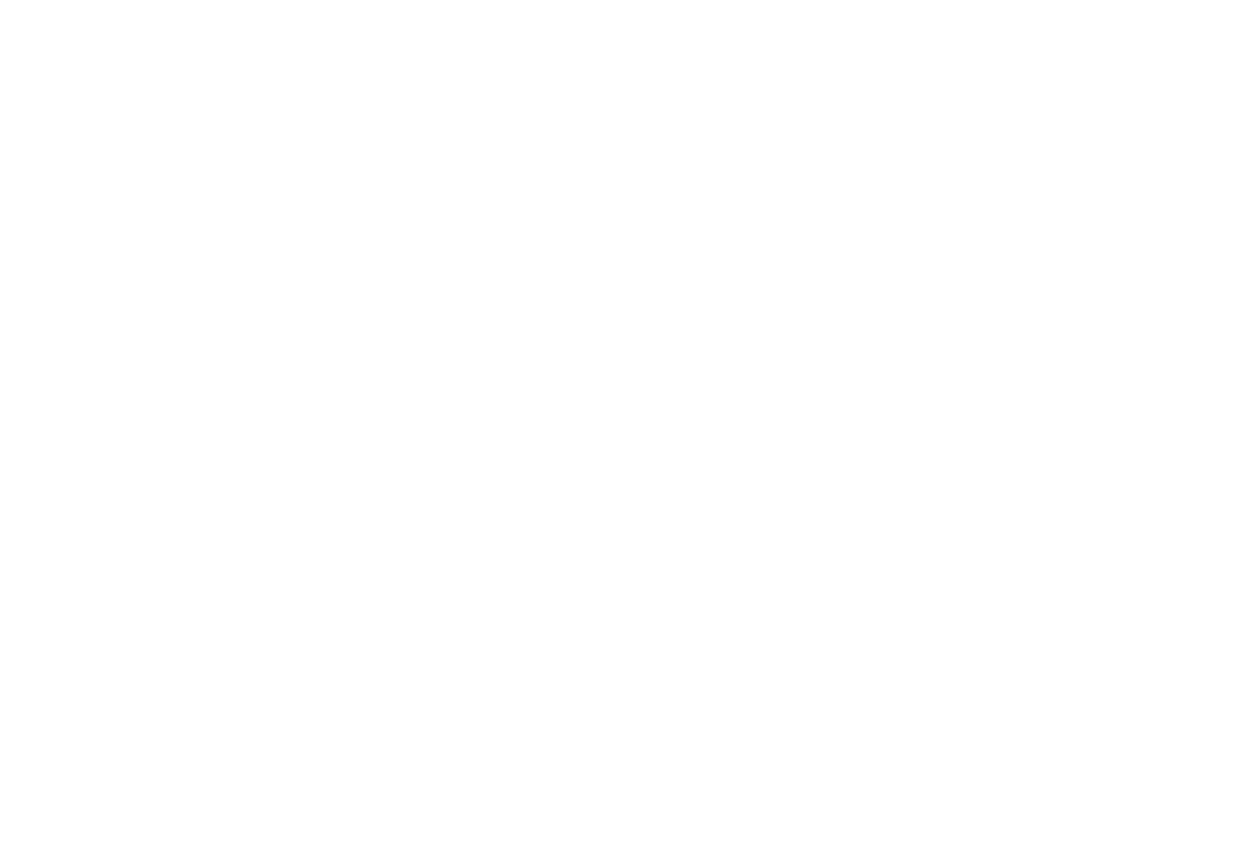
type textarea "How do I get the 35%discount on the Biko Cherry Fanta 3.5 gram since it is"
type textarea "x"
type textarea "How do I get the 35%discount on the Biko Cherry Fanta 3.5 gram since it is"
type textarea "x"
type textarea "How do I get the 35%discount on the Biko Cherry Fanta 3.5 gram since it i"
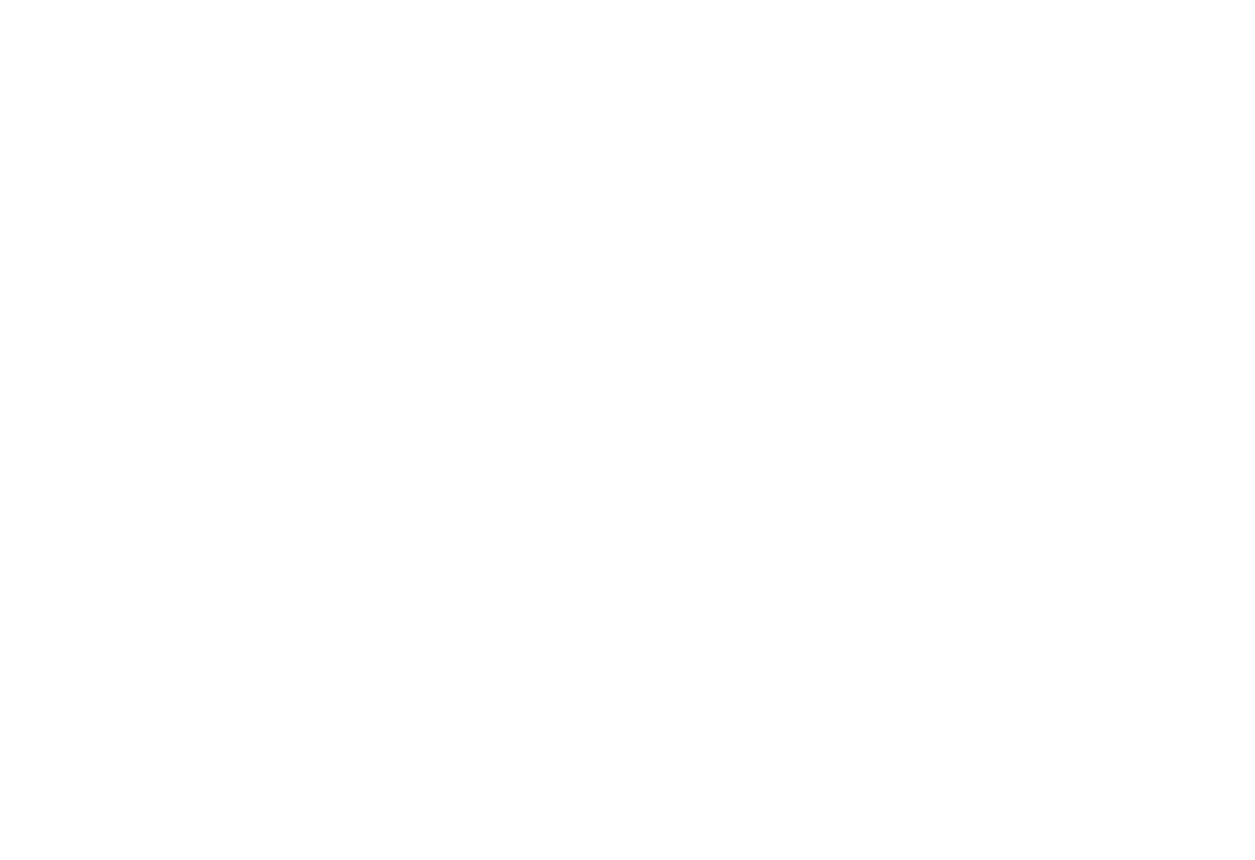
type textarea "x"
type textarea "How do I get the 35%discount on the Biko Cherry Fanta 3.5 gram since it"
type textarea "x"
type textarea "How do I get the 35%discount on the Biko Cherry Fanta 3.5 gram since it"
type textarea "x"
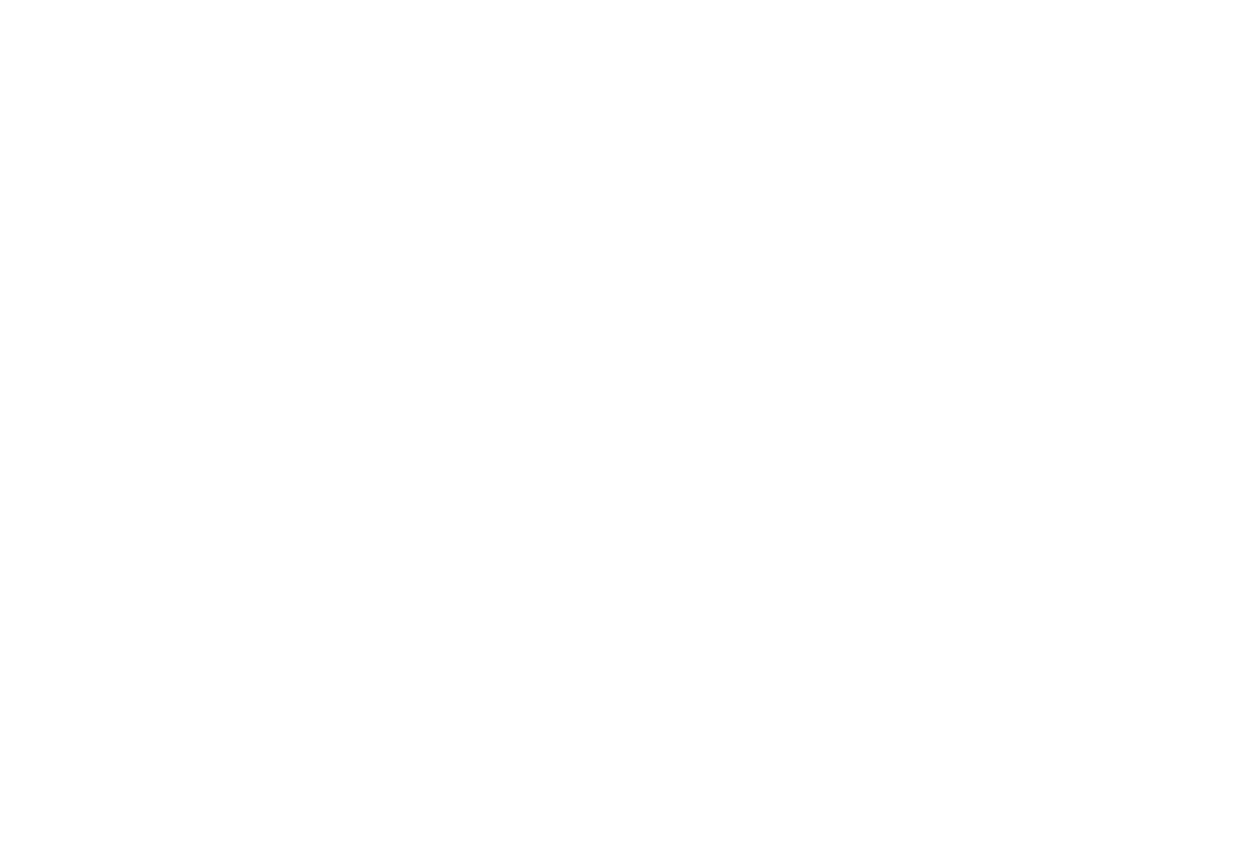
type textarea "How do I get the 35%discount on the Biko Cherry Fanta 3.5 gram since i"
type textarea "x"
type textarea "How do I get the 35%discount on the Biko Cherry Fanta 3.5 gram since"
type textarea "x"
type textarea "How do I get the 35%discount on the Biko Cherry Fanta 3.5 gram since h"
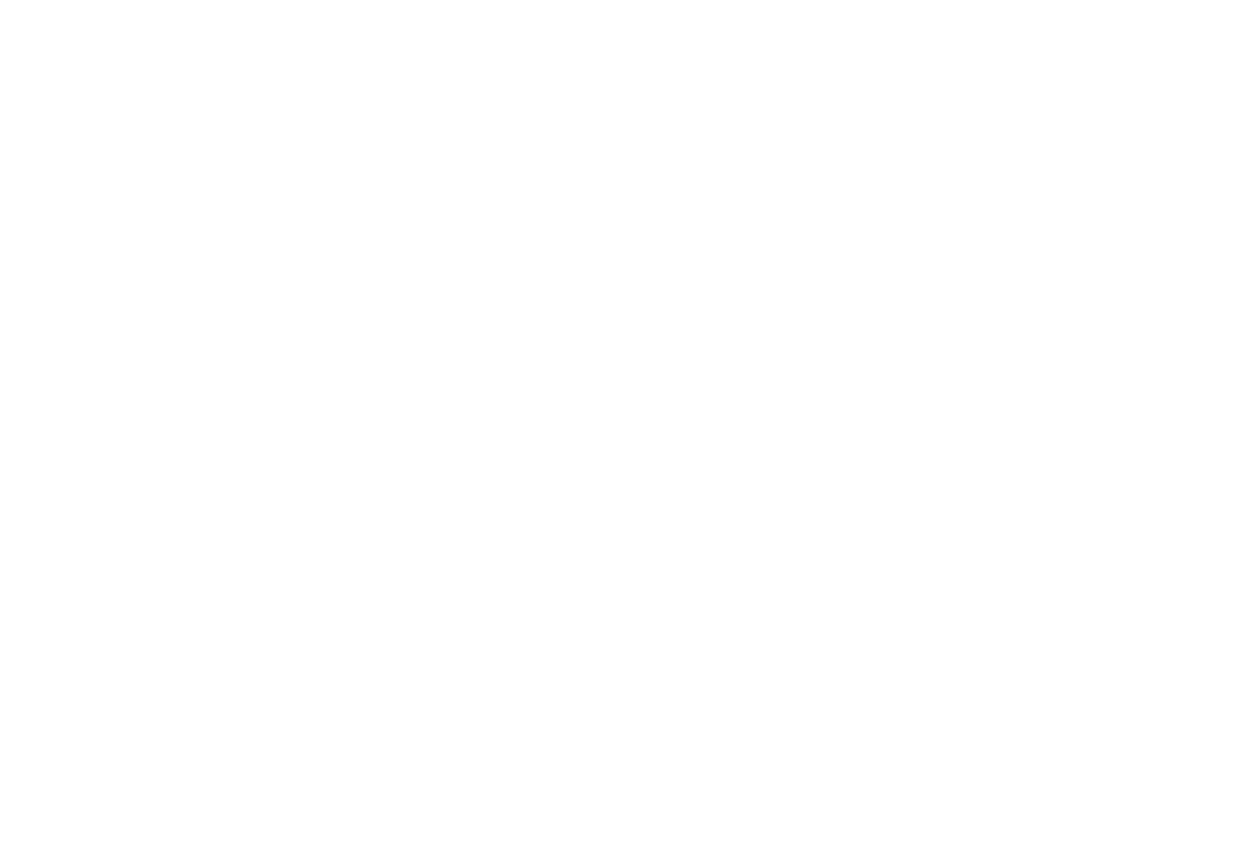
type textarea "x"
type textarea "How do I get the 35%discount on the Biko Cherry Fanta 3.5 gram since ha"
type textarea "x"
type textarea "How do I get the 35%discount on the Biko Cherry Fanta 3.5 gram since has"
type textarea "x"
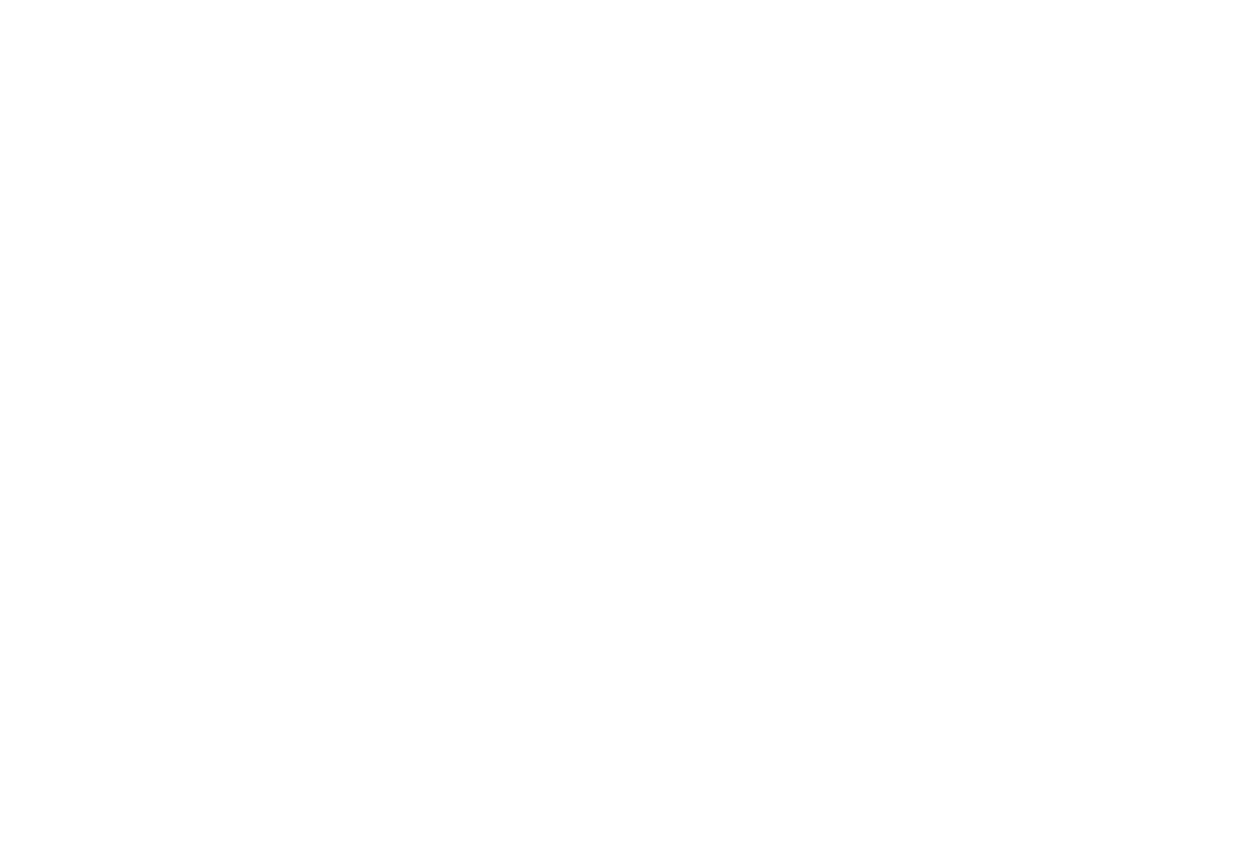
type textarea "How do I get the 35%discount on the Biko Cherry Fanta 3.5 gram since has"
type textarea "x"
type textarea "How do I get the 35%discount on the Biko Cherry Fanta 3.5 gram since has a"
type textarea "x"
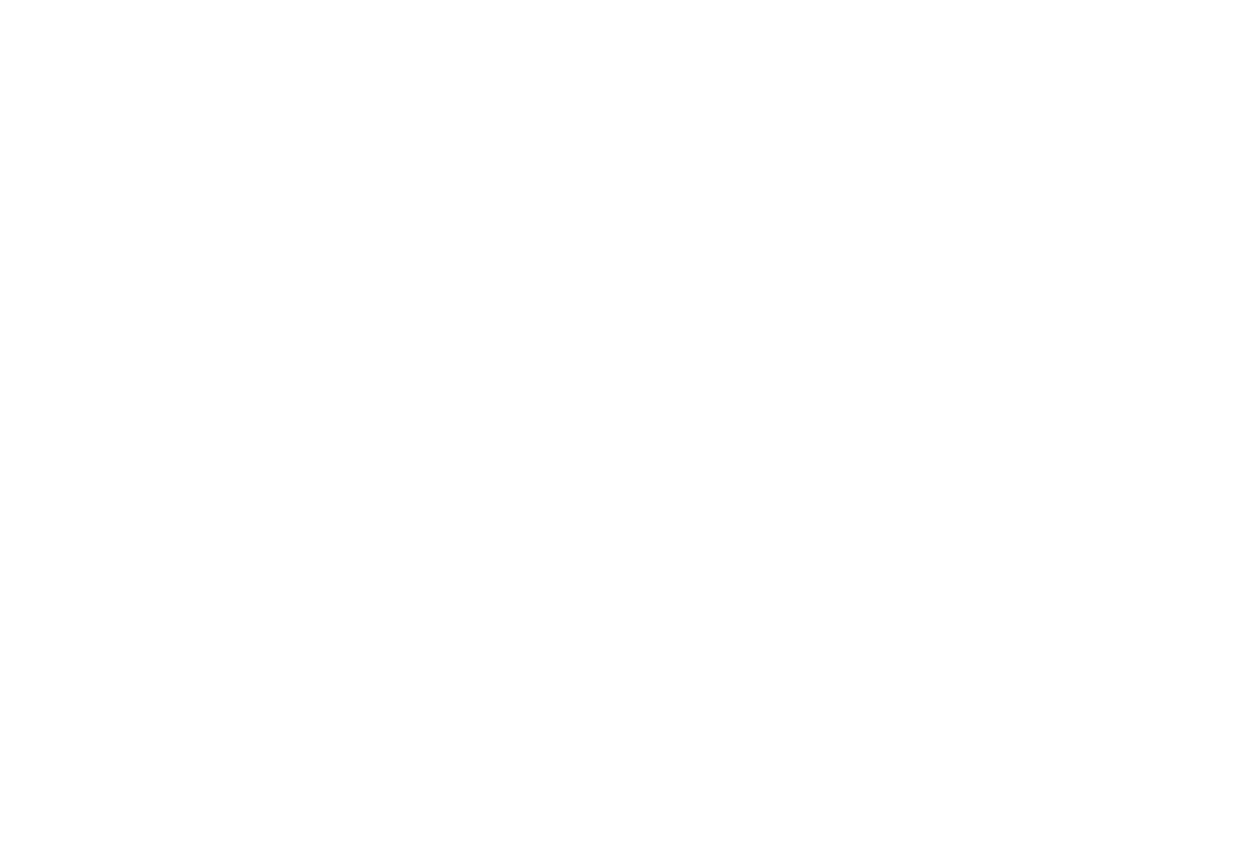
type textarea "How do I get the 35%discount on the Biko Cherry Fanta 3.5 gram since has a"
type textarea "x"
type textarea "How do I get the 35%discount on the Biko Cherry Fanta 3.5 gram since has a d"
type textarea "x"
type textarea "How do I get the 35%discount on the Biko Cherry Fanta 3.5 gram since has a di"
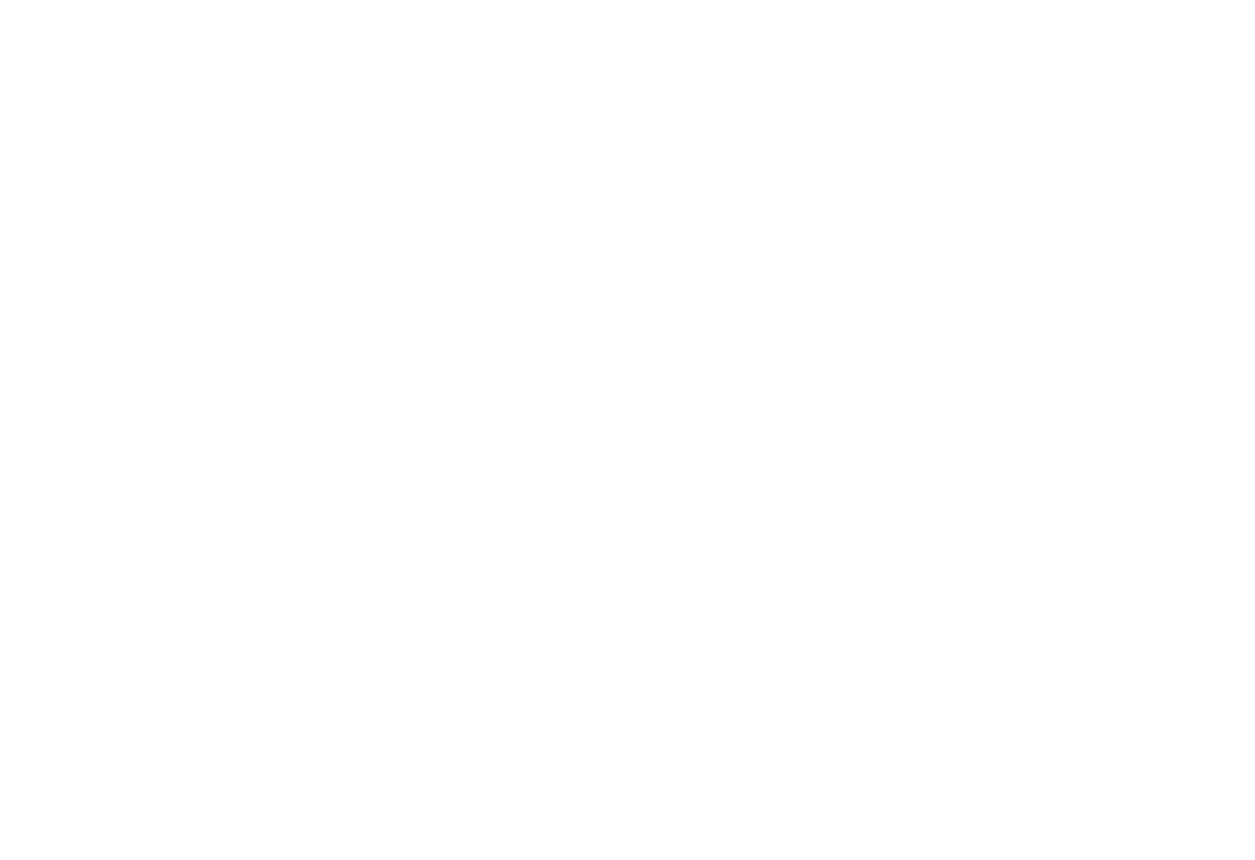
type textarea "x"
type textarea "How do I get the 35%discount on the Biko Cherry Fanta 3.5 gram since has a dif"
type textarea "x"
type textarea "How do I get the 35%discount on the Biko Cherry Fanta 3.5 gram since has a diff"
type textarea "x"
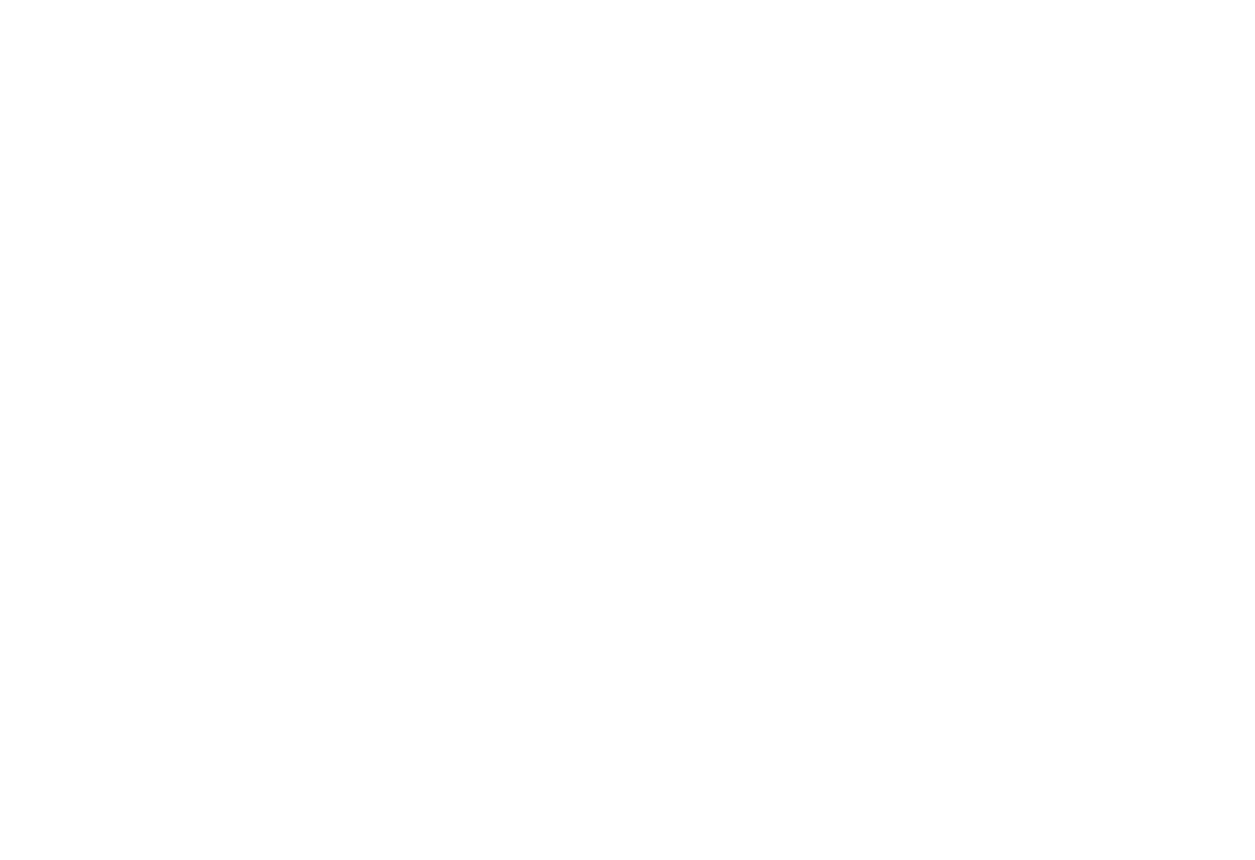
type textarea "How do I get the 35%discount on the Biko Cherry Fanta 3.5 gram since has a diffe"
type textarea "x"
click at [1058, 43] on icon "Send message" at bounding box center [1211, 32] width 24 height 24
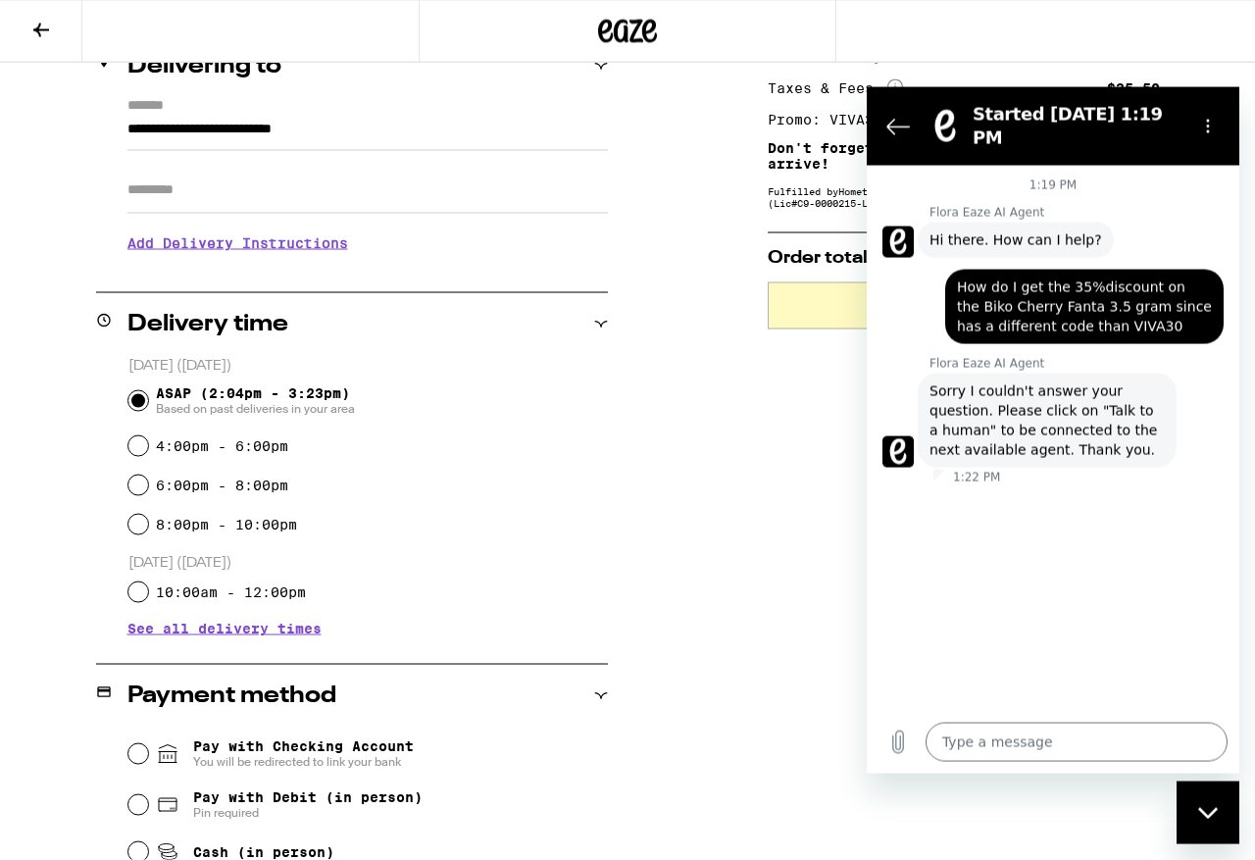
scroll to position [0, 0]
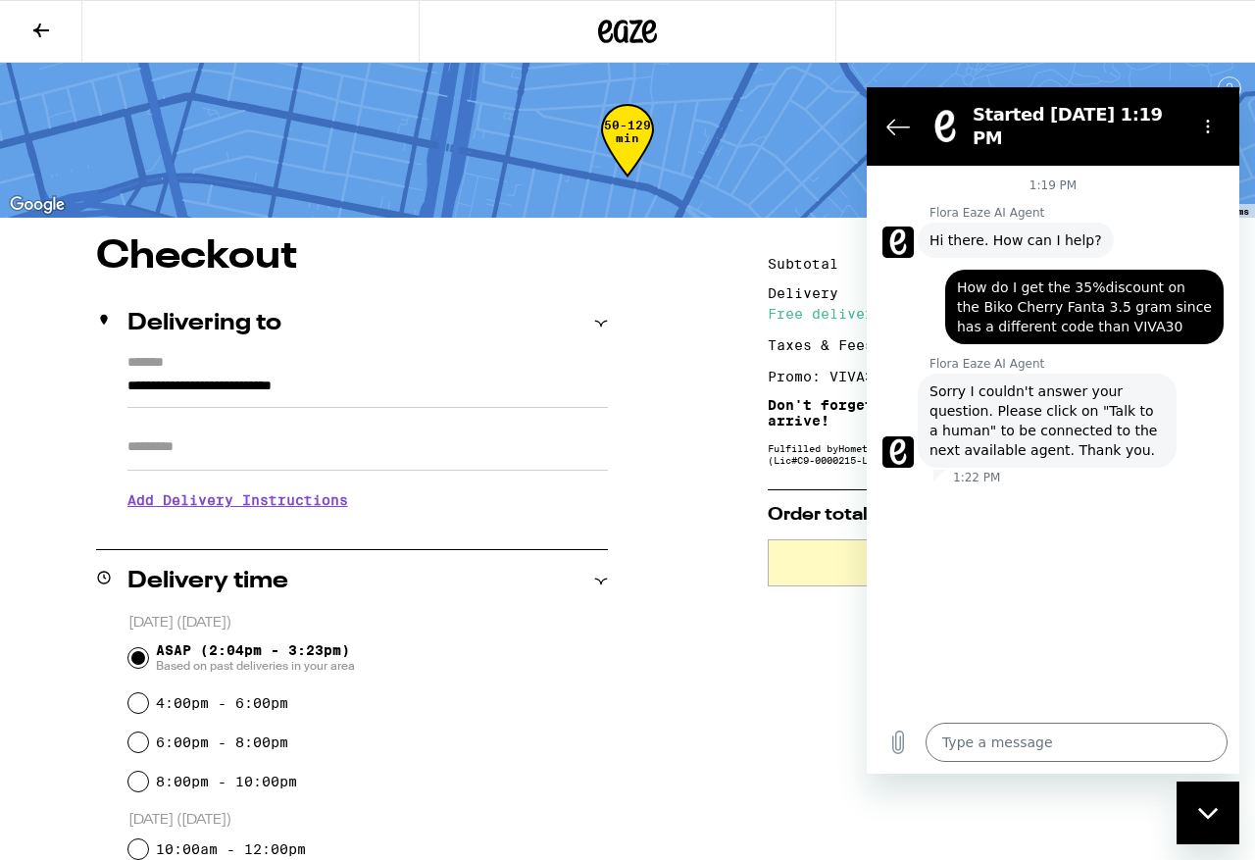
click at [898, 124] on icon "Back to the conversation list" at bounding box center [899, 127] width 24 height 24
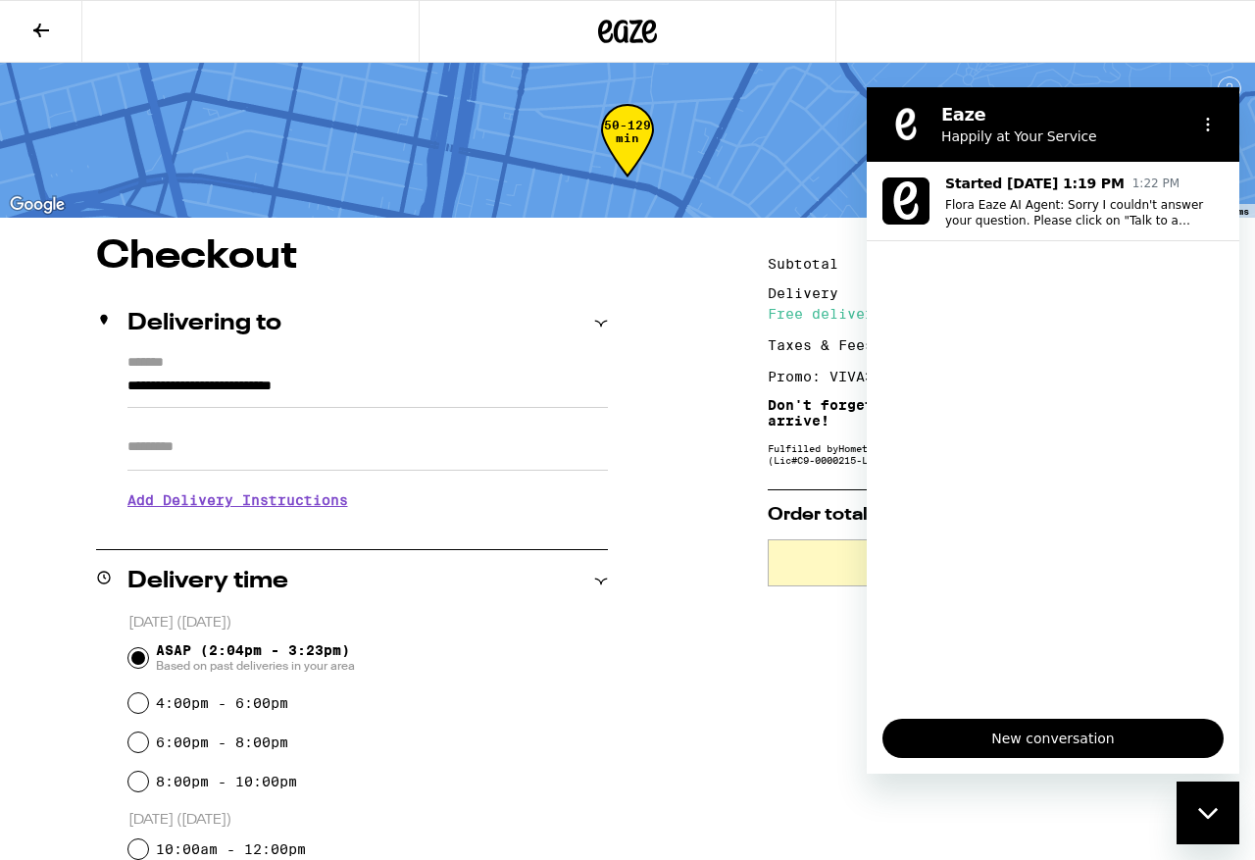
click at [1058, 127] on button "Options menu" at bounding box center [1208, 124] width 39 height 39
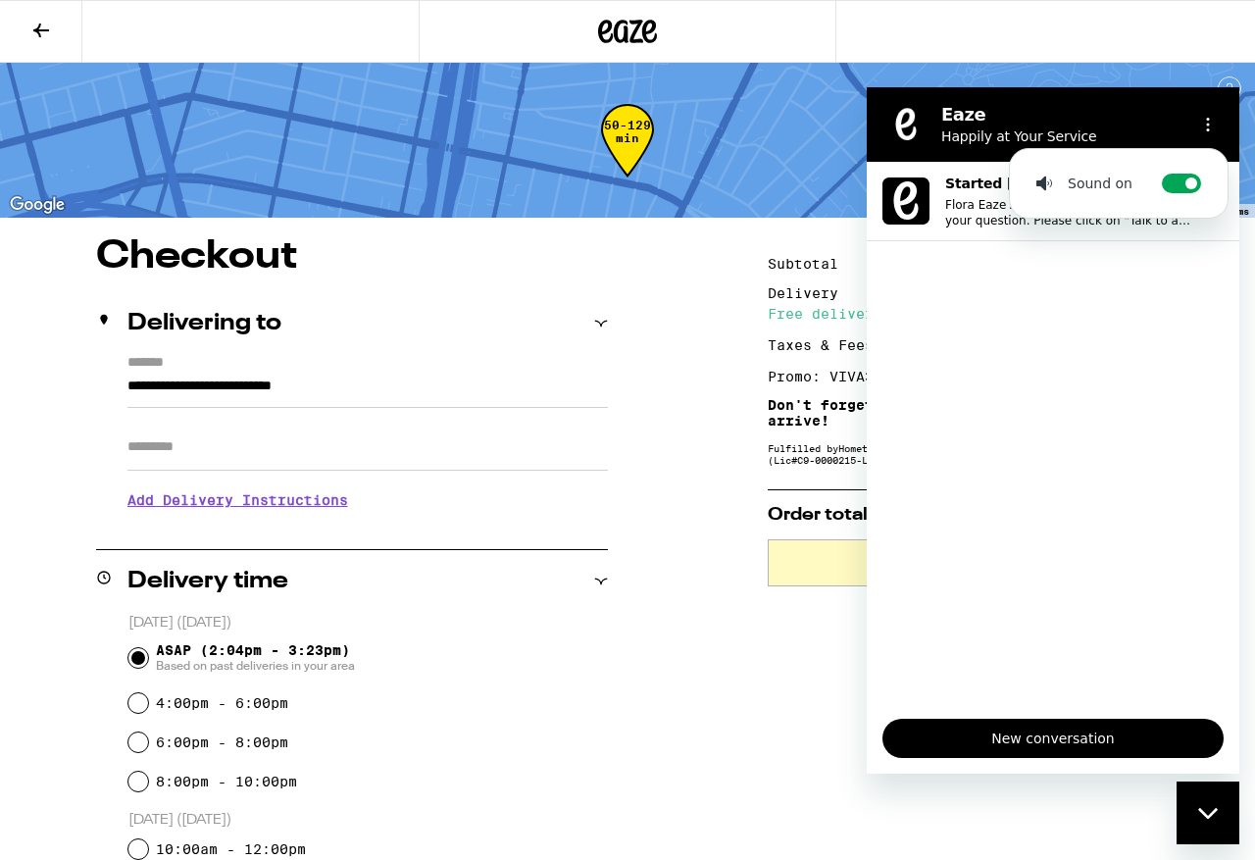
click at [1058, 126] on icon "Options menu" at bounding box center [1208, 125] width 16 height 16
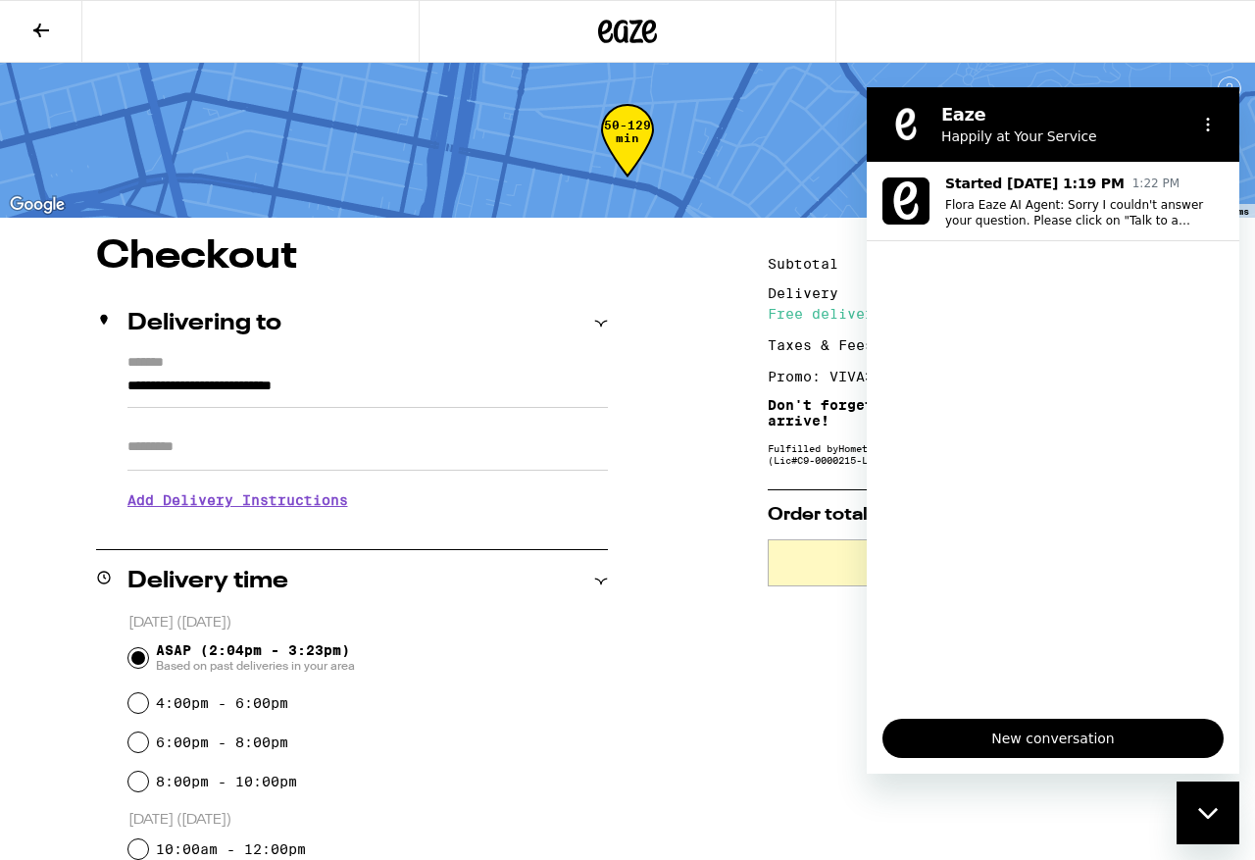
click at [1058, 365] on ul "Started [DATE] 1:19 PM 1:22 PM Flora Eaze AI Agent: Sorry I couldn't answer you…" at bounding box center [1053, 432] width 373 height 541
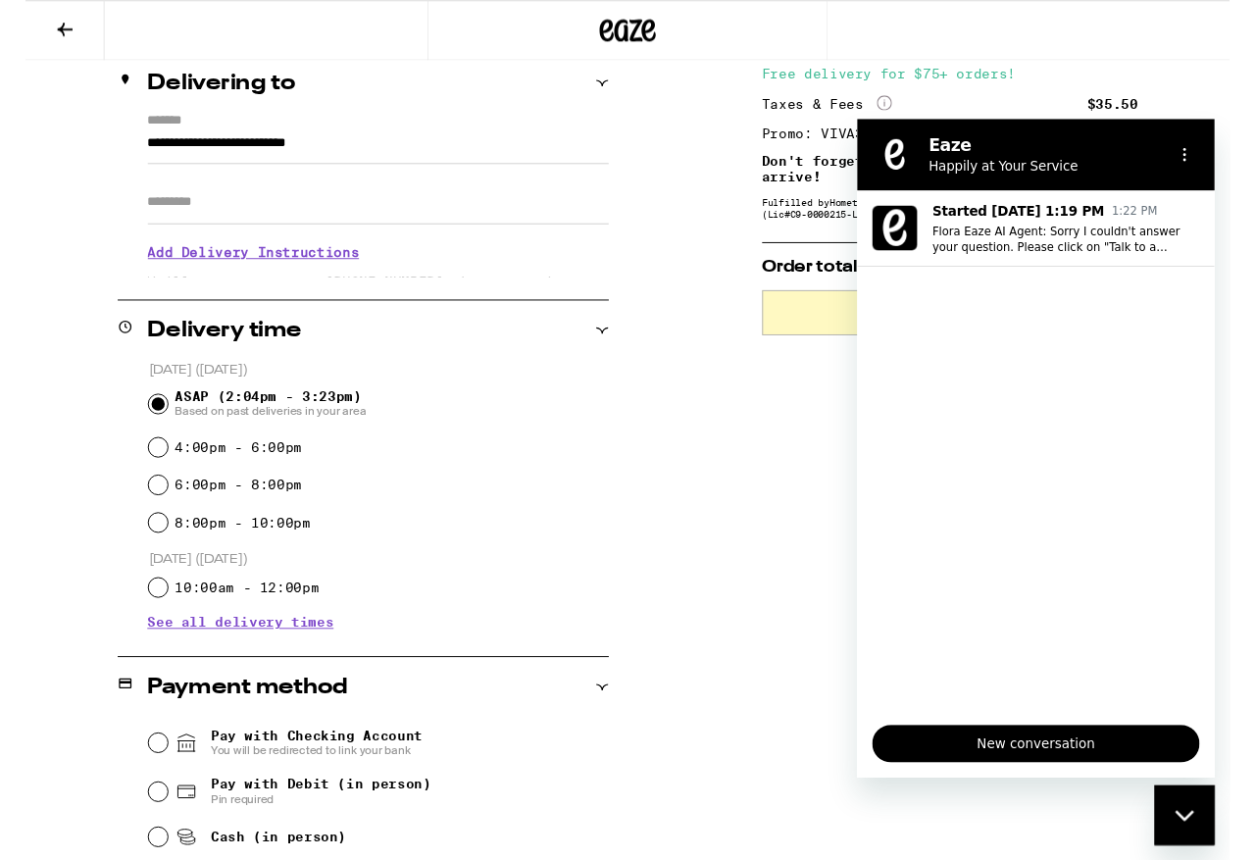
scroll to position [252, 0]
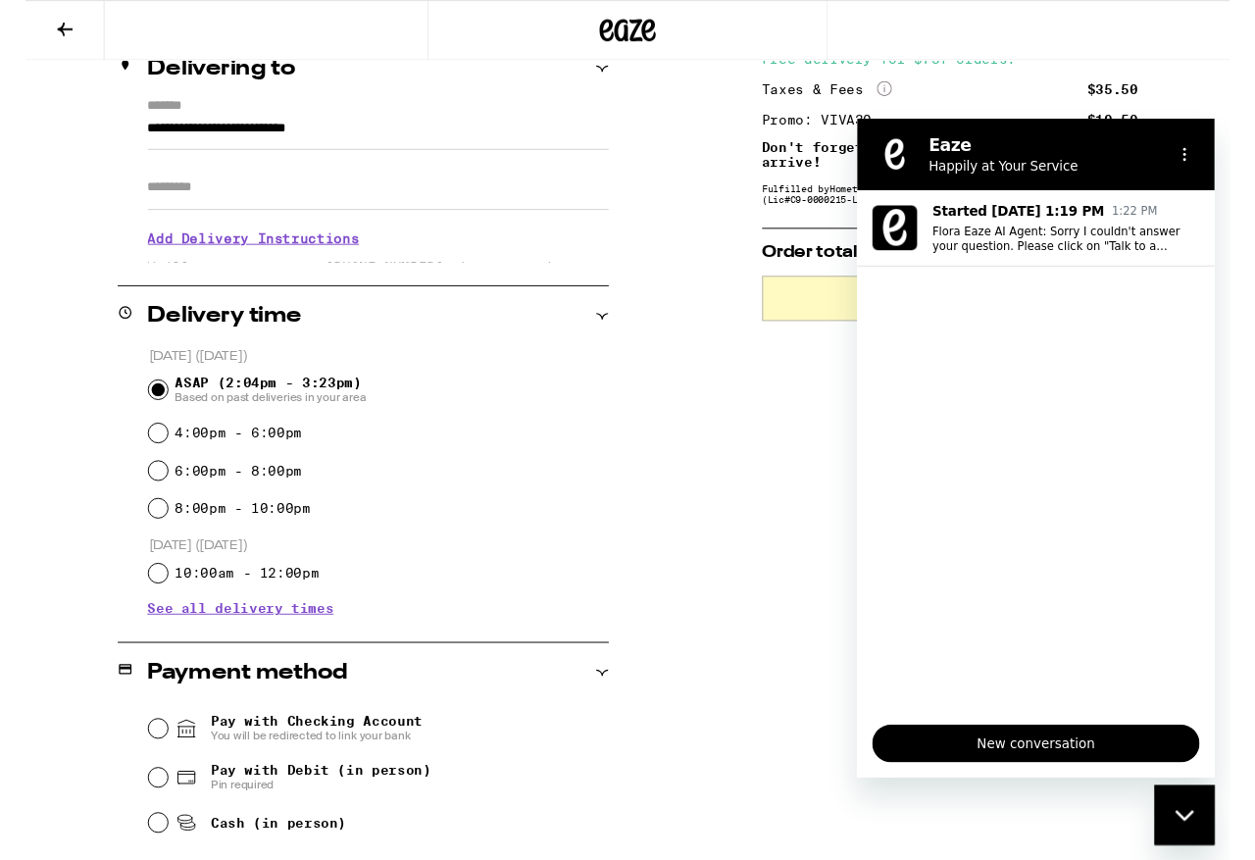
click at [1058, 725] on icon "Close messaging window" at bounding box center [1186, 816] width 21 height 13
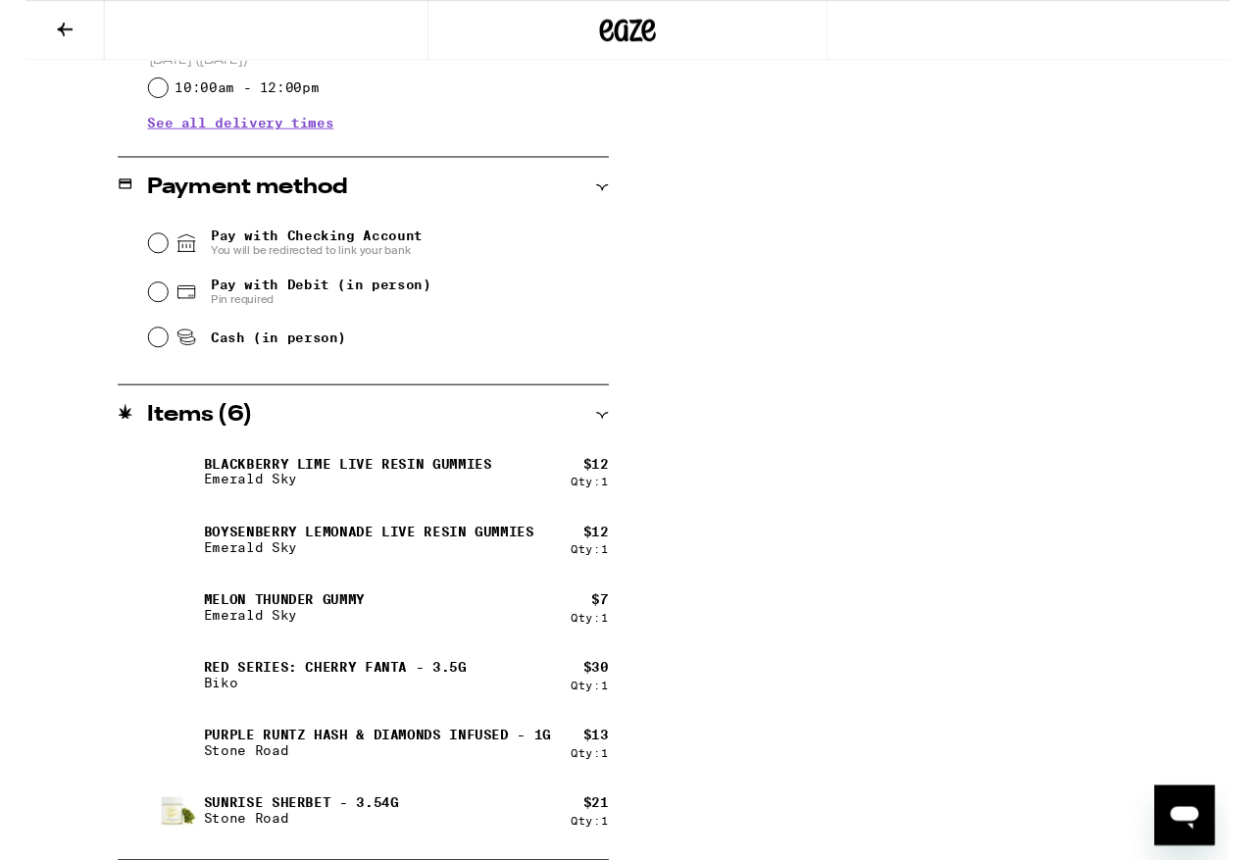
scroll to position [758, 0]
click at [587, 698] on div "$ 30" at bounding box center [595, 696] width 26 height 16
click at [460, 692] on p "Red Series: Cherry Fanta - 3.5g" at bounding box center [323, 696] width 274 height 16
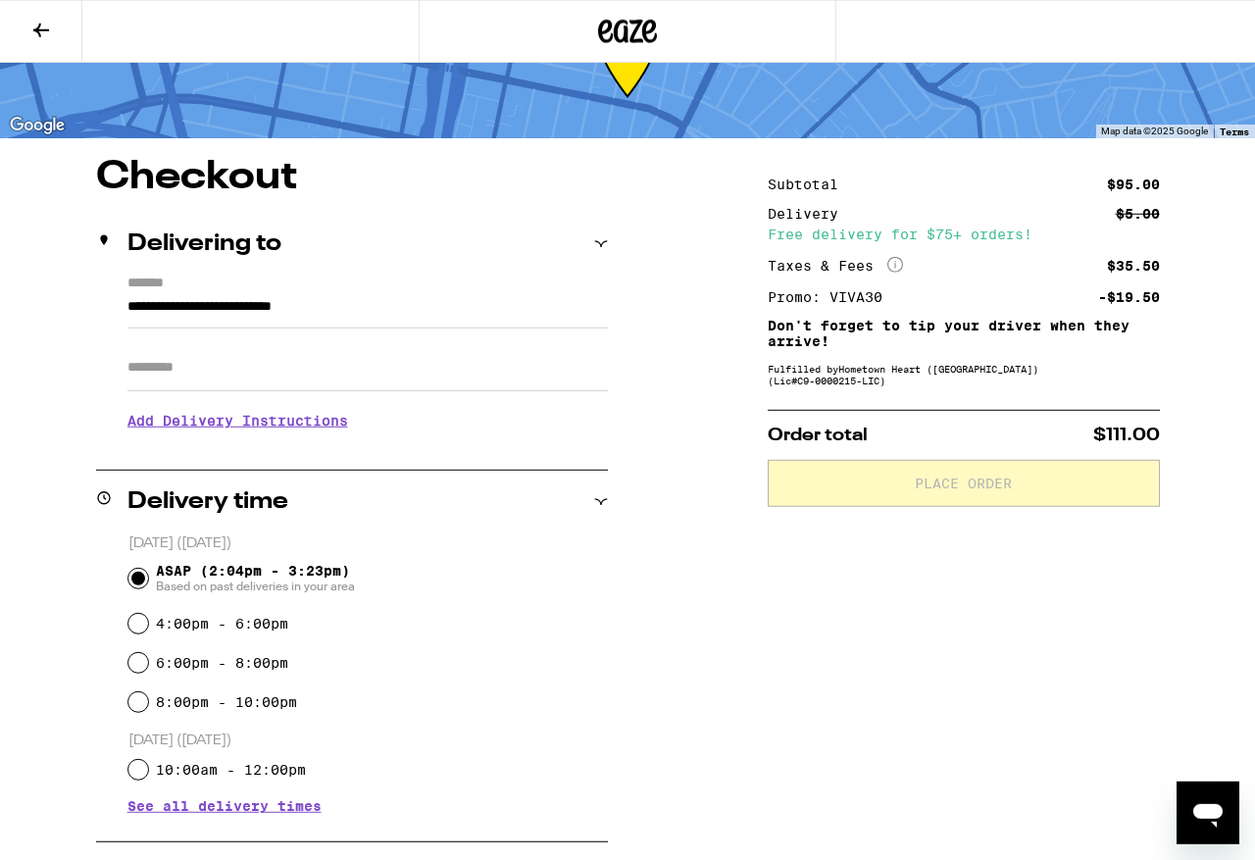
scroll to position [0, 0]
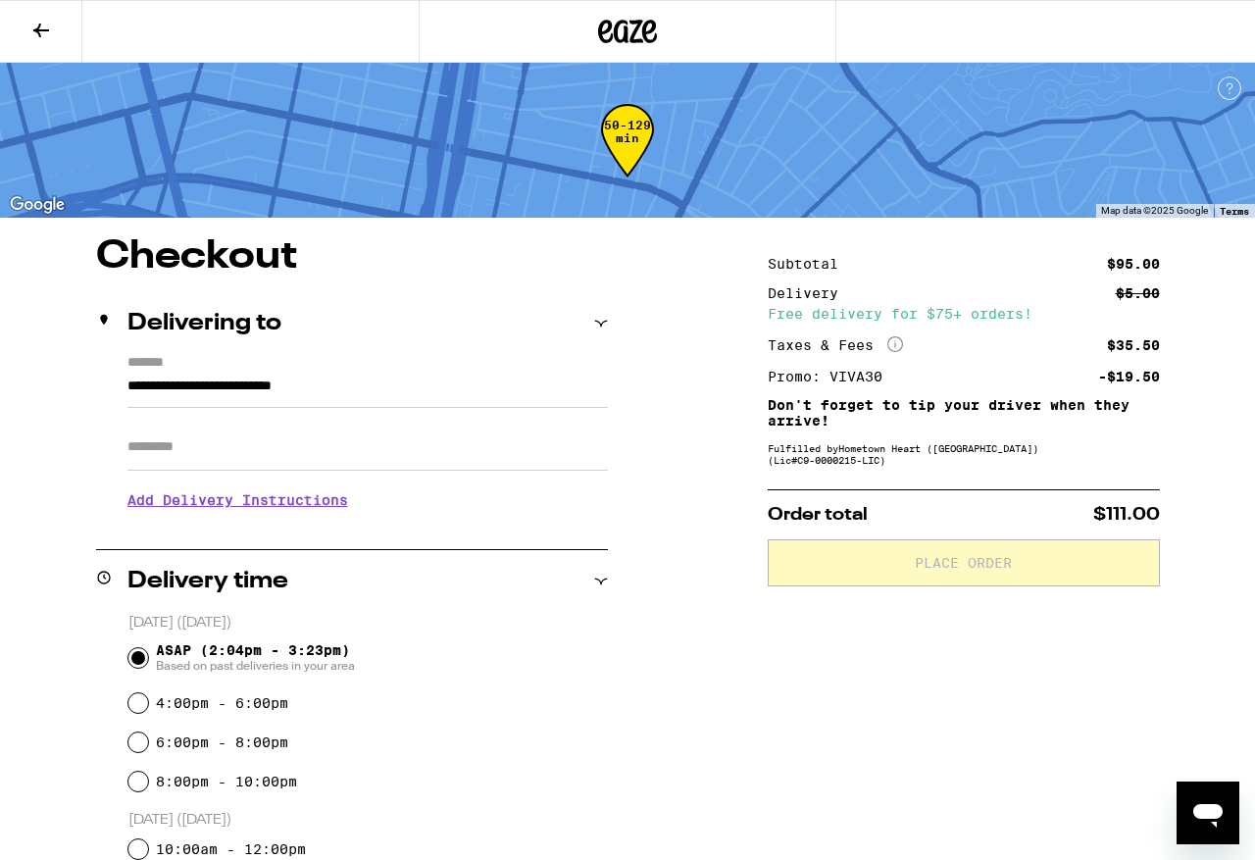
click at [49, 36] on icon at bounding box center [41, 31] width 24 height 24
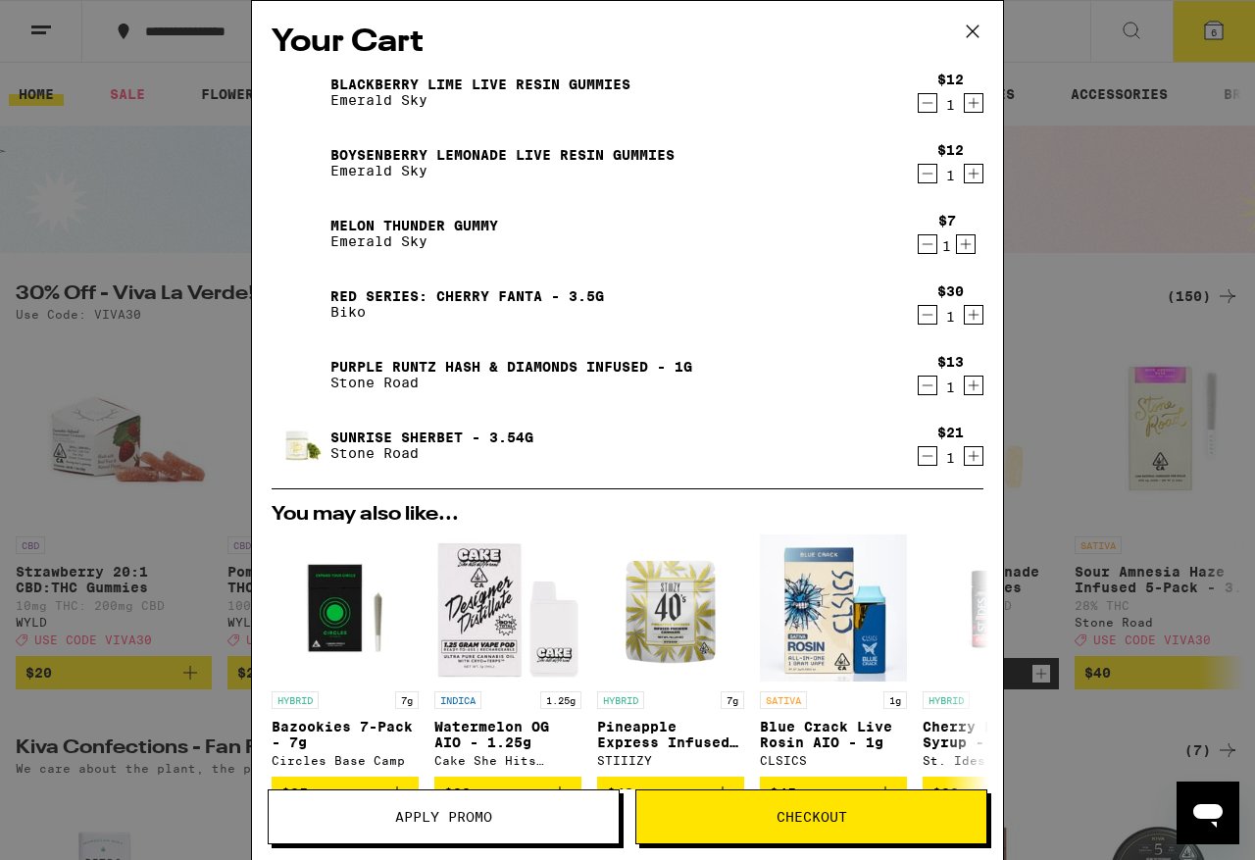
click at [918, 325] on button "Decrement" at bounding box center [928, 315] width 20 height 20
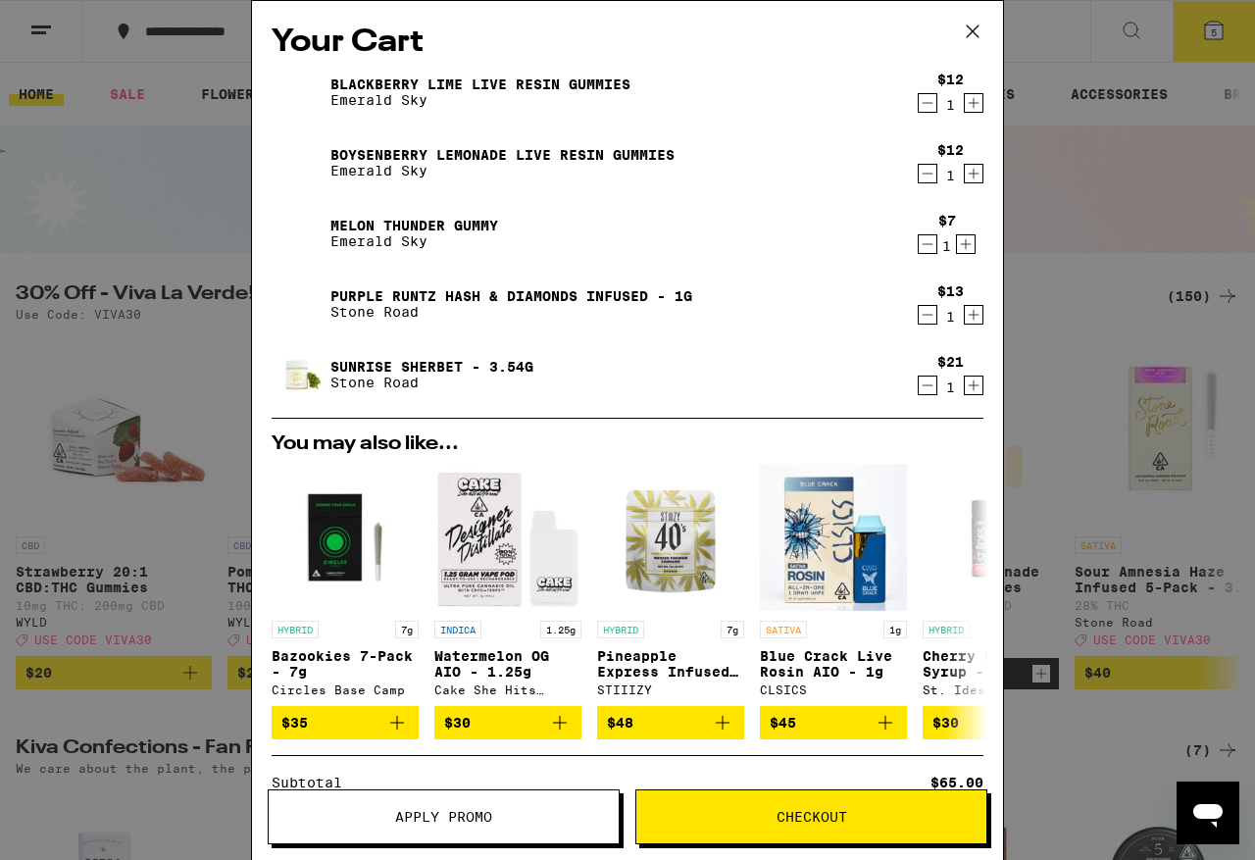
click at [387, 725] on span "Apply Promo" at bounding box center [444, 817] width 350 height 14
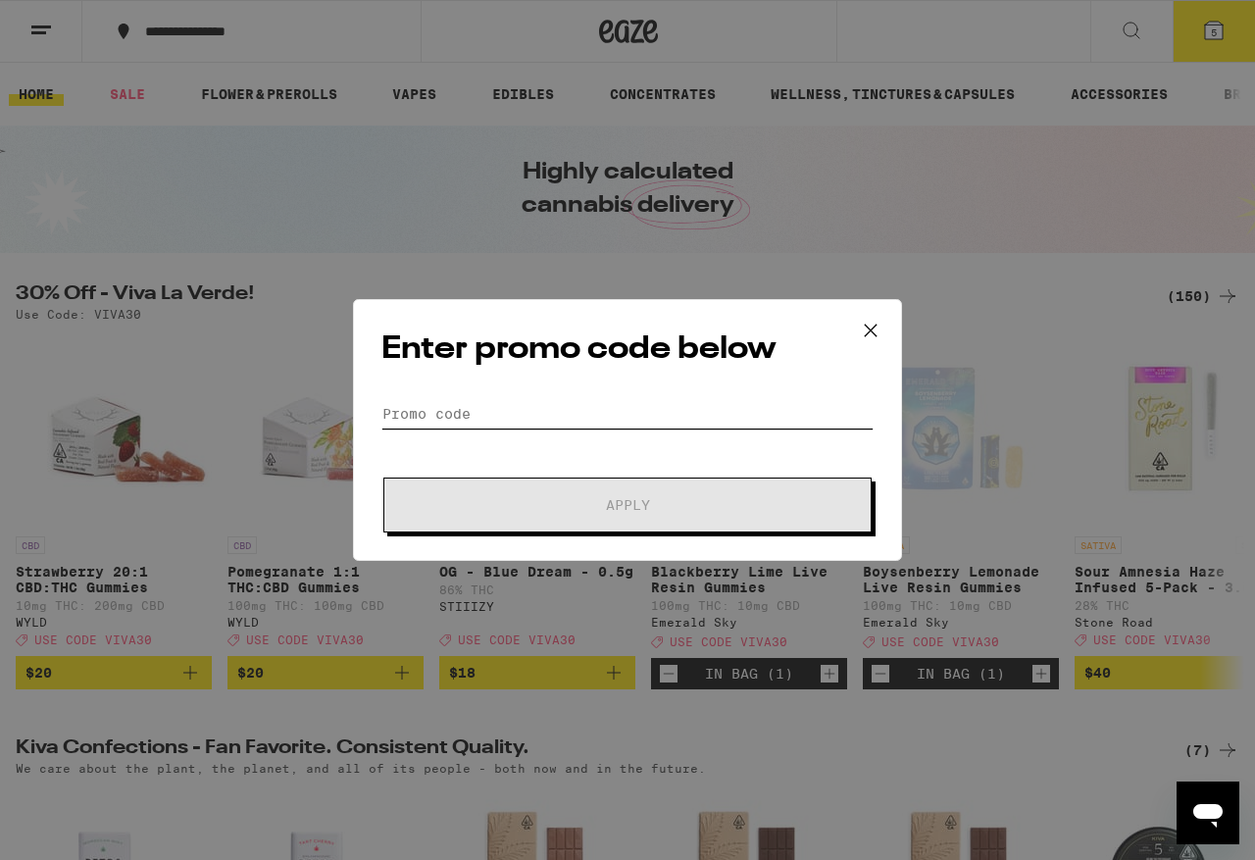
click at [439, 425] on input "Promo Code" at bounding box center [628, 413] width 492 height 29
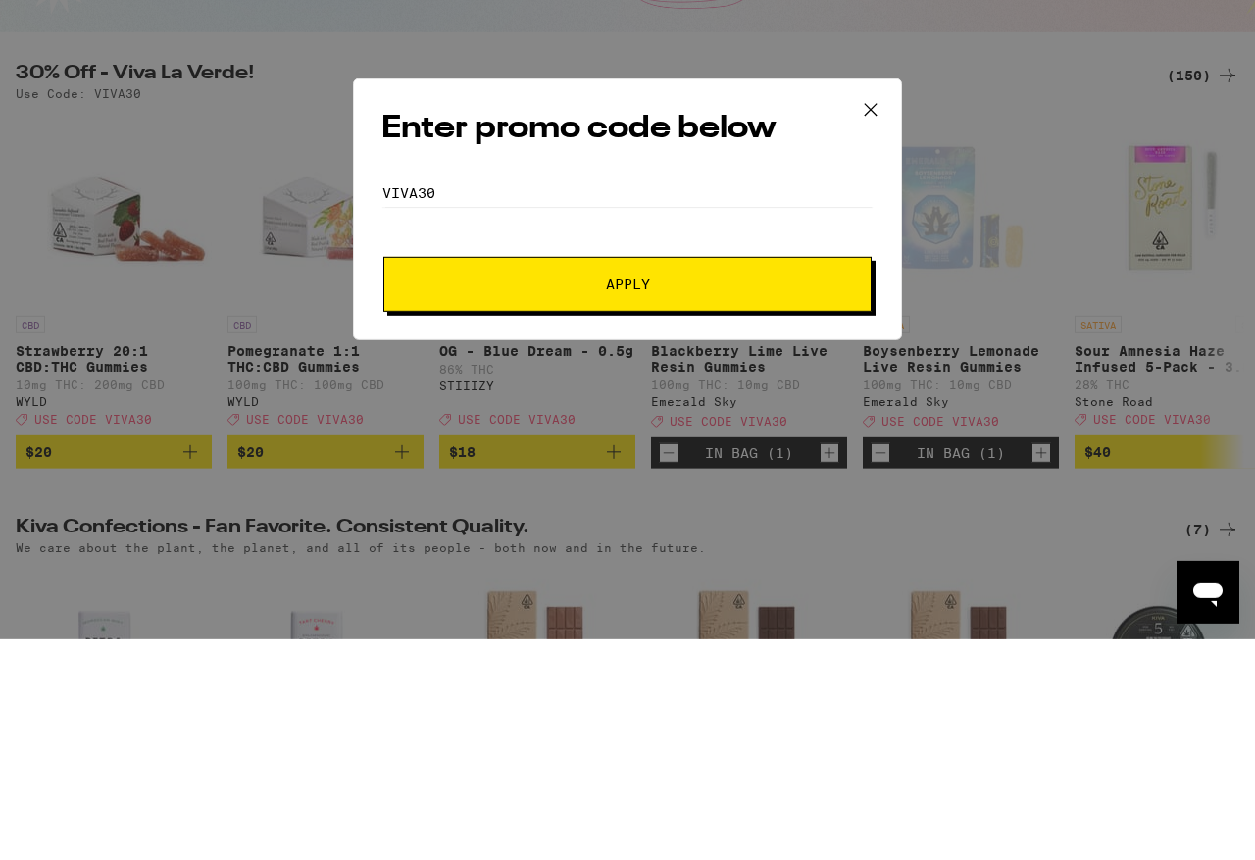
click at [626, 498] on span "Apply" at bounding box center [628, 505] width 44 height 14
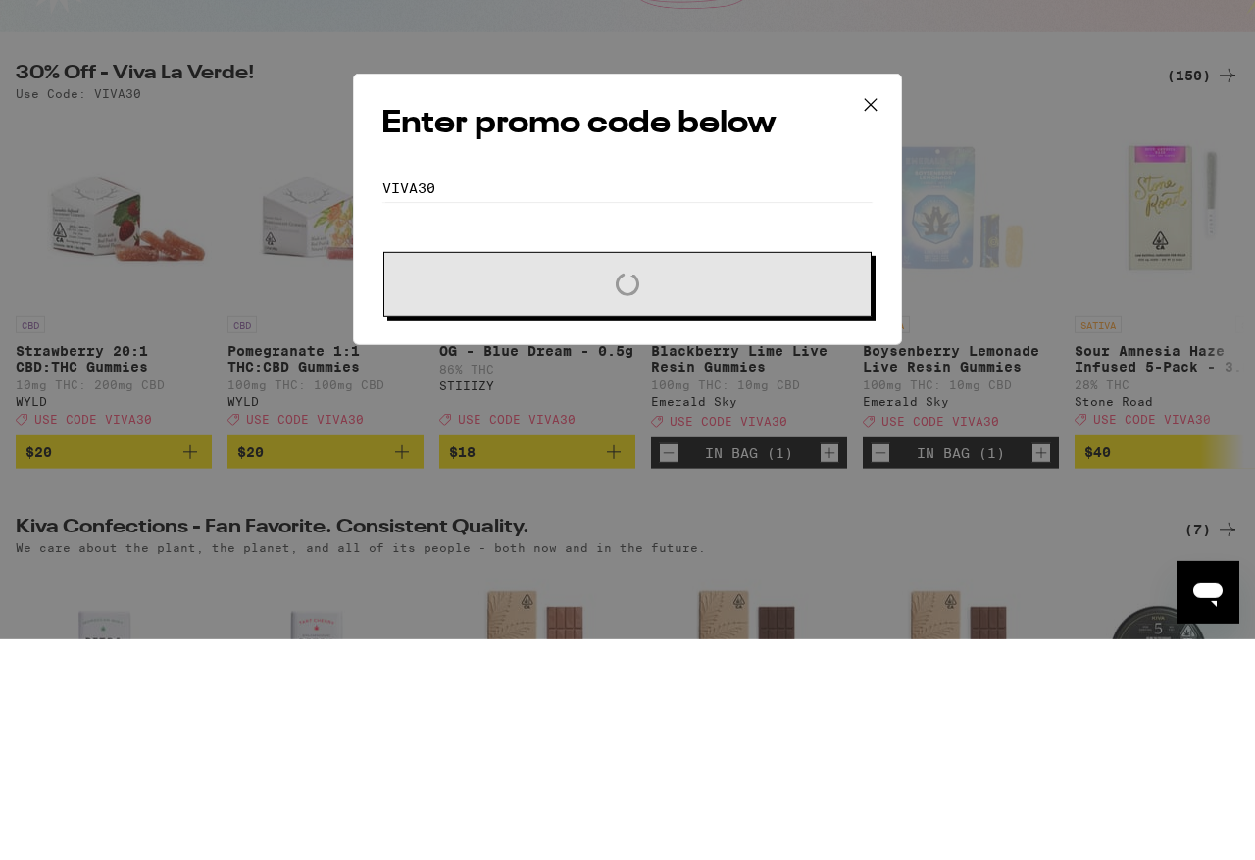
scroll to position [221, 0]
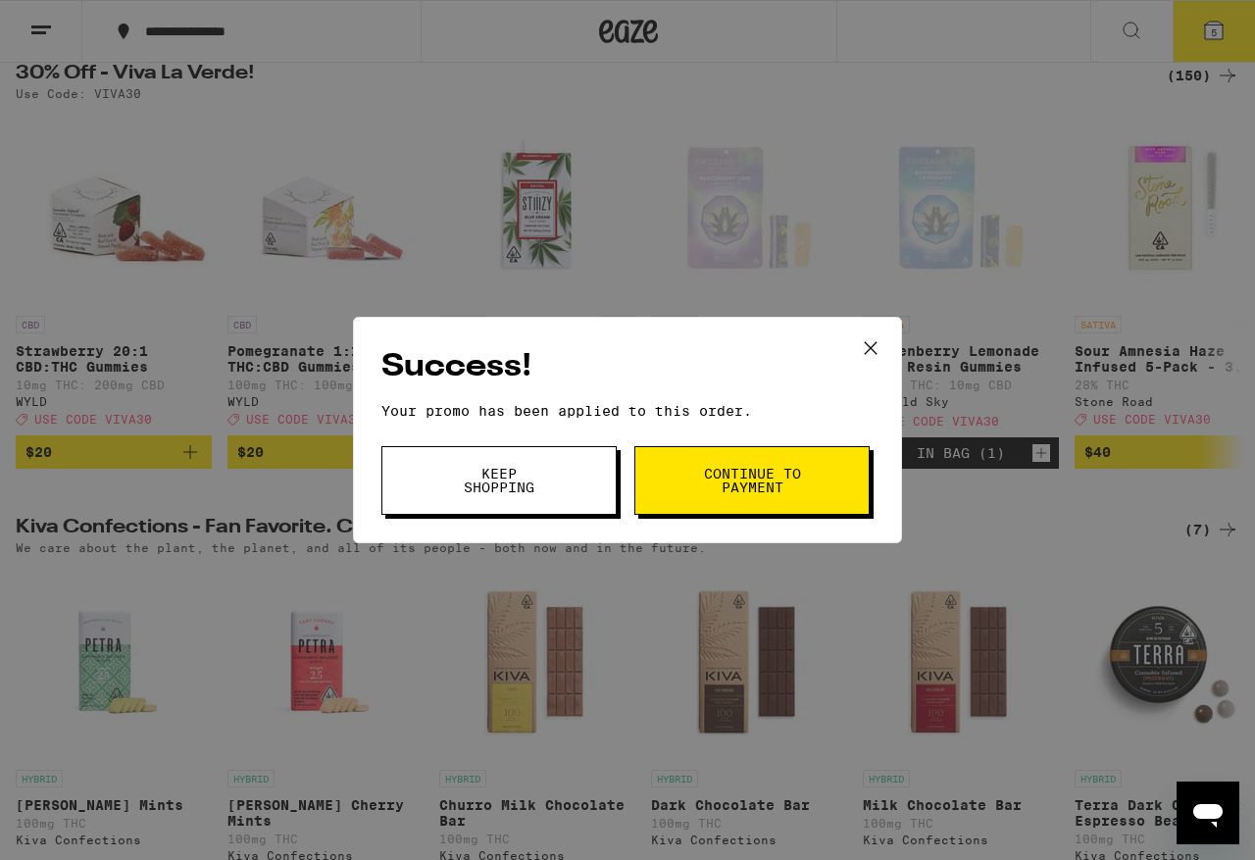
click at [757, 469] on span "Continue to payment" at bounding box center [752, 480] width 100 height 27
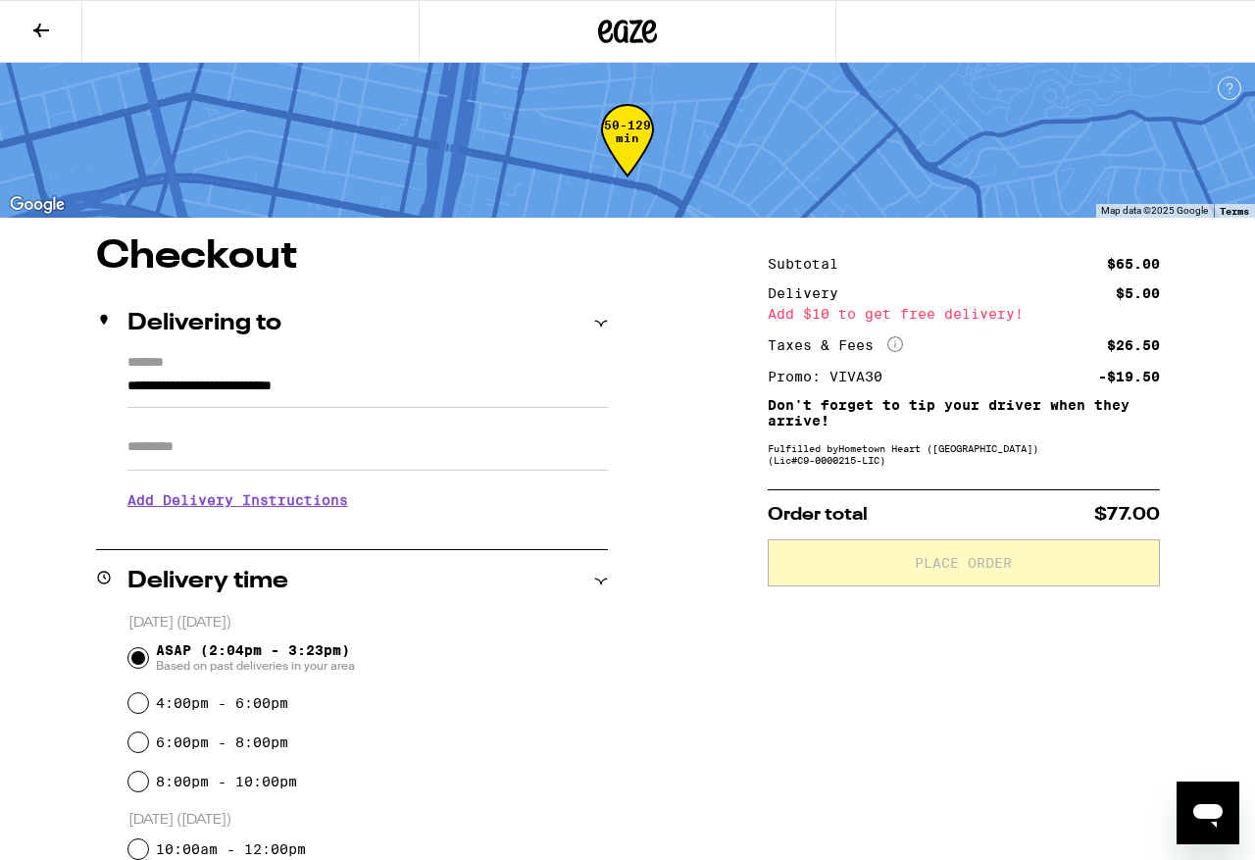
click at [988, 315] on div "Add $10 to get free delivery!" at bounding box center [964, 314] width 392 height 14
click at [1011, 318] on div "Add $10 to get free delivery!" at bounding box center [964, 314] width 392 height 14
click at [47, 29] on icon at bounding box center [41, 31] width 16 height 14
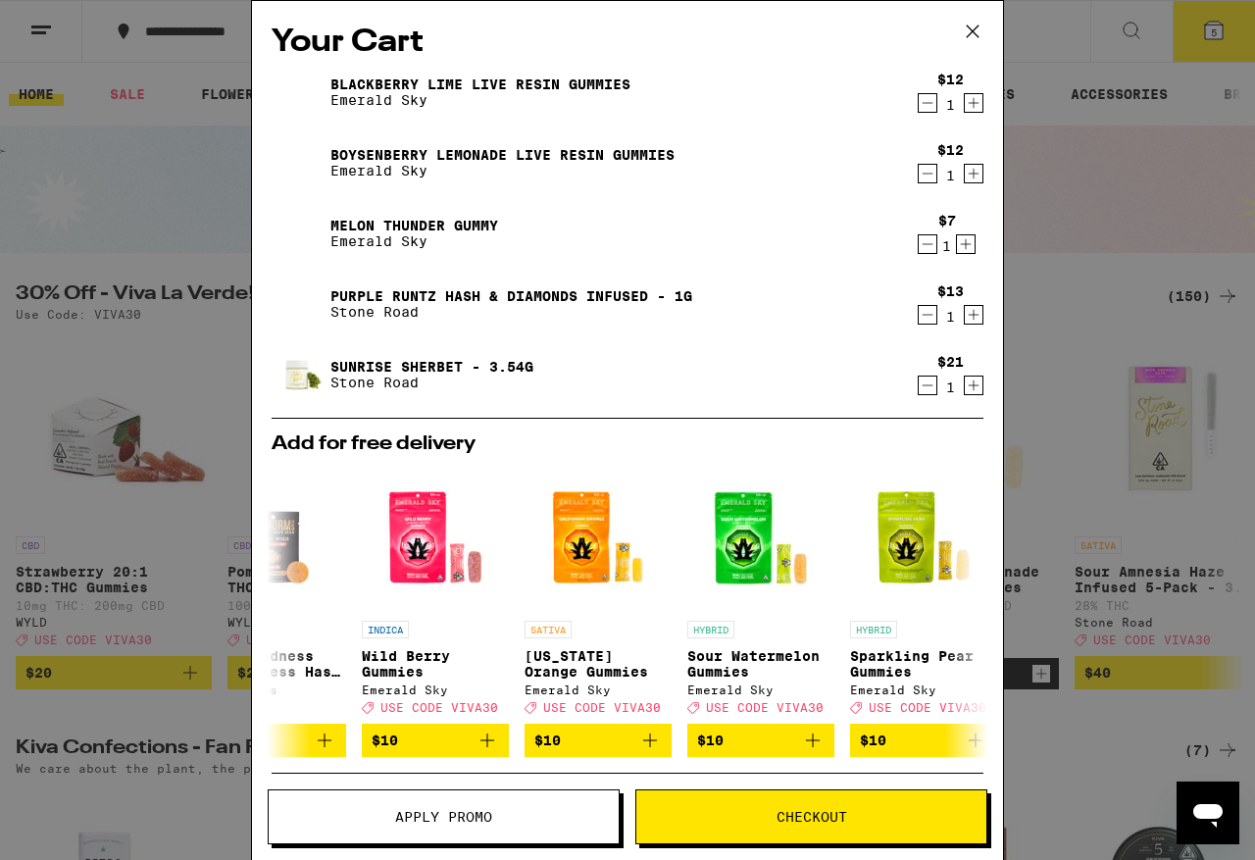
scroll to position [0, 409]
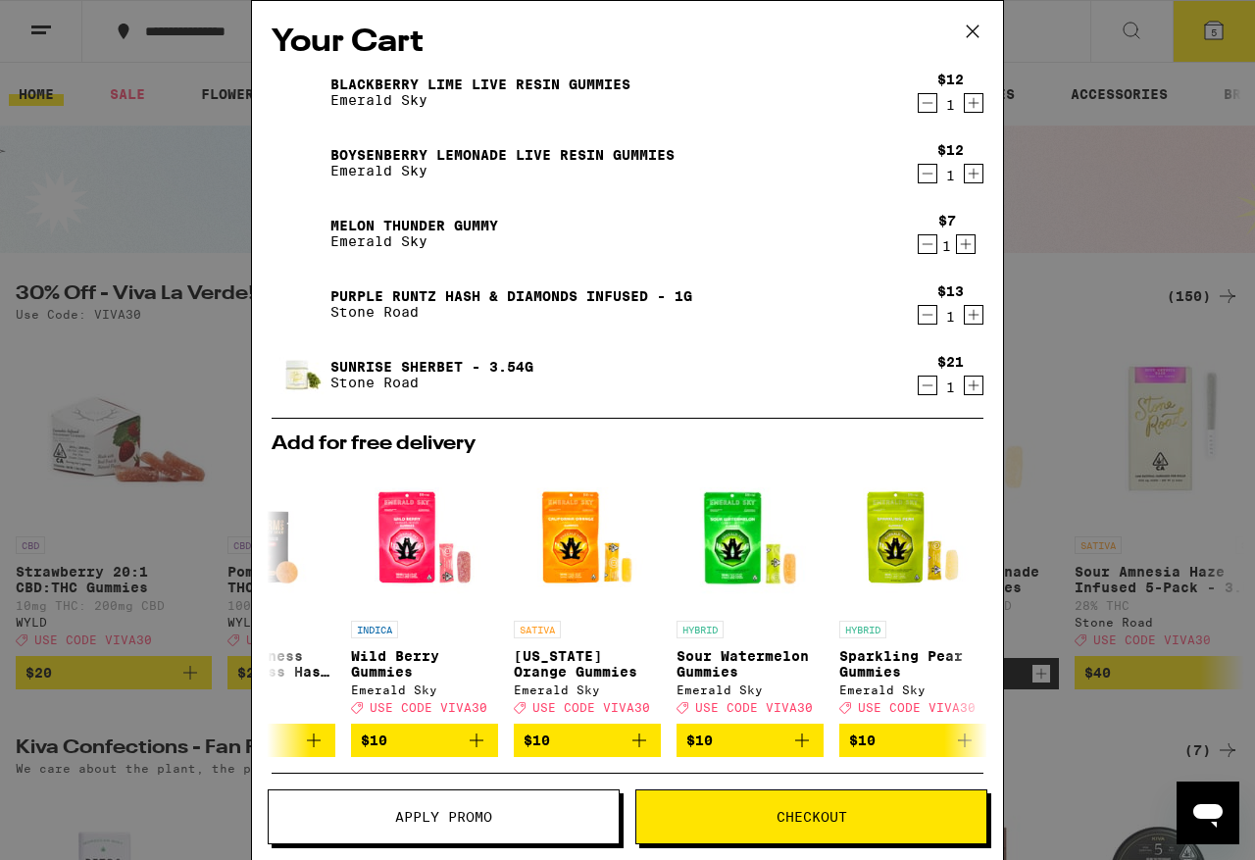
click at [762, 725] on button "$10" at bounding box center [750, 740] width 147 height 33
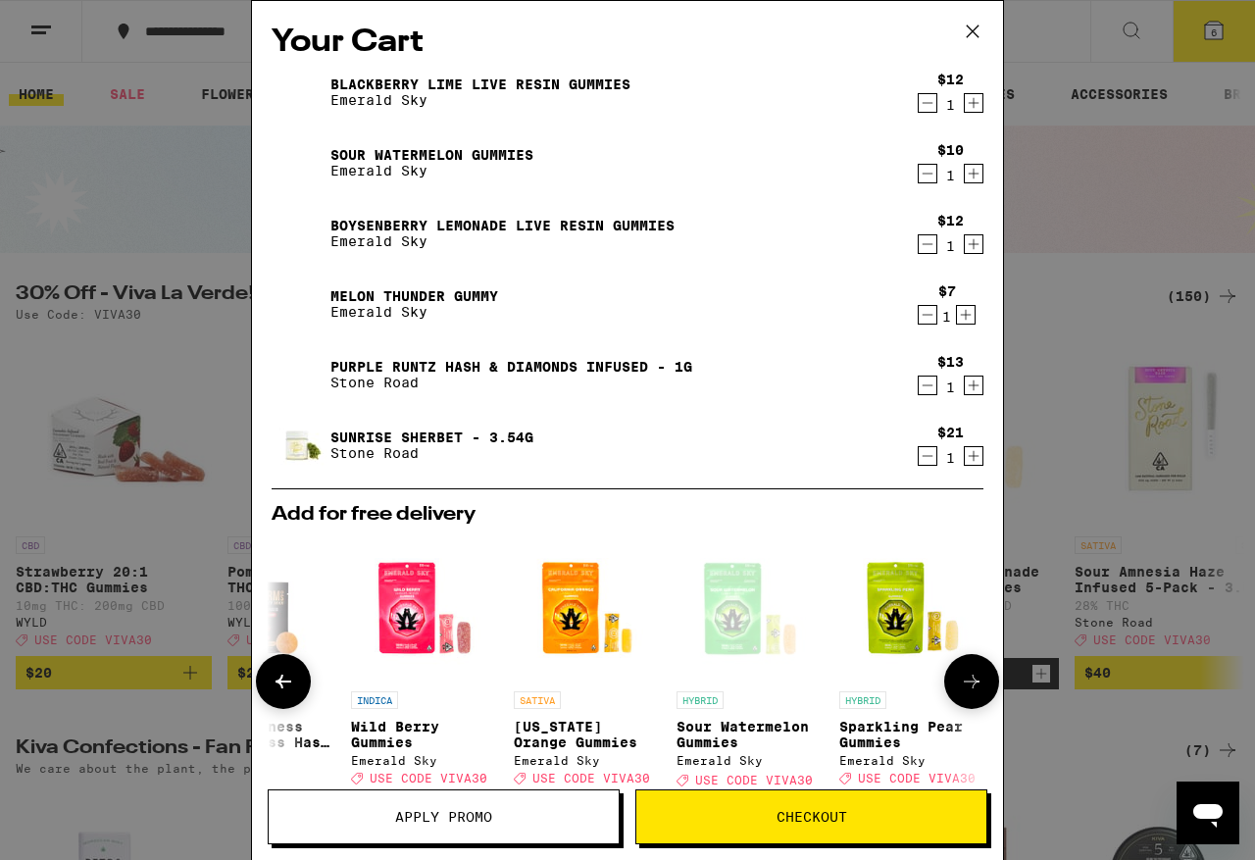
click at [363, 725] on button "Apply Promo" at bounding box center [444, 817] width 352 height 55
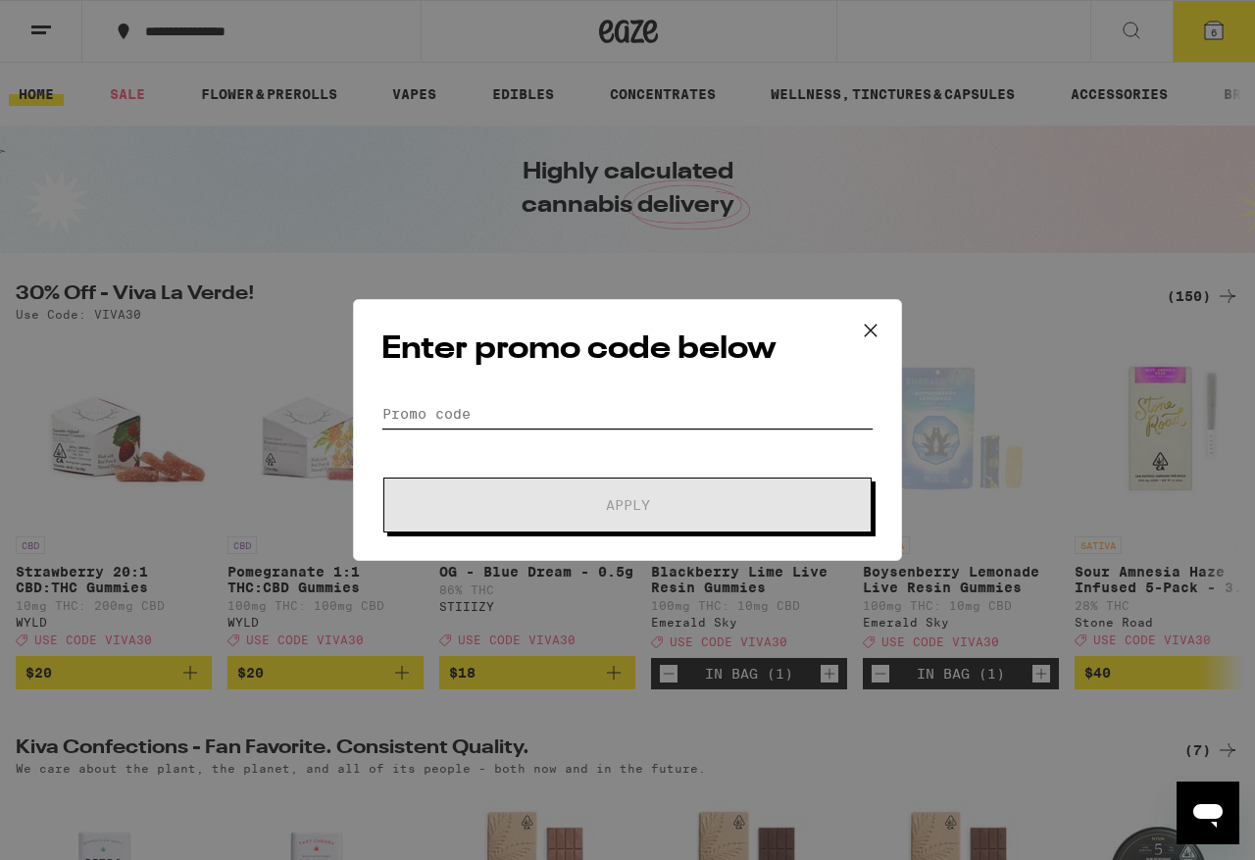
click at [431, 404] on input "Promo Code" at bounding box center [628, 413] width 492 height 29
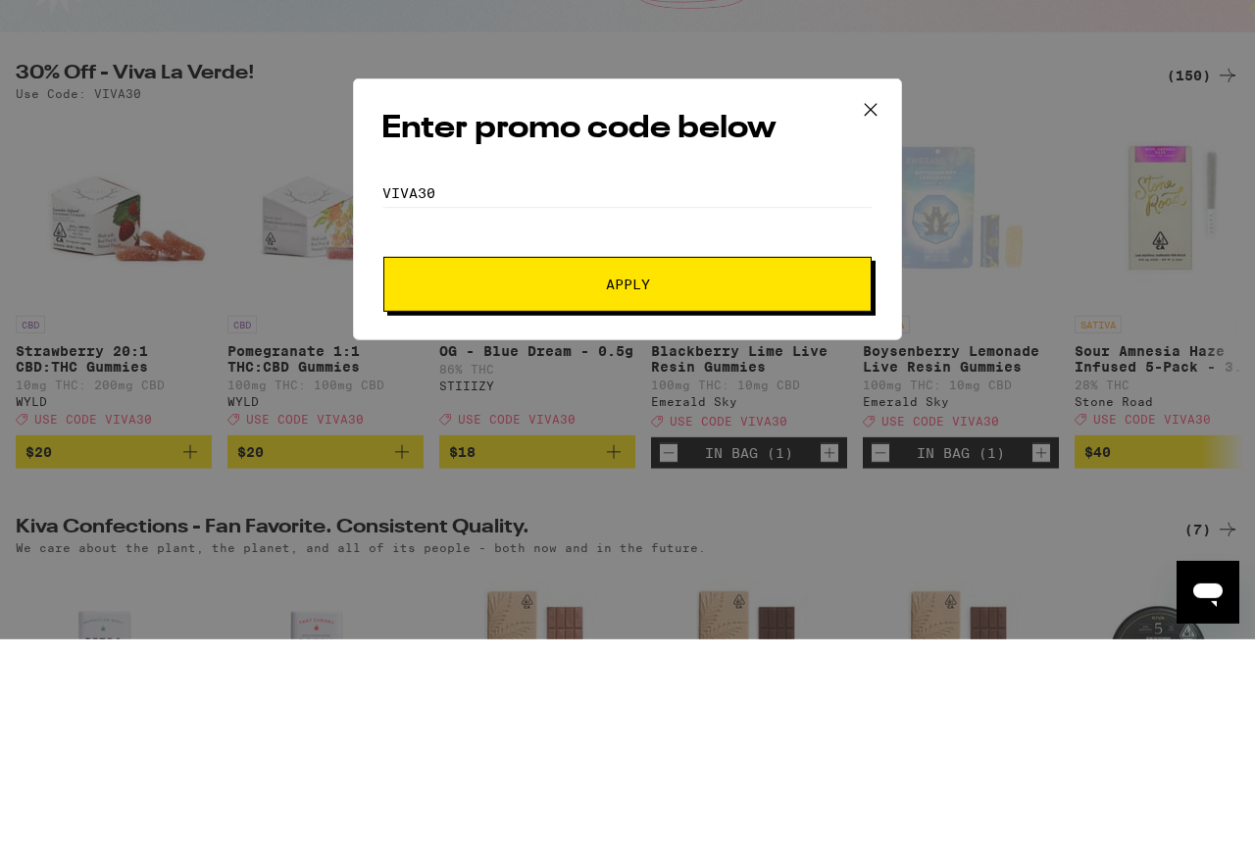
click at [639, 498] on span "Apply" at bounding box center [628, 505] width 44 height 14
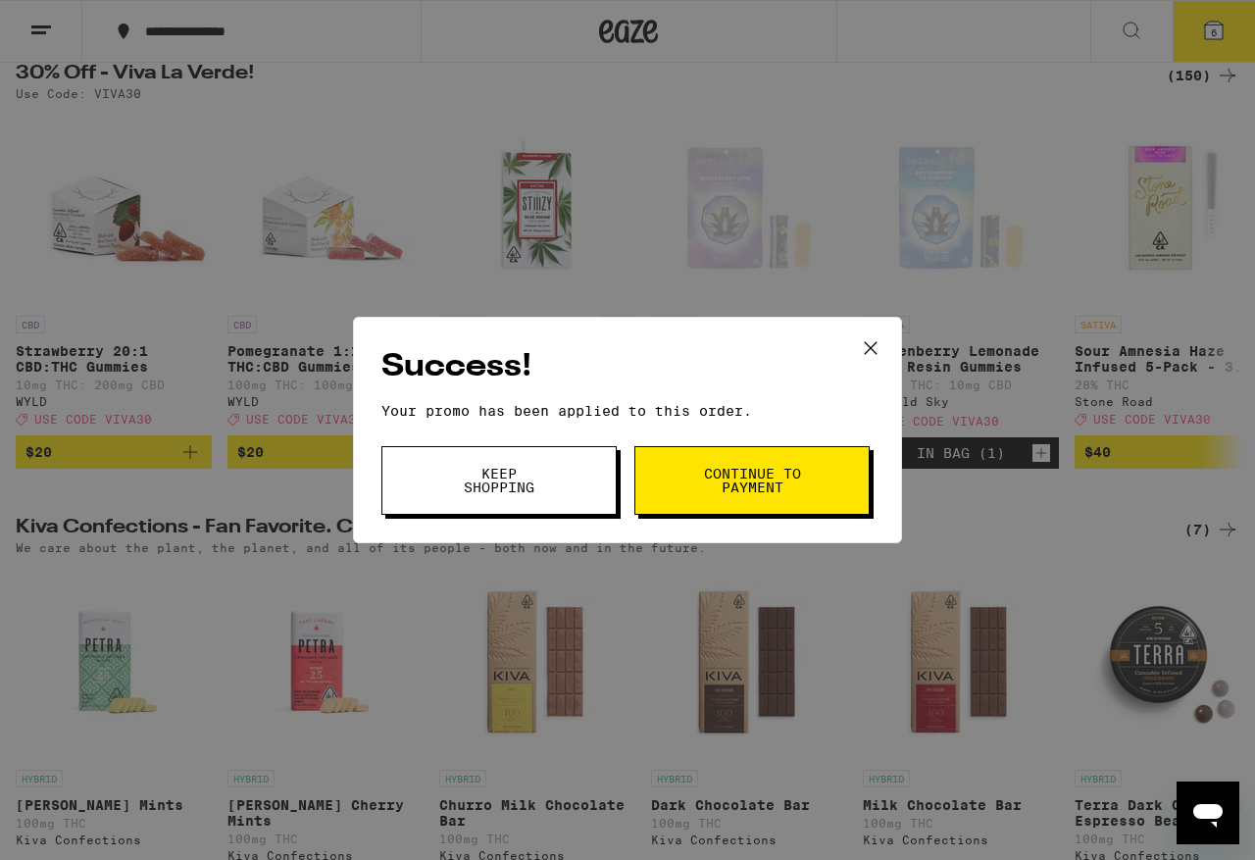
click at [753, 472] on span "Continue to payment" at bounding box center [752, 480] width 100 height 27
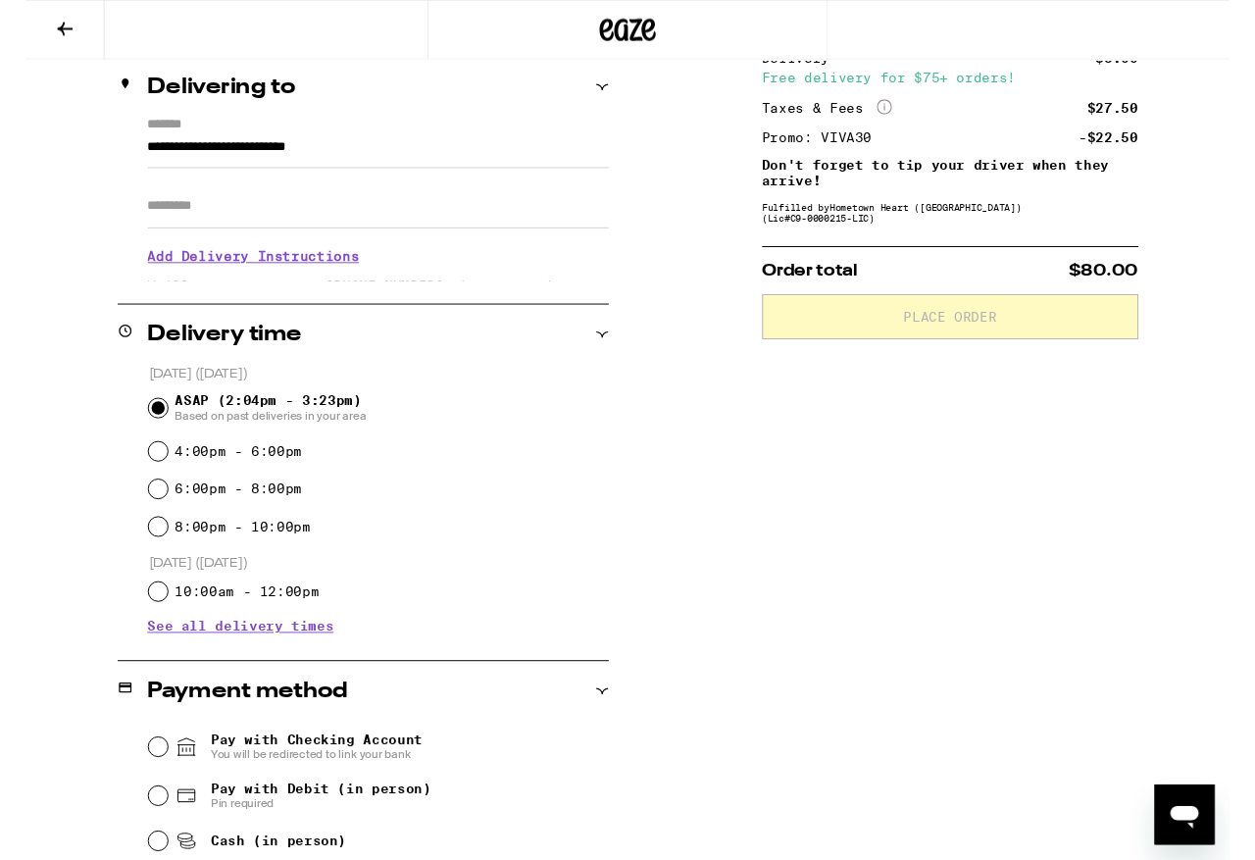
scroll to position [233, 0]
click at [140, 472] on input "4:00pm - 6:00pm" at bounding box center [138, 470] width 20 height 20
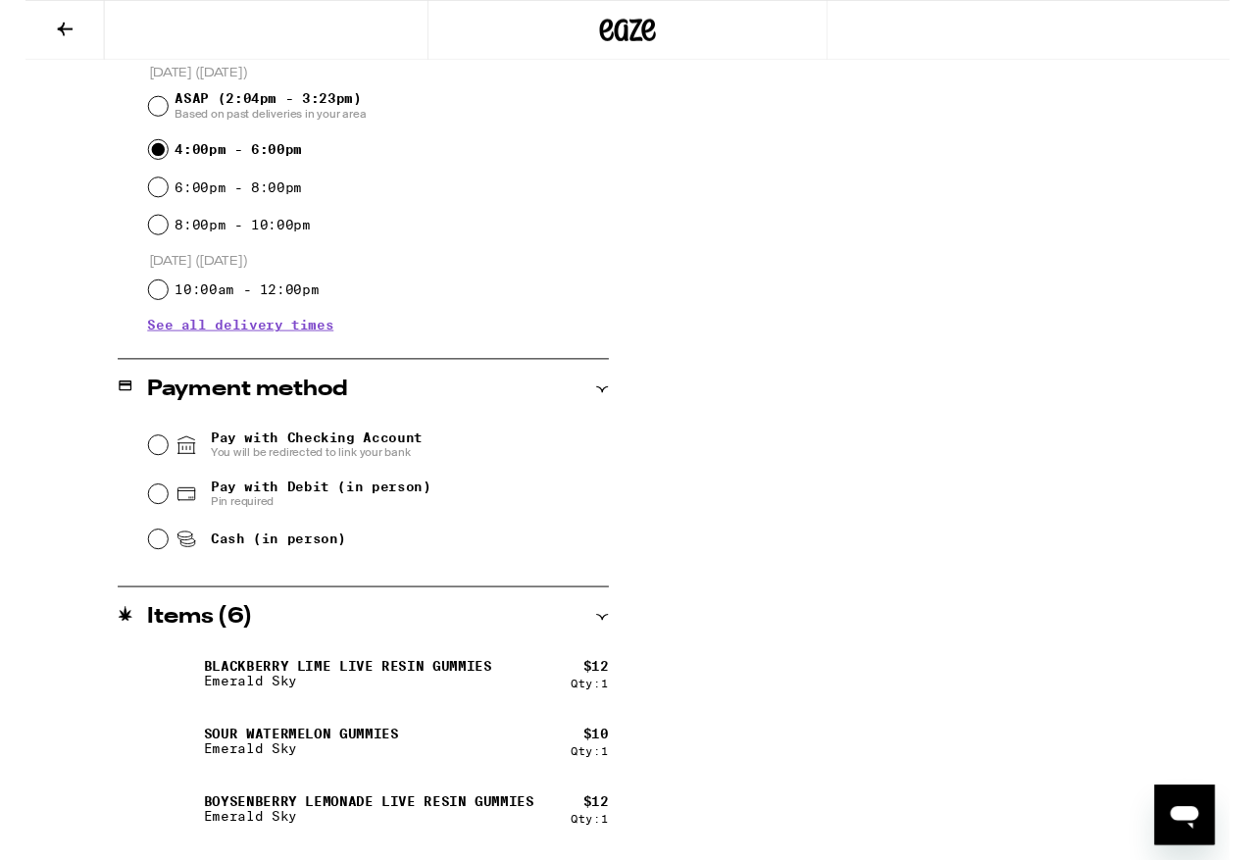
scroll to position [577, 0]
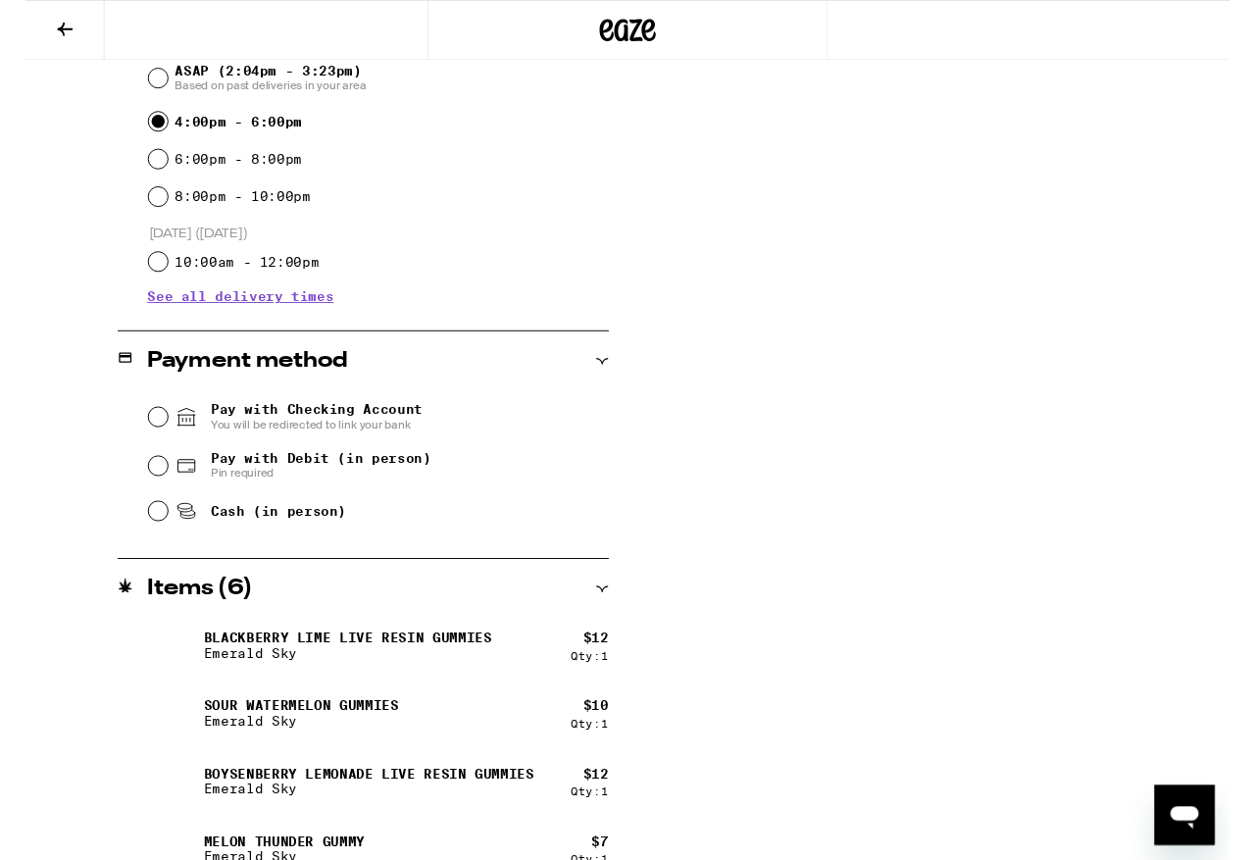
click at [144, 542] on input "Cash (in person)" at bounding box center [138, 533] width 20 height 20
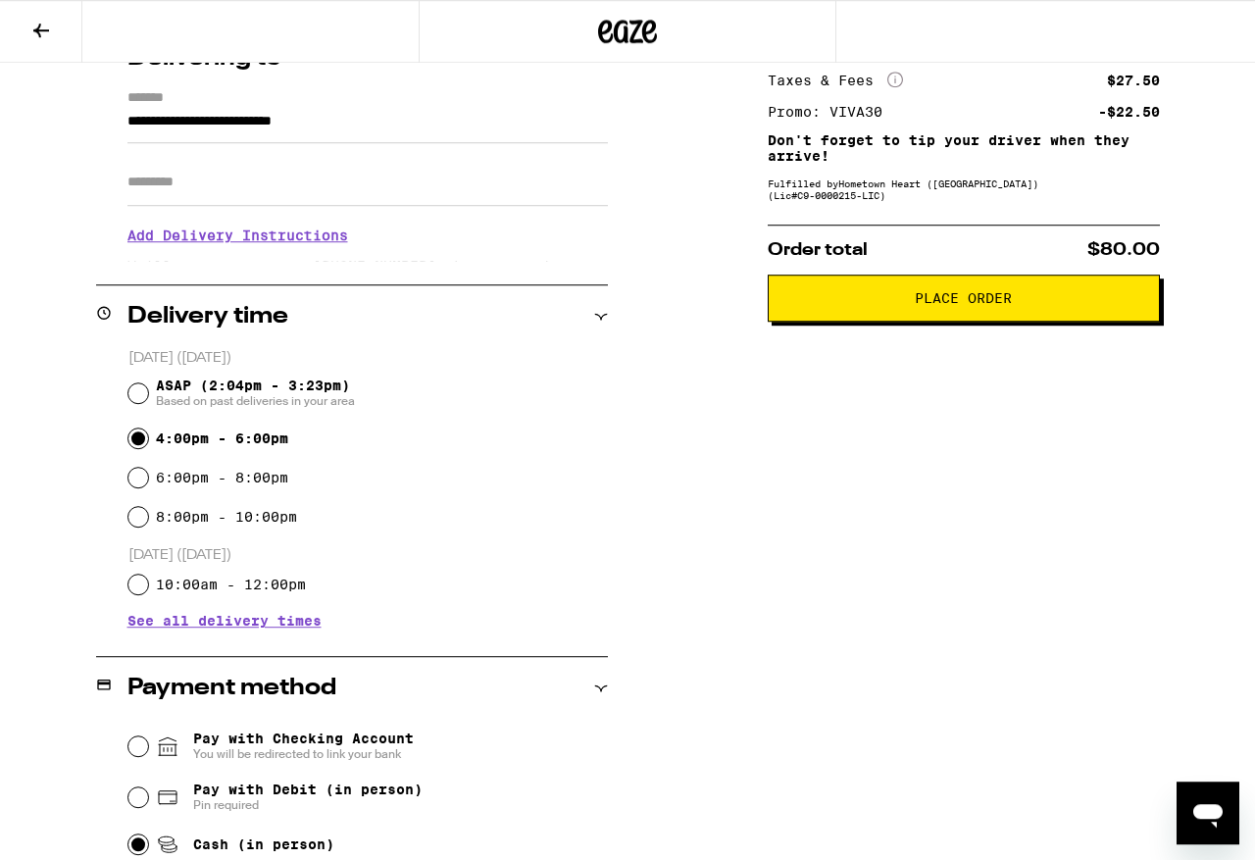
scroll to position [265, 0]
click at [908, 312] on button "Place Order" at bounding box center [964, 298] width 392 height 47
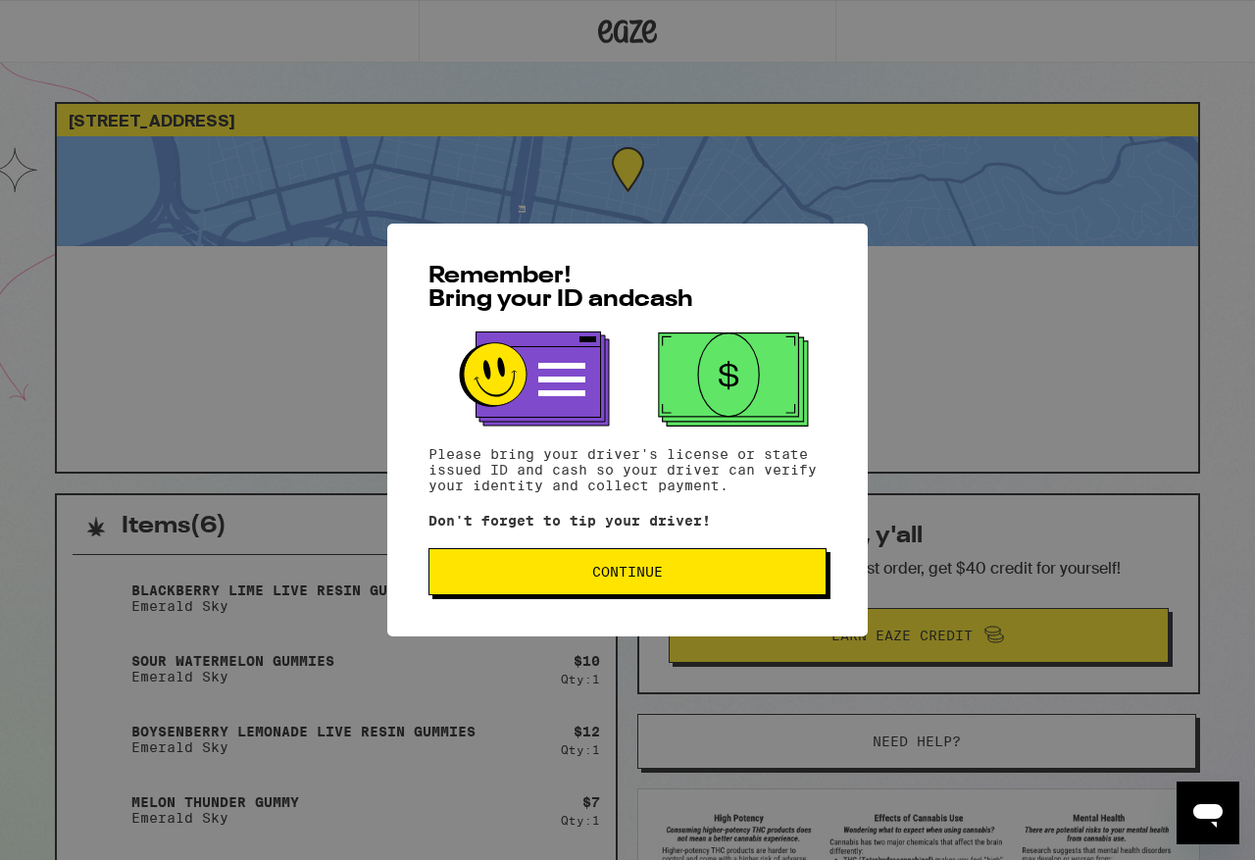
click at [637, 579] on span "Continue" at bounding box center [627, 572] width 71 height 14
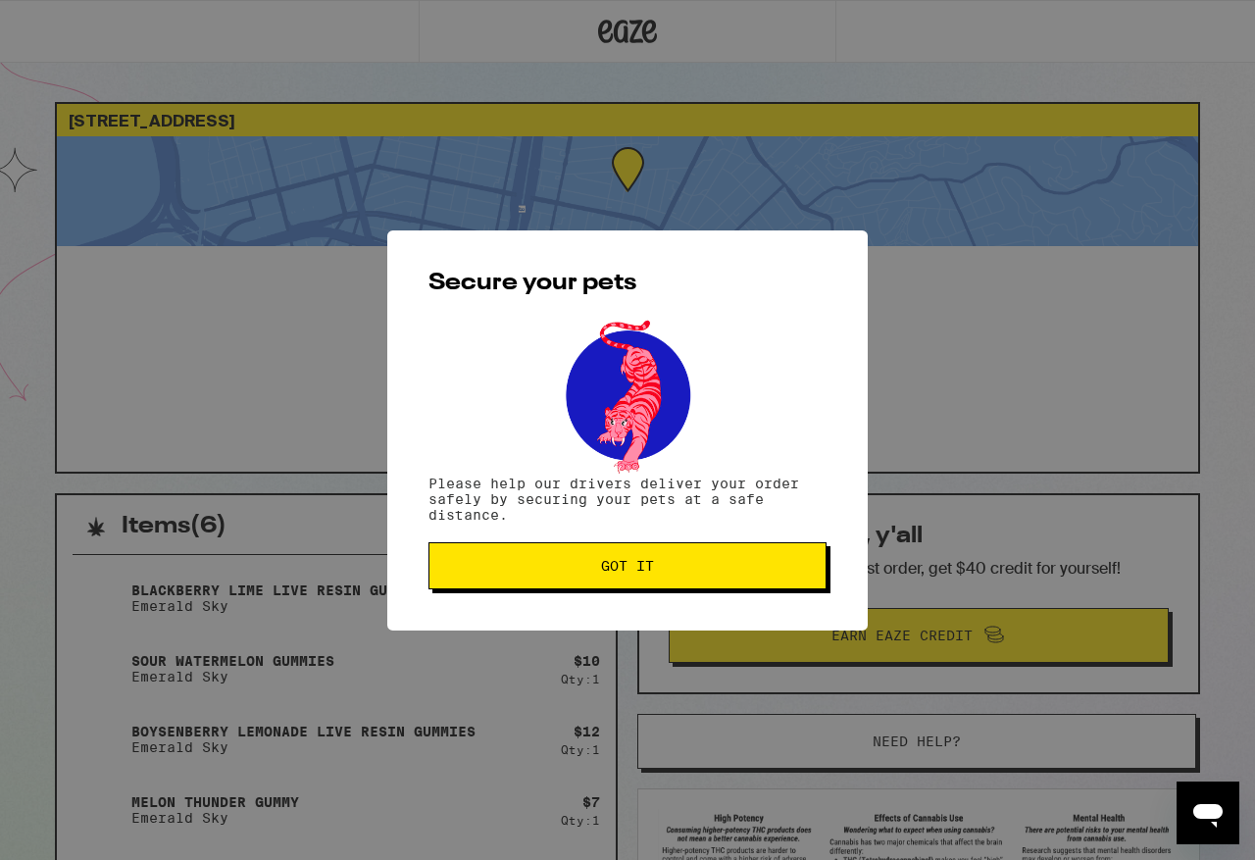
click at [678, 554] on button "Got it" at bounding box center [628, 565] width 398 height 47
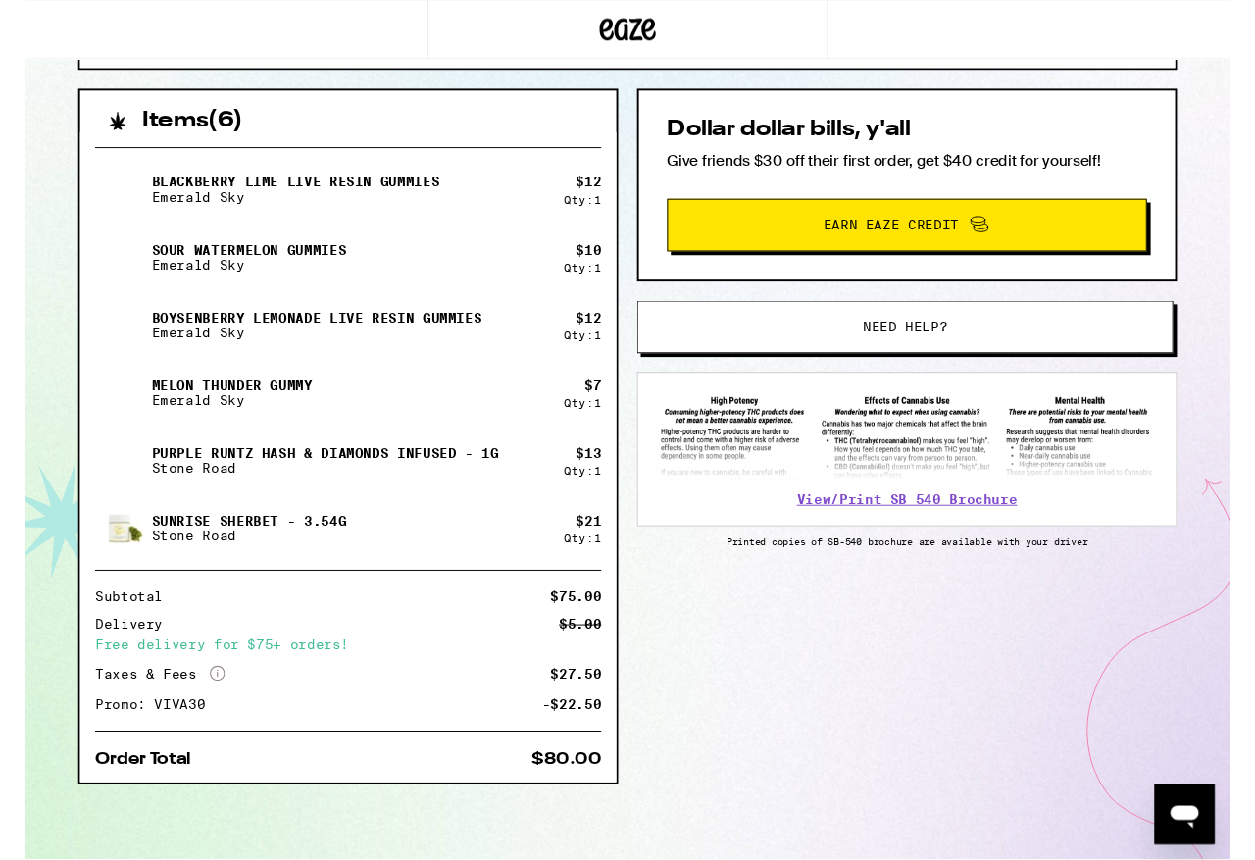
scroll to position [409, 0]
